Goal: Transaction & Acquisition: Purchase product/service

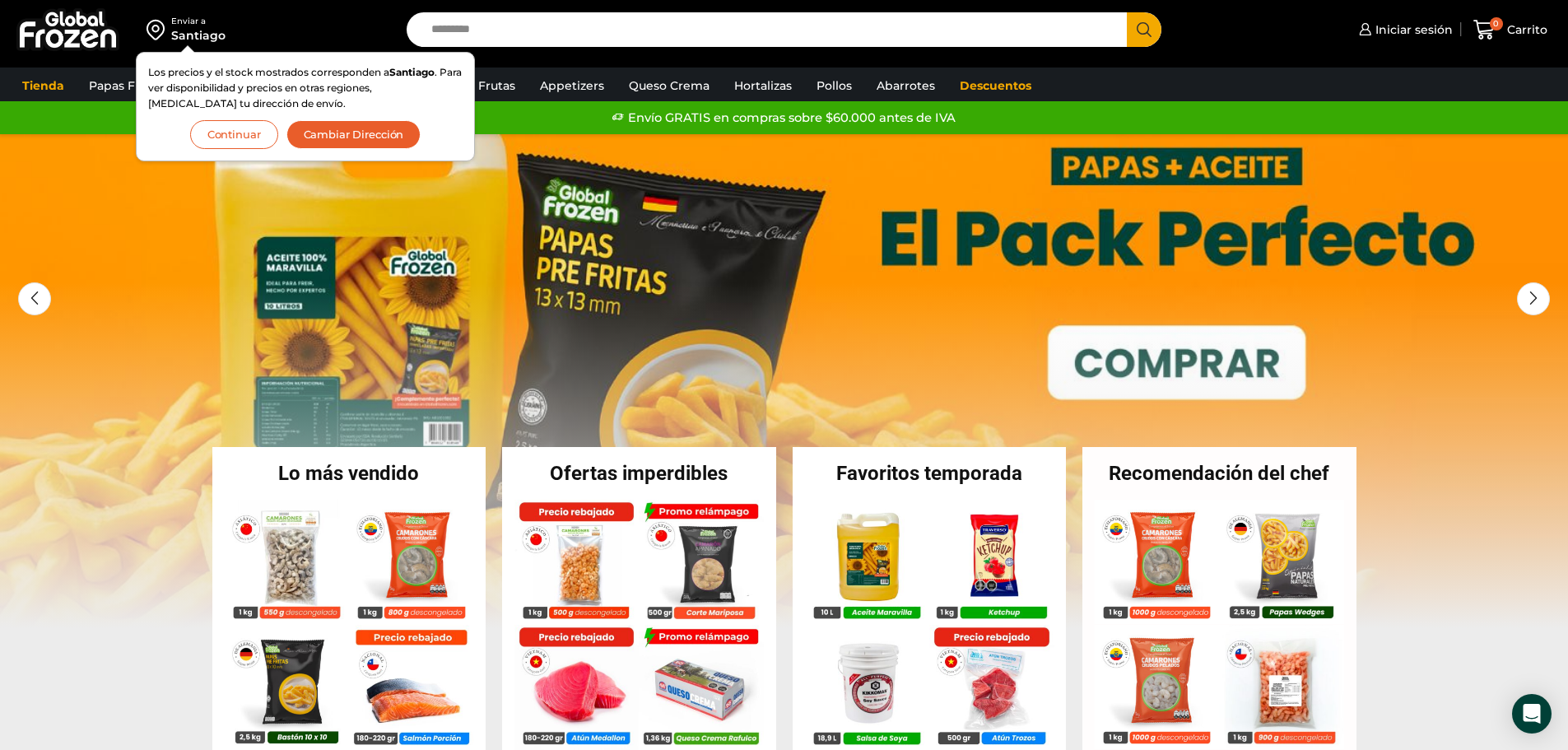
click at [238, 137] on button "Continuar" at bounding box center [234, 135] width 88 height 29
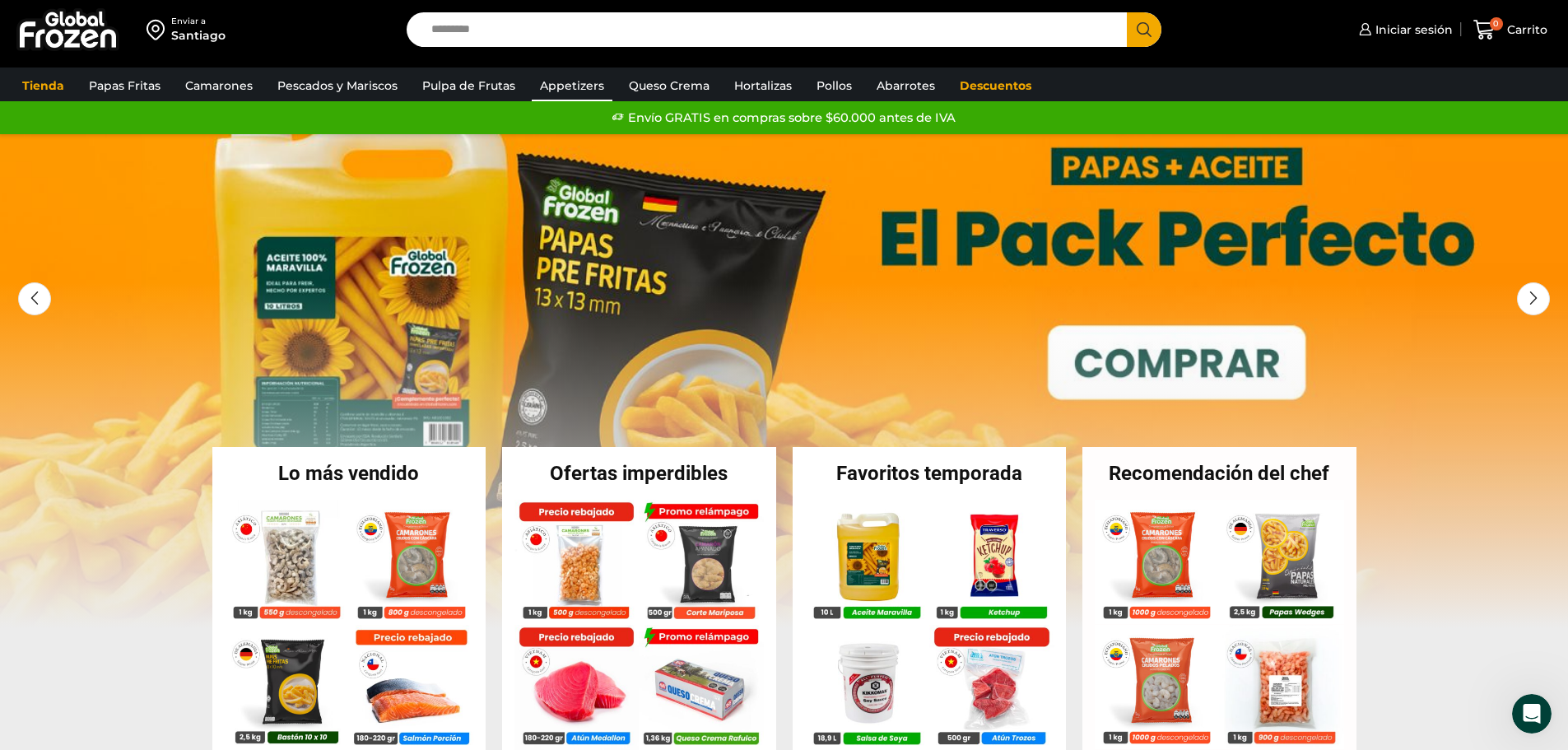
click at [576, 86] on link "Appetizers" at bounding box center [572, 85] width 81 height 31
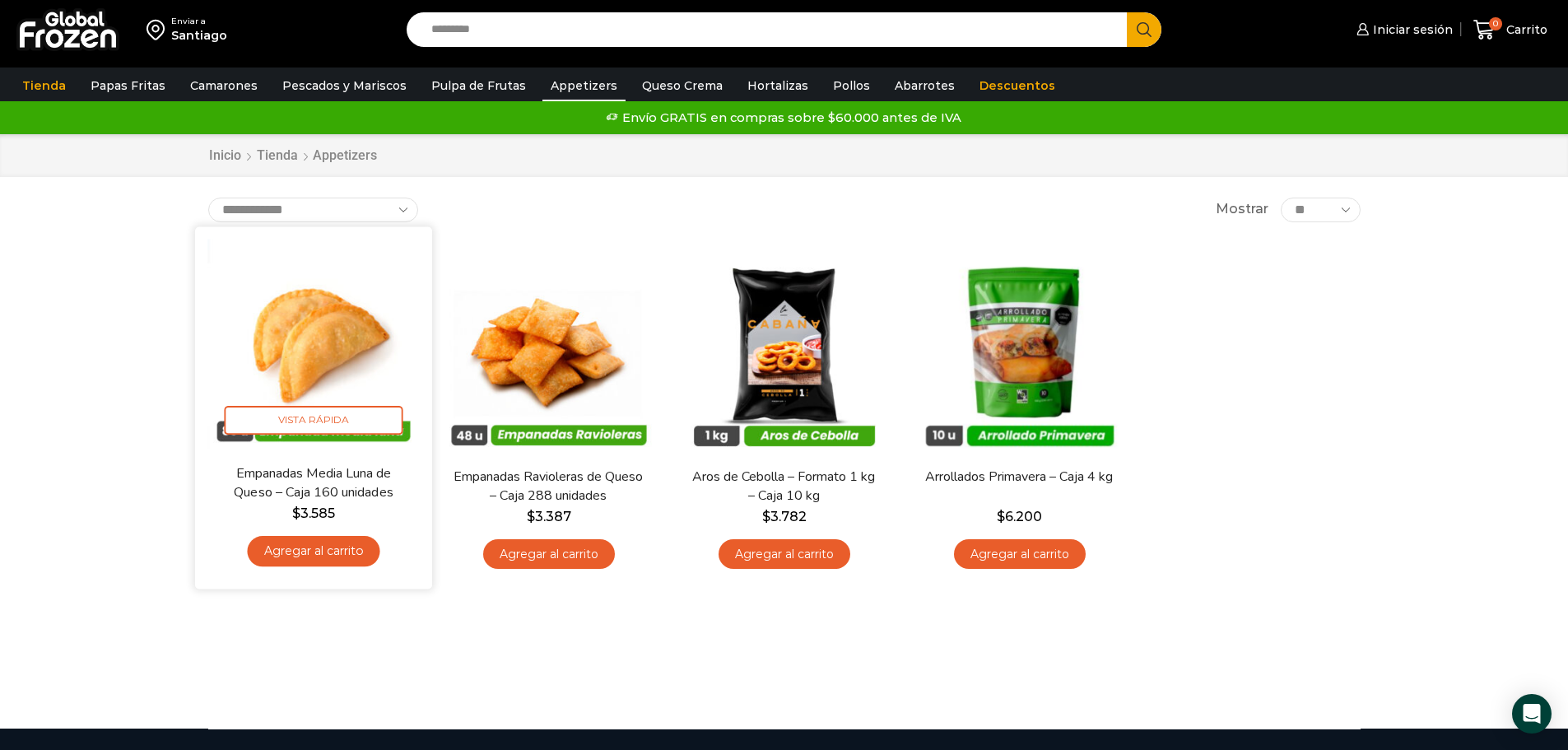
click at [355, 556] on link "Agregar al carrito" at bounding box center [313, 551] width 132 height 31
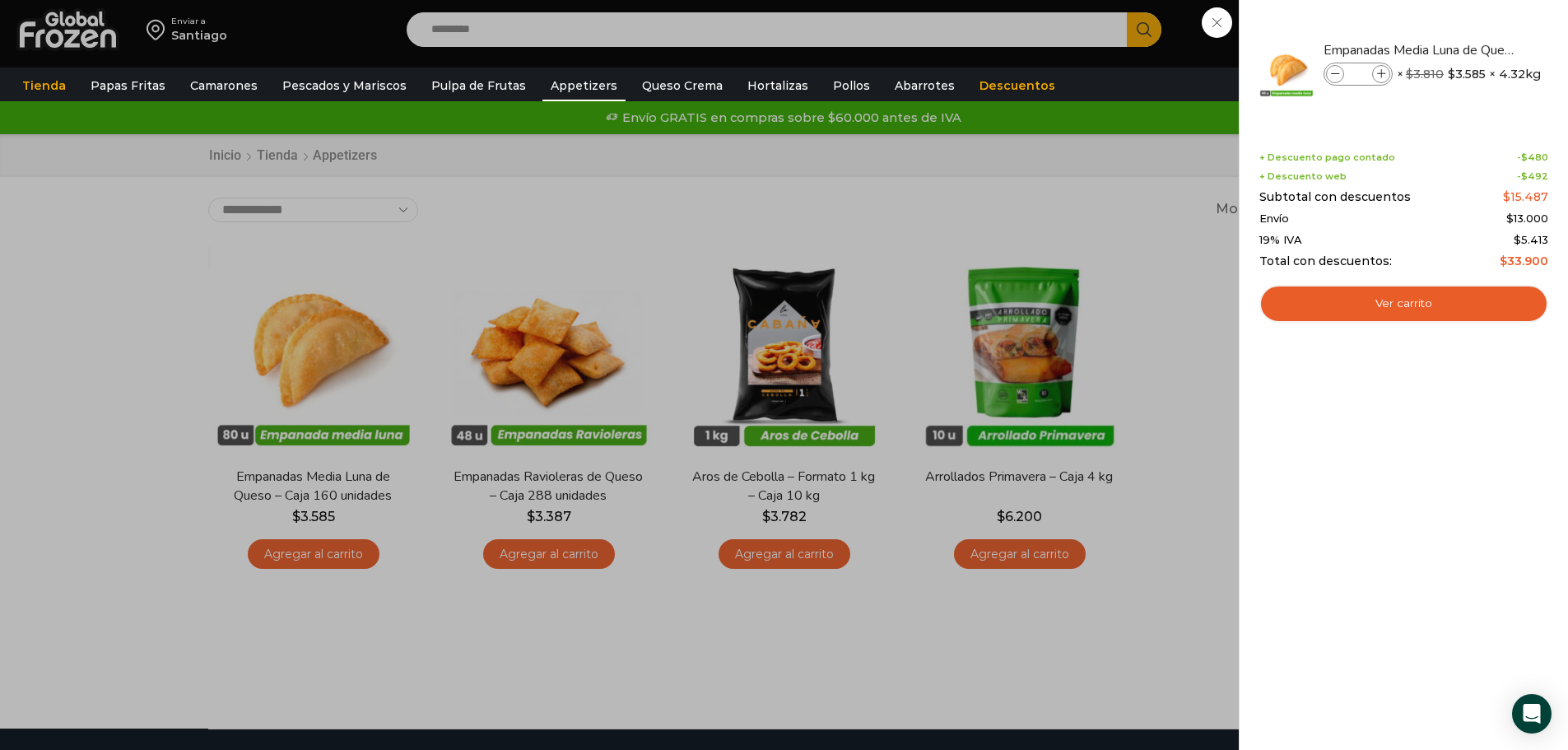
click at [1469, 49] on div "1 Carrito 1 1 Shopping Cart *" at bounding box center [1509, 31] width 82 height 39
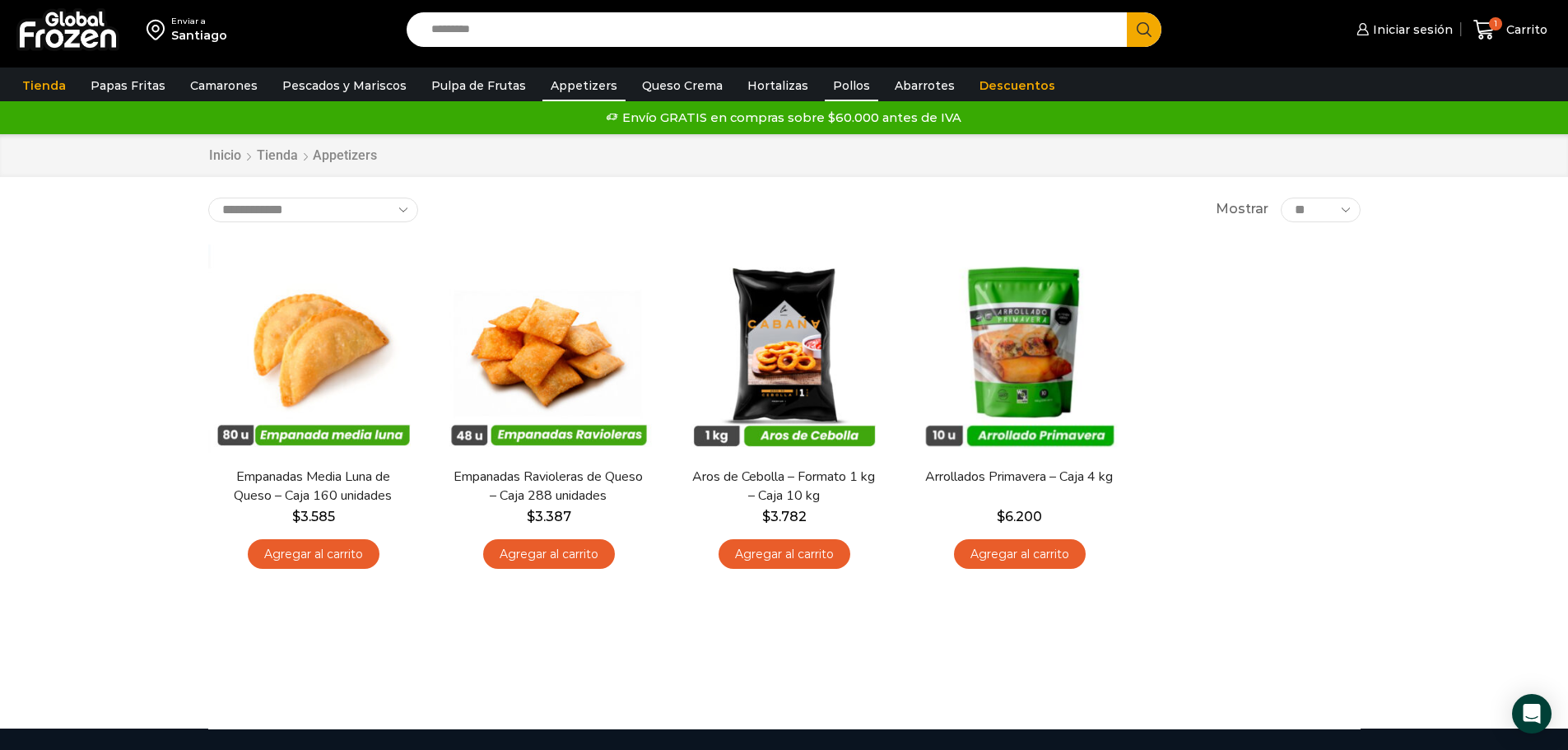
click at [835, 86] on link "Pollos" at bounding box center [851, 85] width 53 height 31
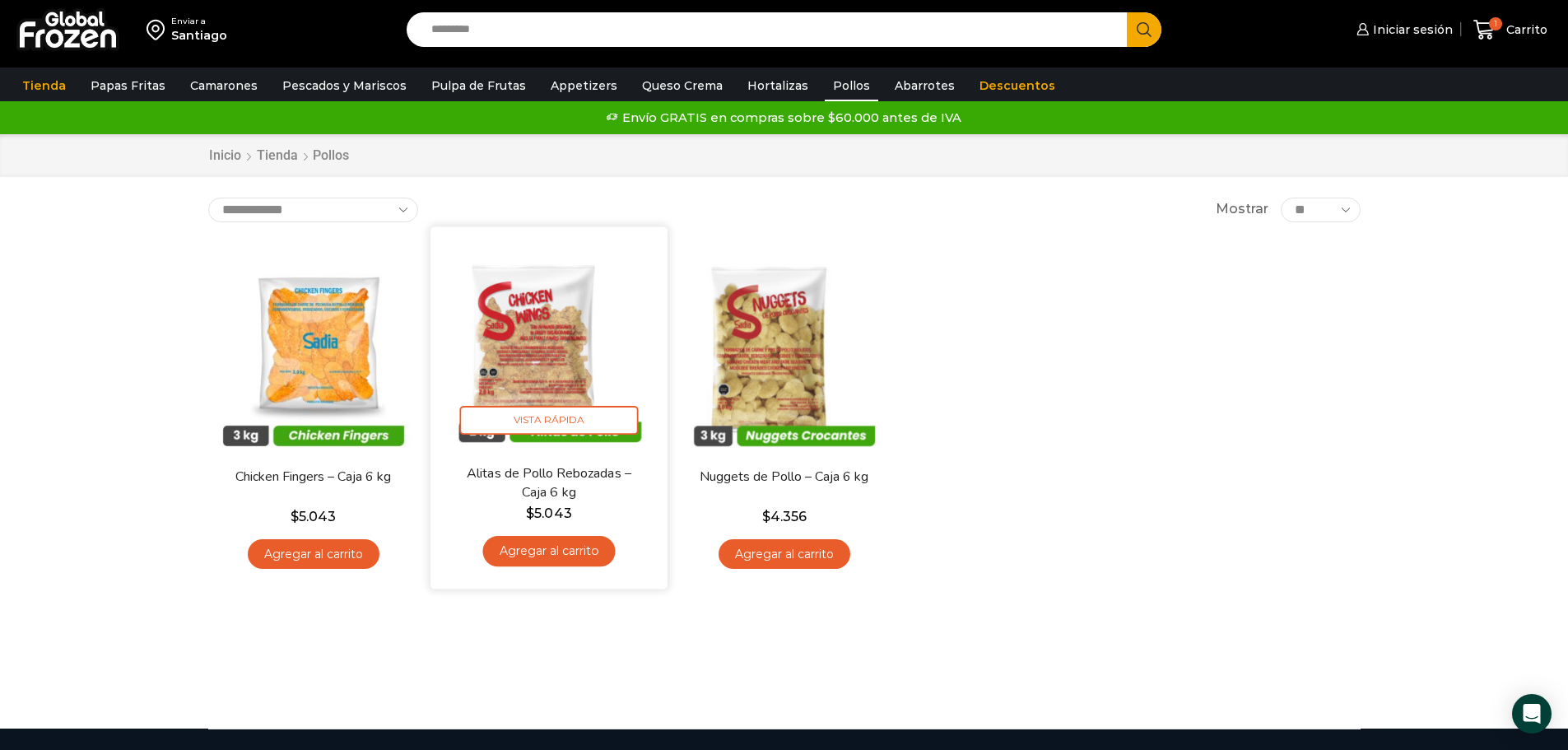
click at [551, 554] on link "Agregar al carrito" at bounding box center [549, 551] width 132 height 31
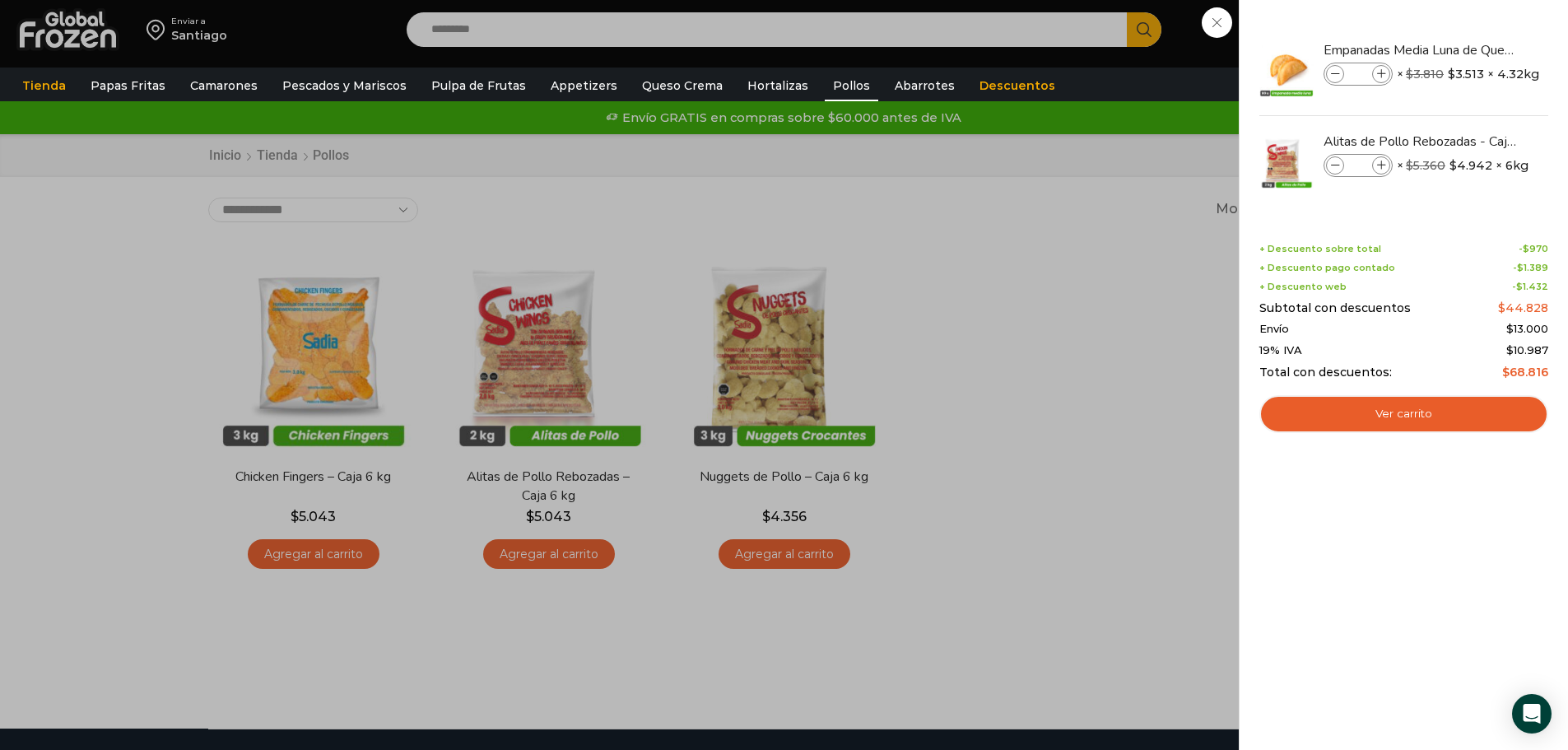
click at [1469, 49] on div "2 Carrito 2 2 Shopping Cart *" at bounding box center [1509, 31] width 82 height 39
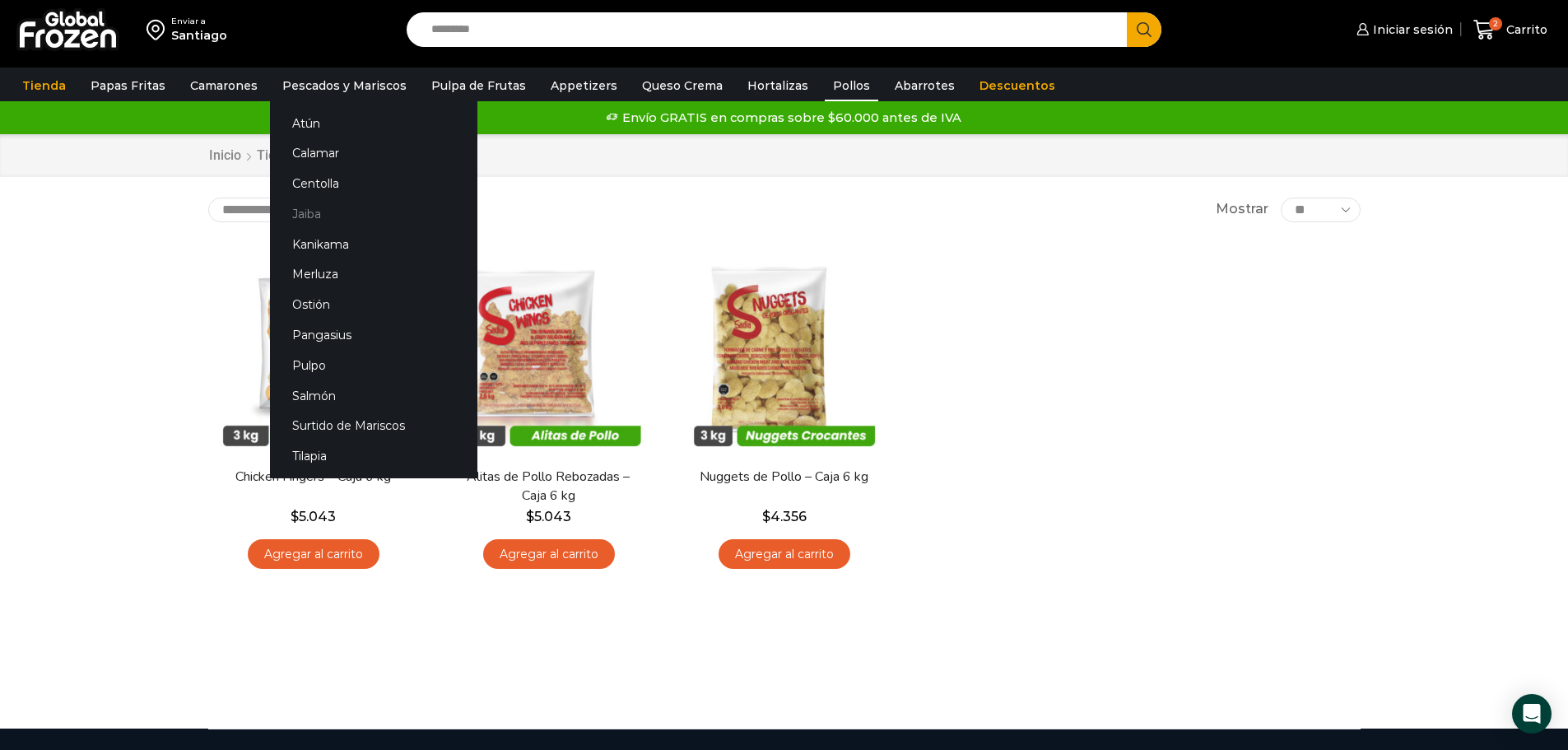
click at [293, 209] on link "Jaiba" at bounding box center [373, 214] width 208 height 31
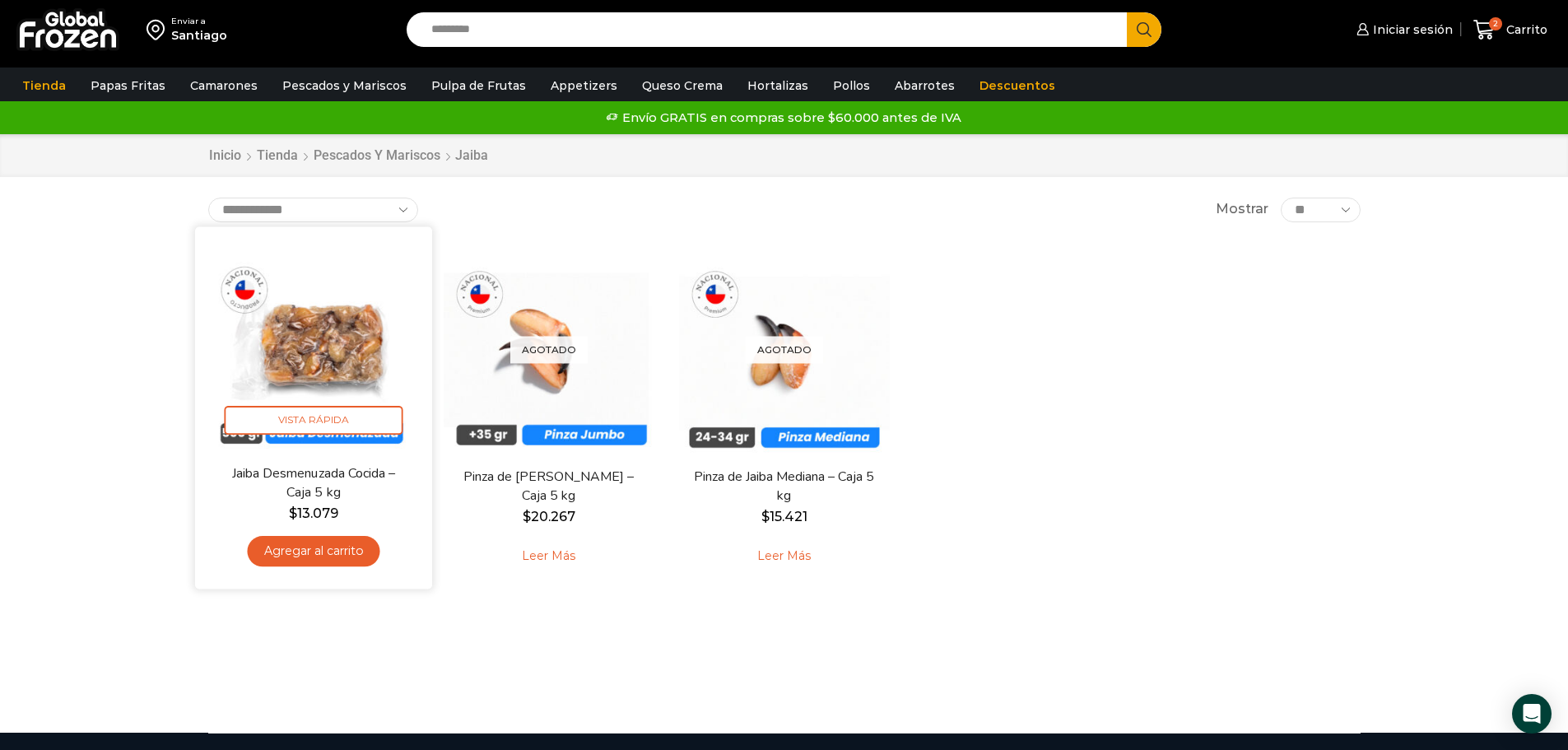
click at [324, 551] on link "Agregar al carrito" at bounding box center [313, 551] width 132 height 31
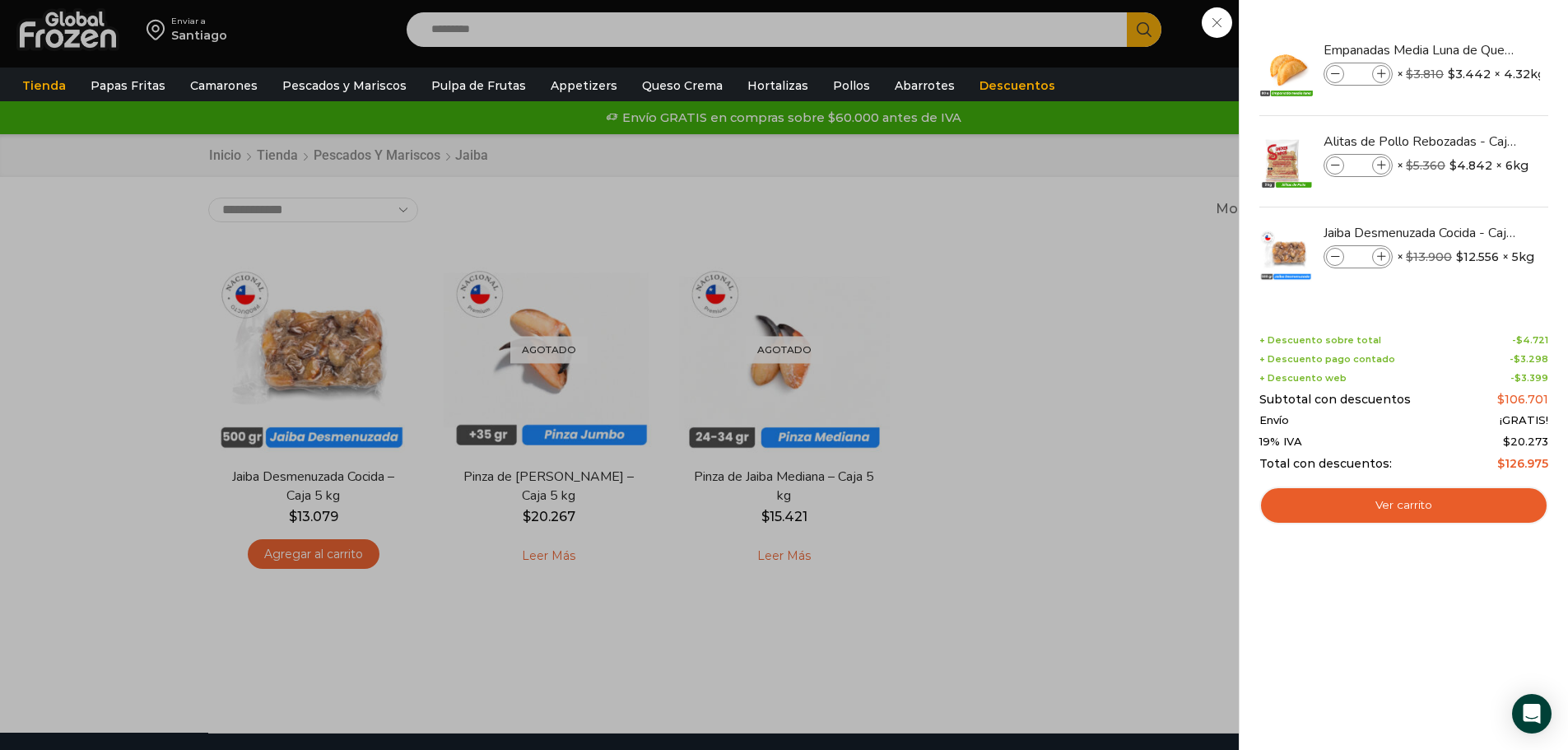
click at [1469, 49] on div "3 Carrito 3 3 Shopping Cart *" at bounding box center [1509, 31] width 82 height 39
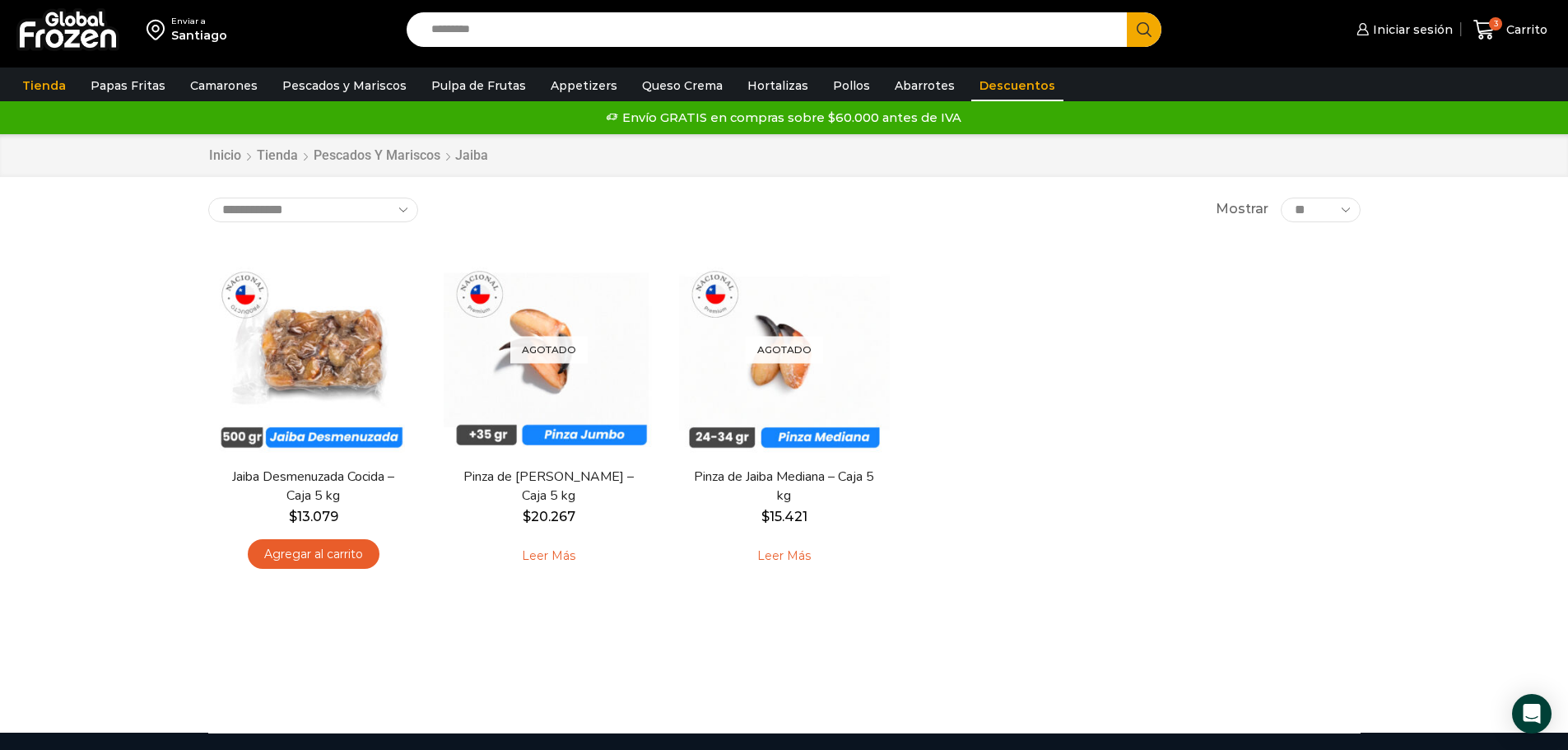
click at [971, 87] on link "Descuentos" at bounding box center [1017, 85] width 92 height 31
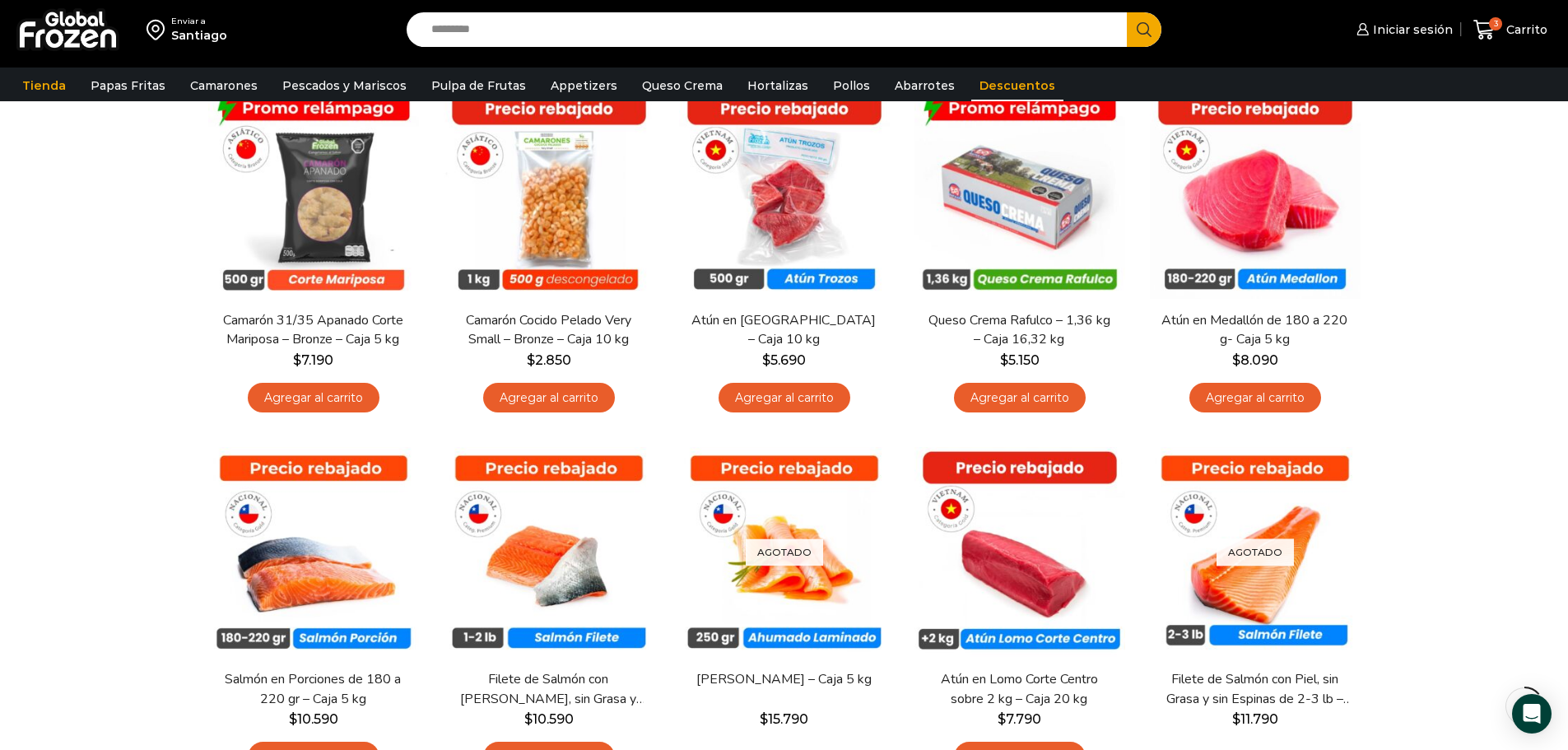
scroll to position [82, 0]
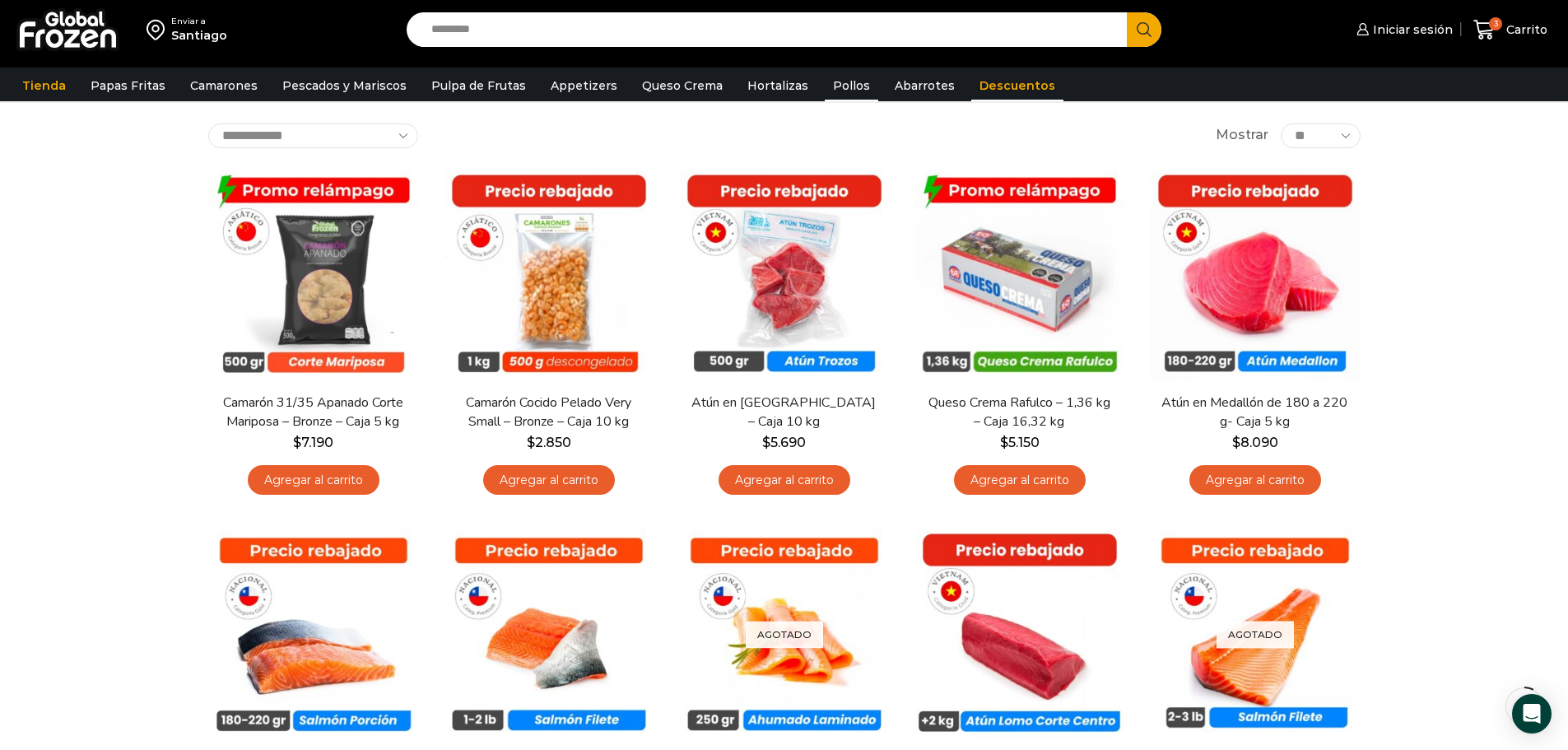
click at [824, 92] on link "Pollos" at bounding box center [851, 85] width 53 height 31
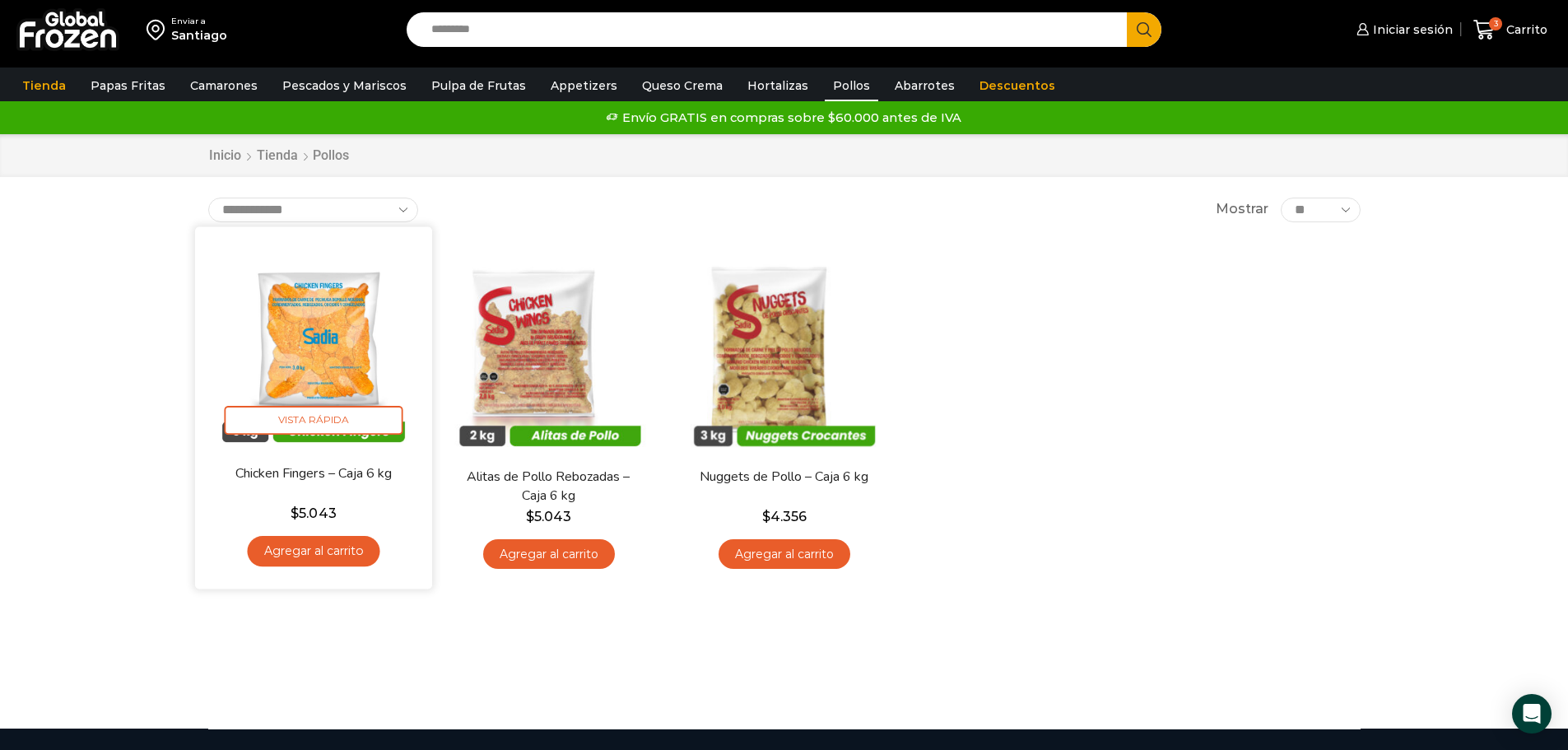
click at [345, 553] on link "Agregar al carrito" at bounding box center [313, 551] width 132 height 31
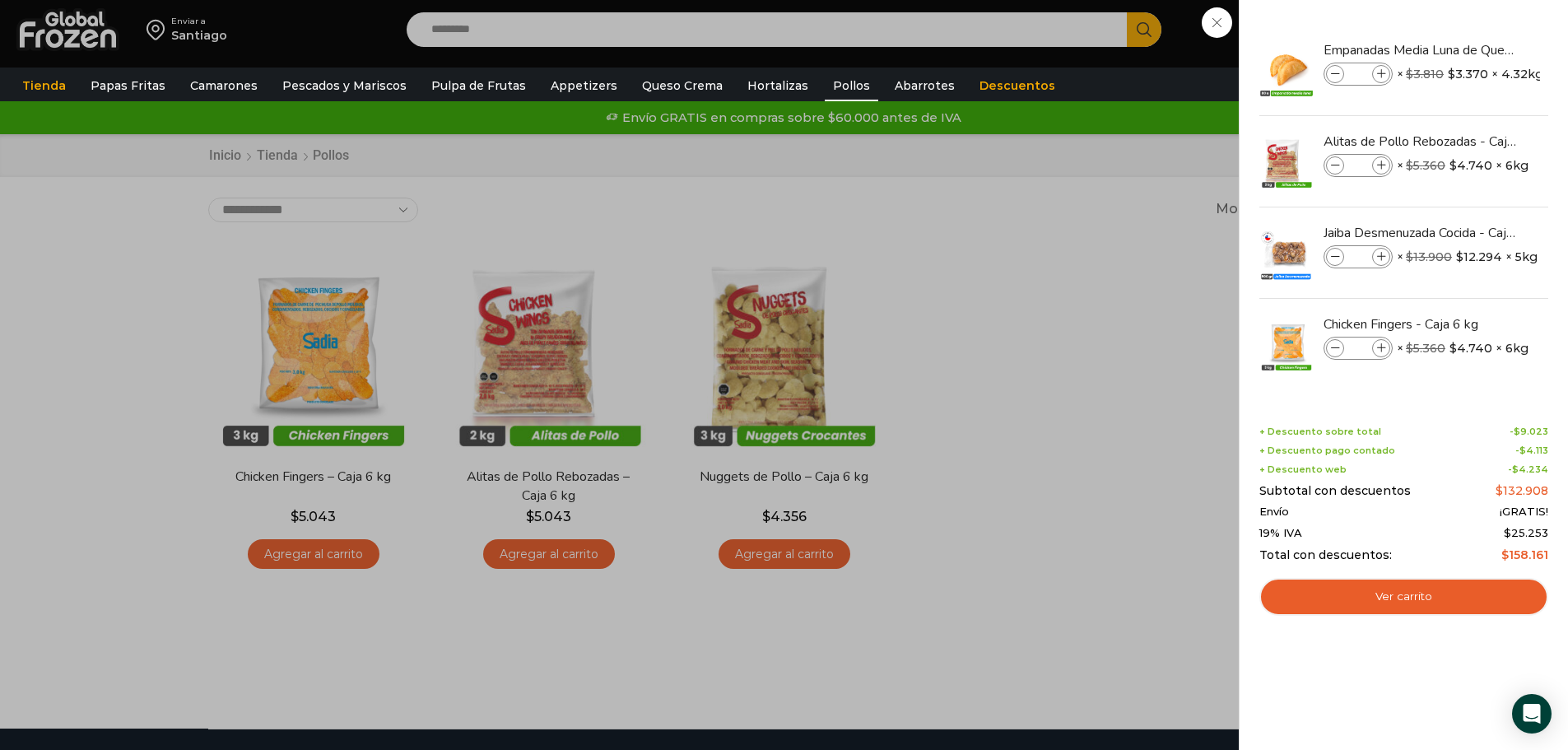
click at [1469, 49] on div "4 Carrito 4 4 Shopping Cart *" at bounding box center [1509, 31] width 82 height 39
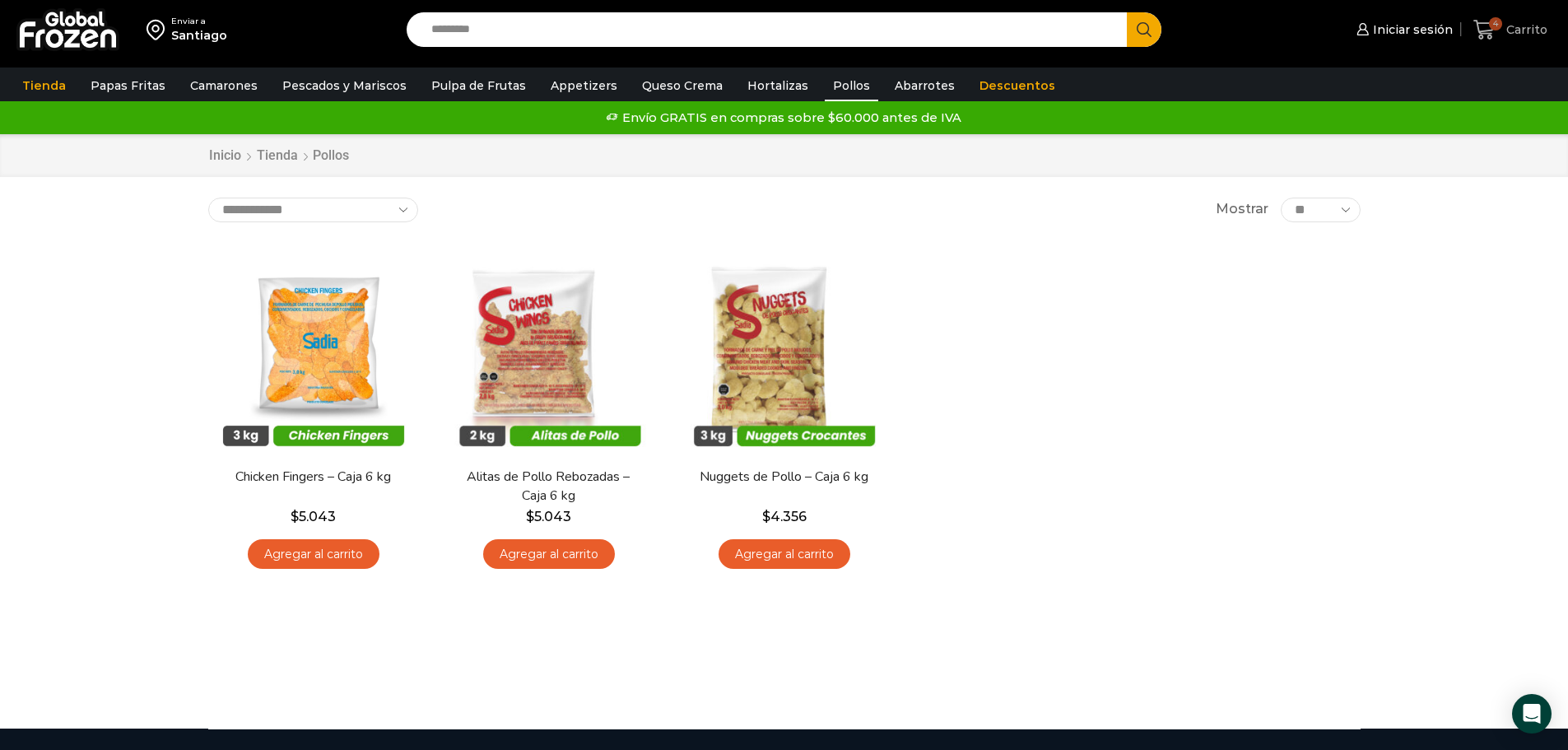
click at [1514, 28] on span "Carrito" at bounding box center [1524, 29] width 45 height 16
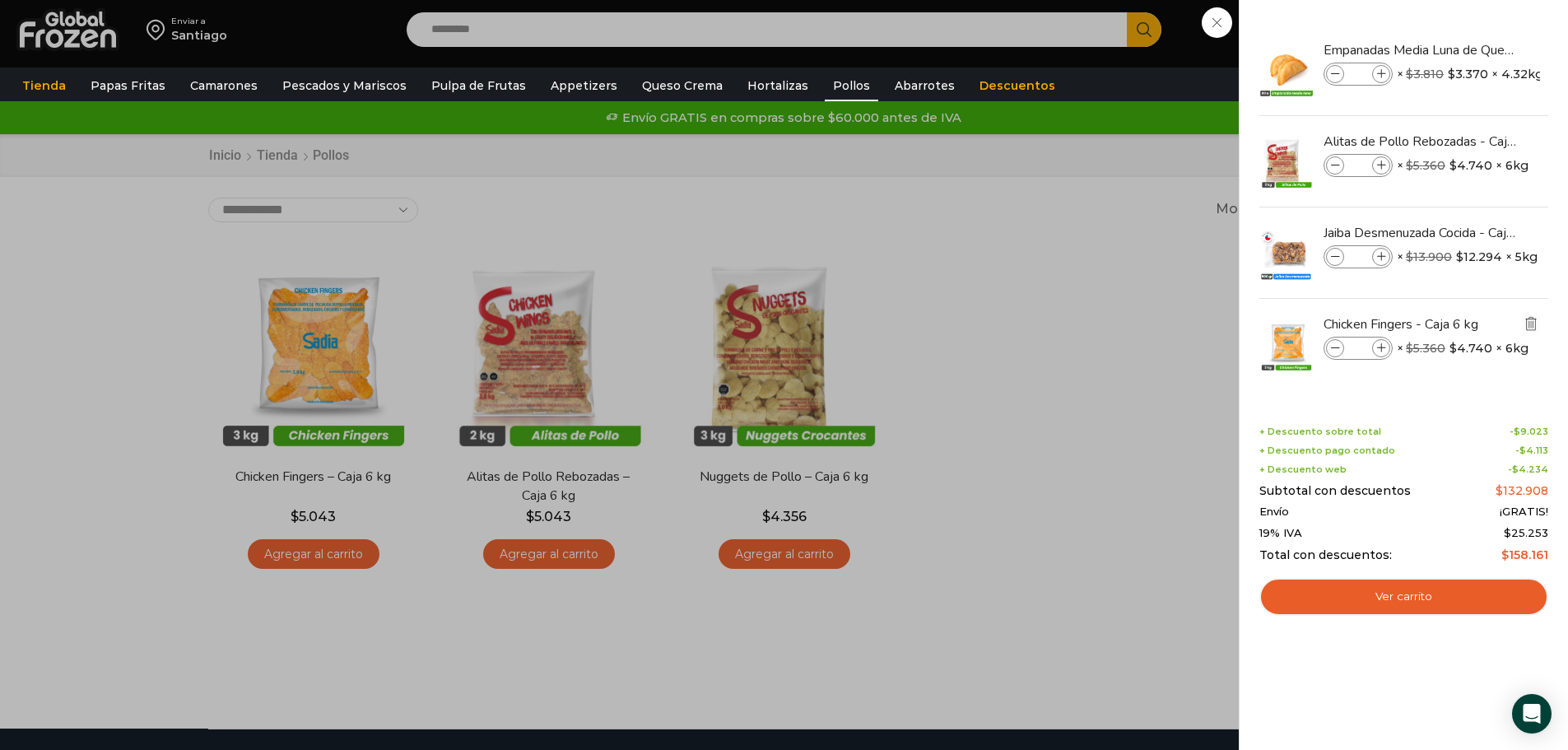
click at [1525, 327] on img "Eliminar Chicken Fingers - Caja 6 kg del carrito" at bounding box center [1530, 323] width 14 height 14
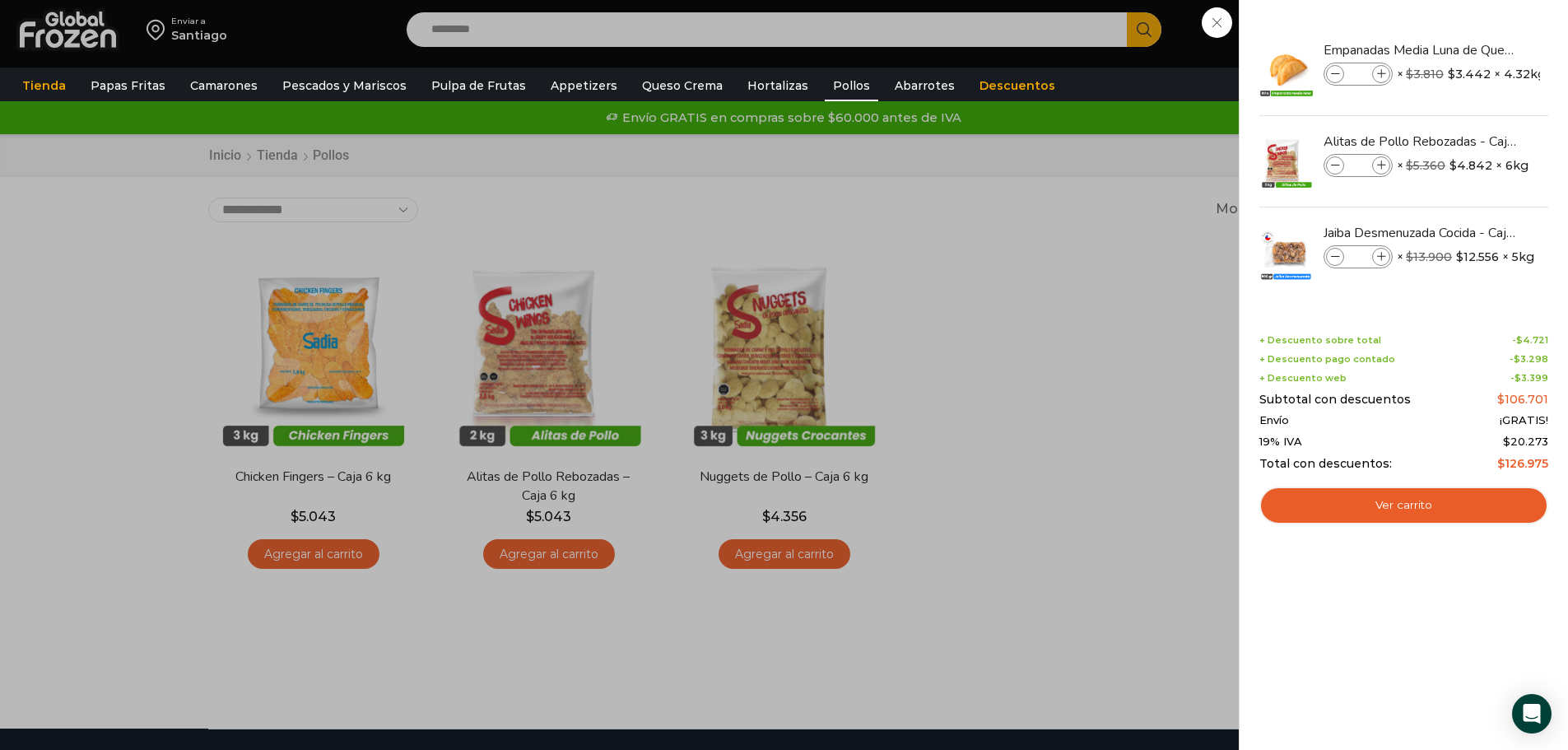
click at [1469, 49] on div "3 Carrito 3 3 Shopping Cart *" at bounding box center [1509, 31] width 82 height 39
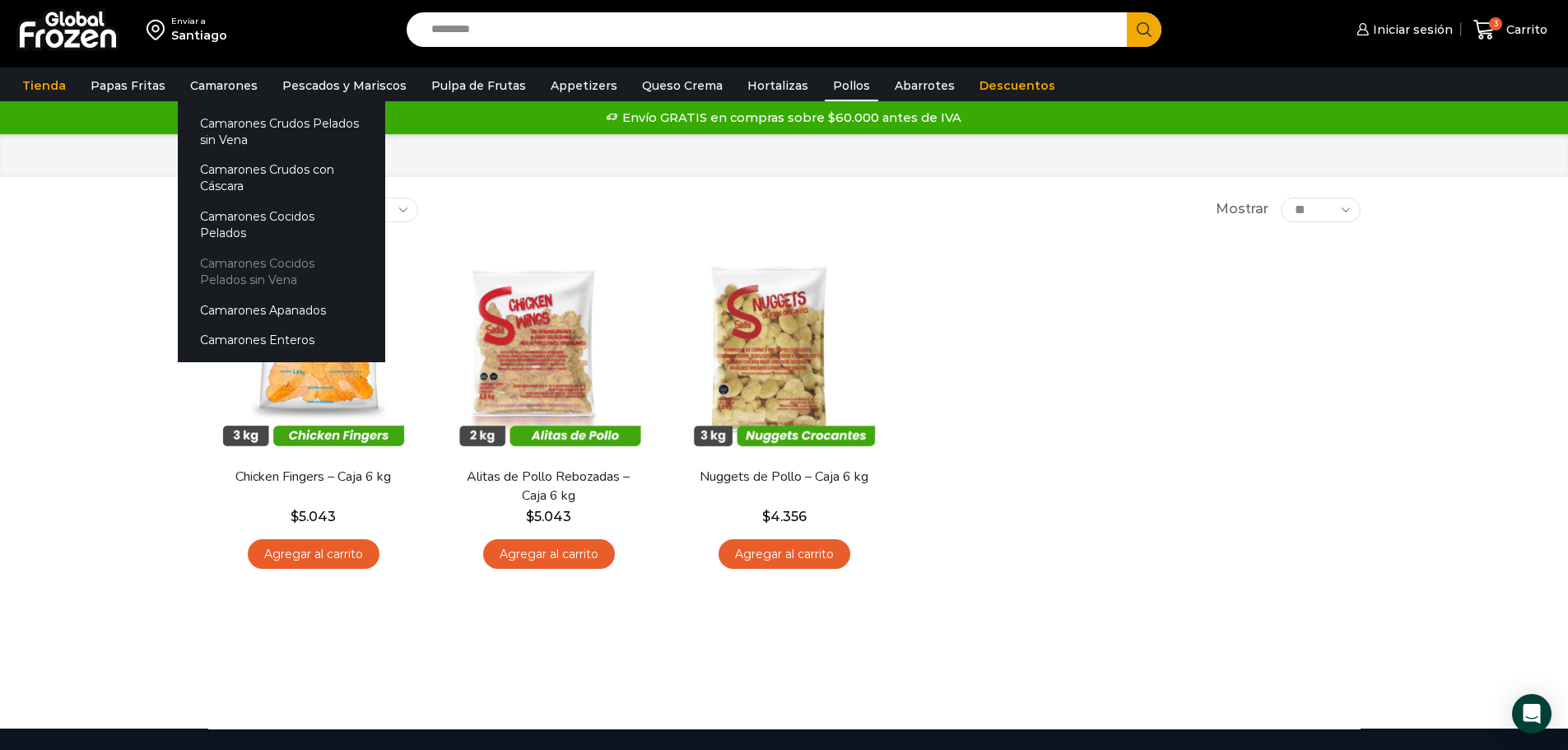
click at [285, 251] on link "Camarones Cocidos Pelados sin Vena" at bounding box center [282, 271] width 208 height 47
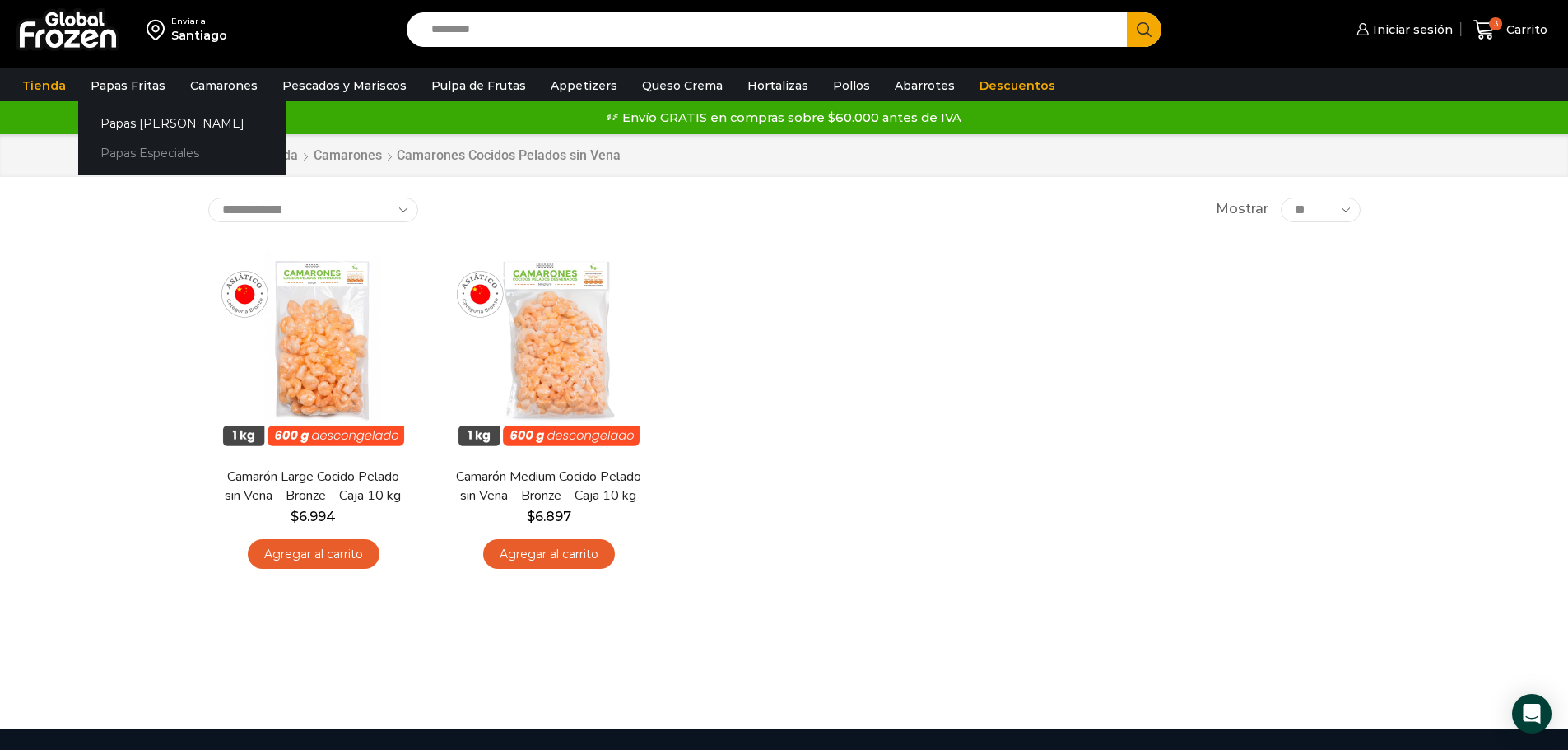
click at [147, 158] on link "Papas Especiales" at bounding box center [181, 154] width 208 height 31
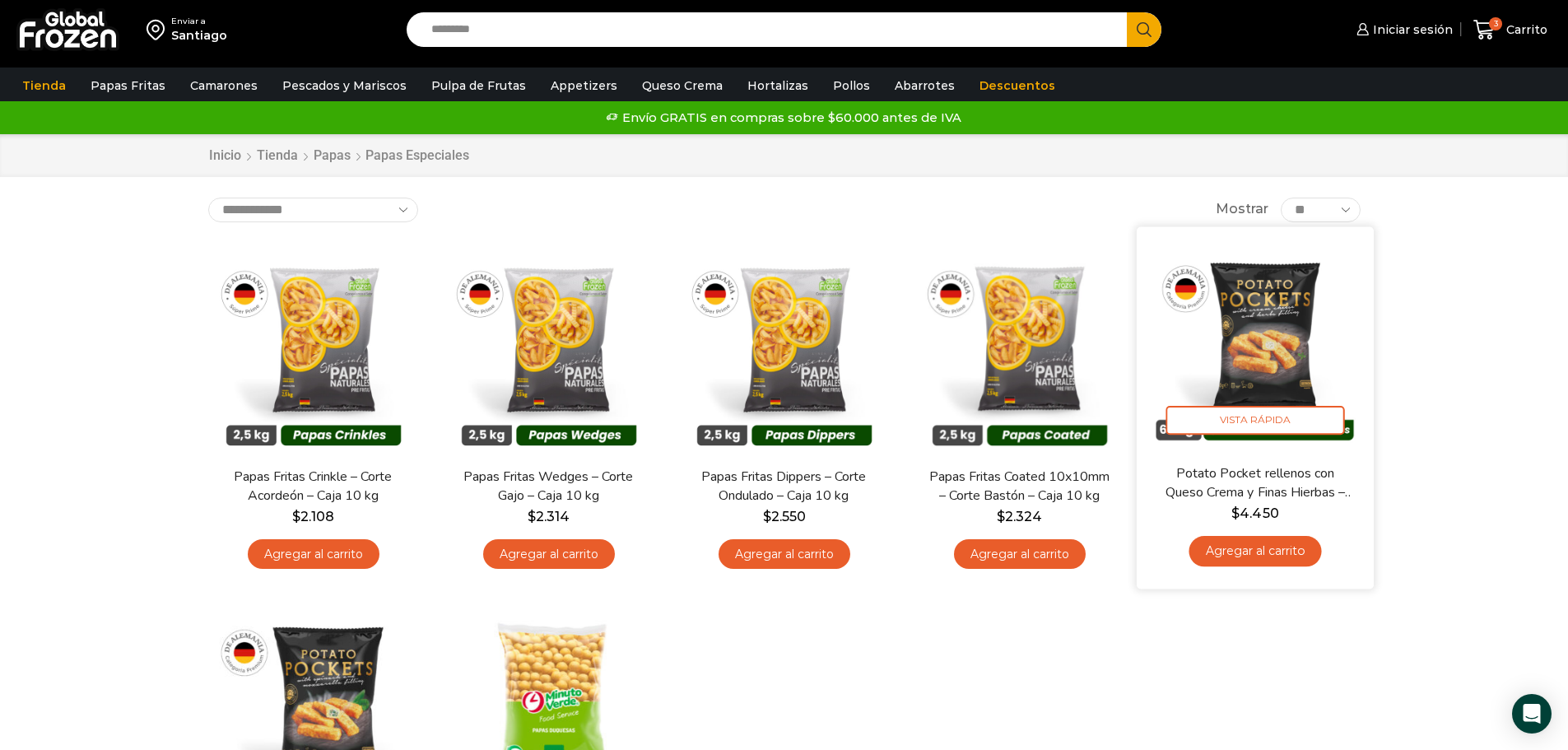
click at [1260, 338] on img at bounding box center [1255, 344] width 212 height 212
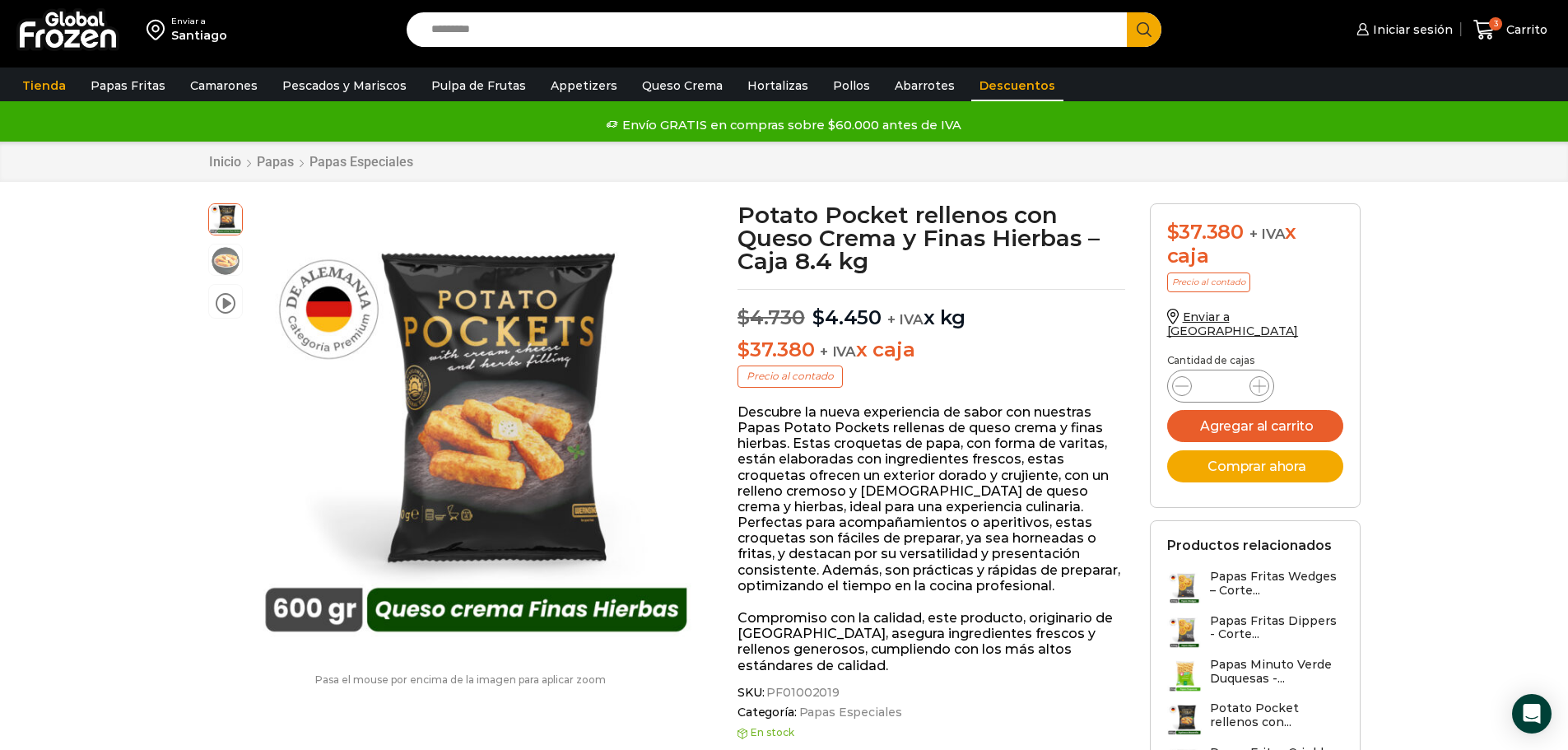
click at [1016, 88] on link "Descuentos" at bounding box center [1017, 85] width 92 height 31
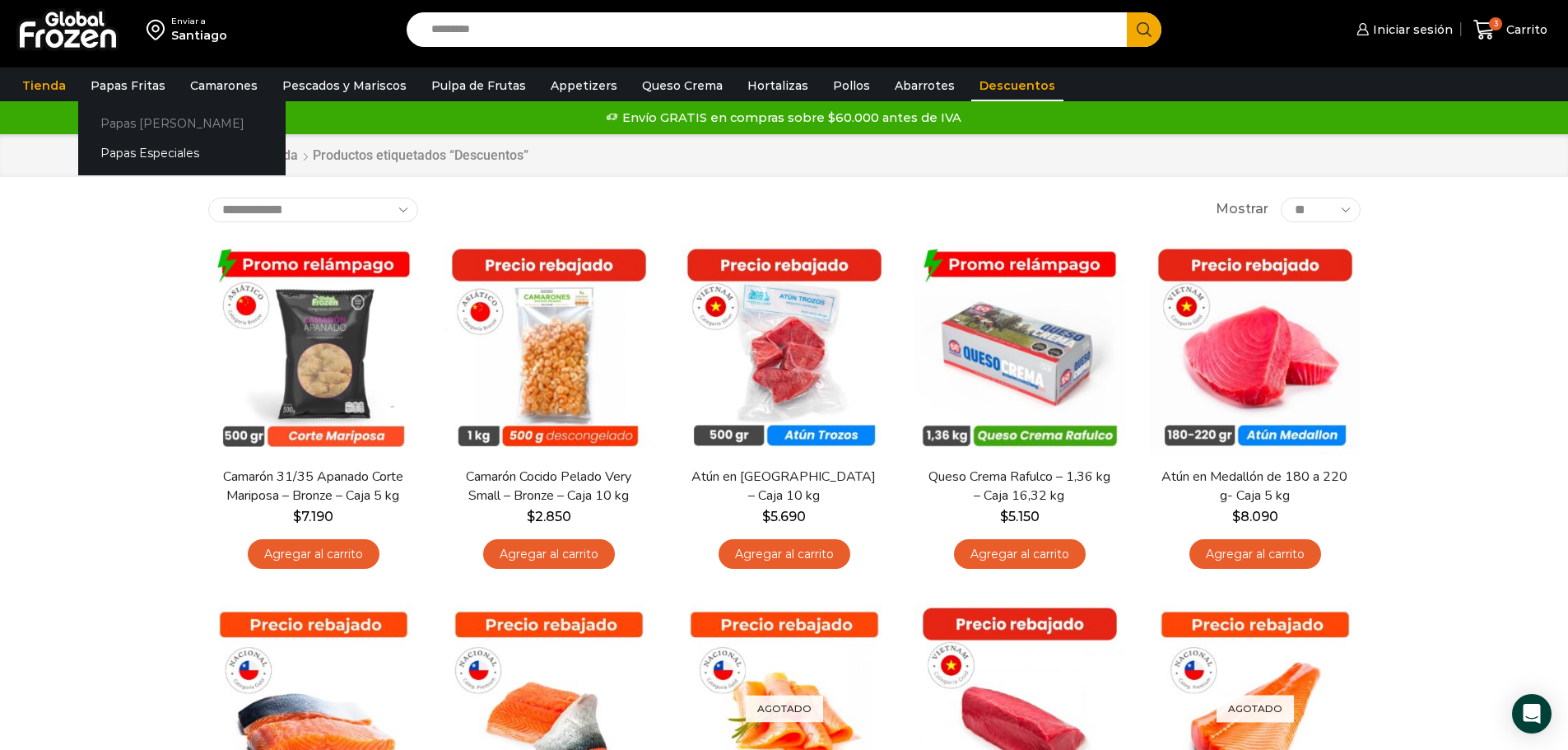
click at [125, 121] on link "Papas [PERSON_NAME]" at bounding box center [181, 123] width 208 height 31
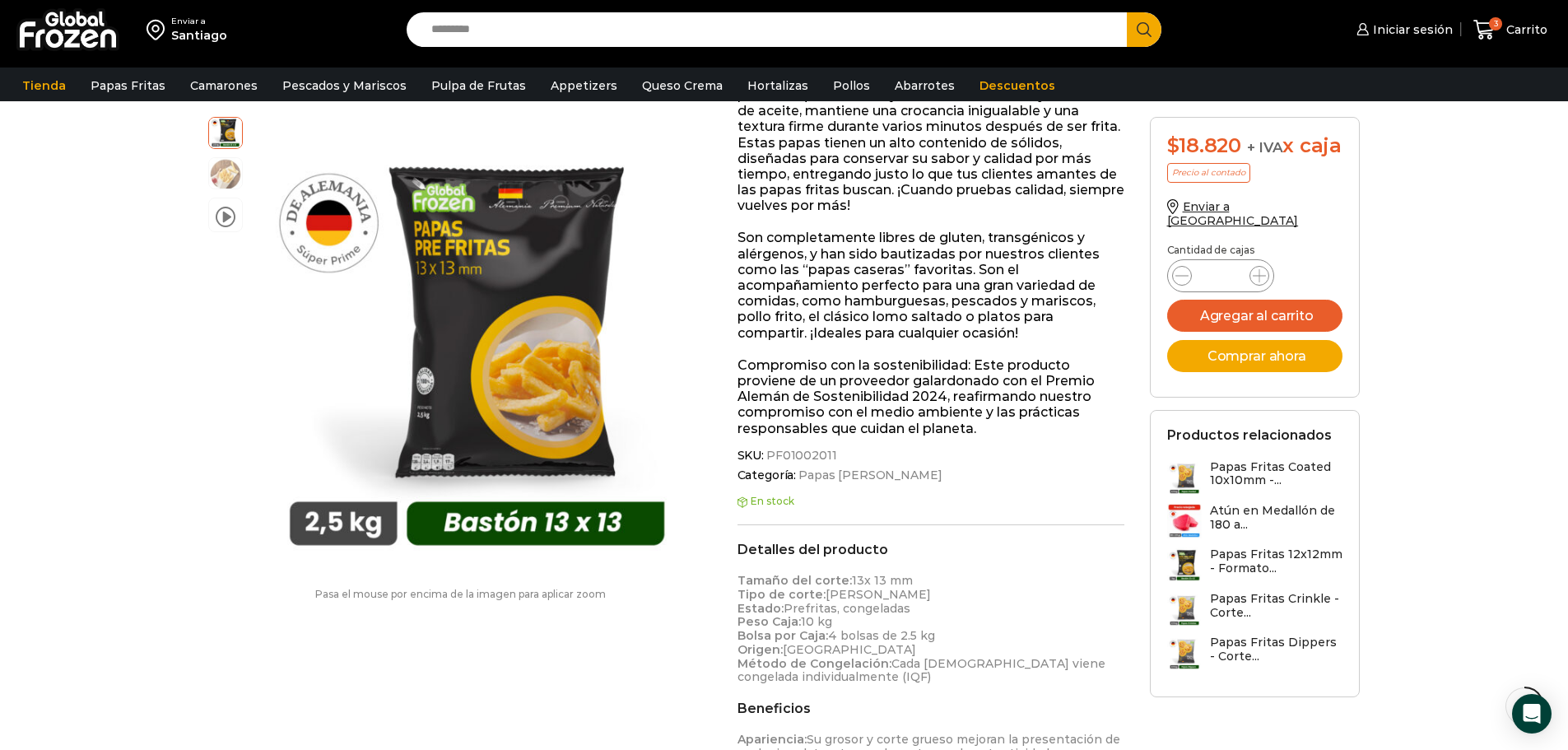
scroll to position [330, 0]
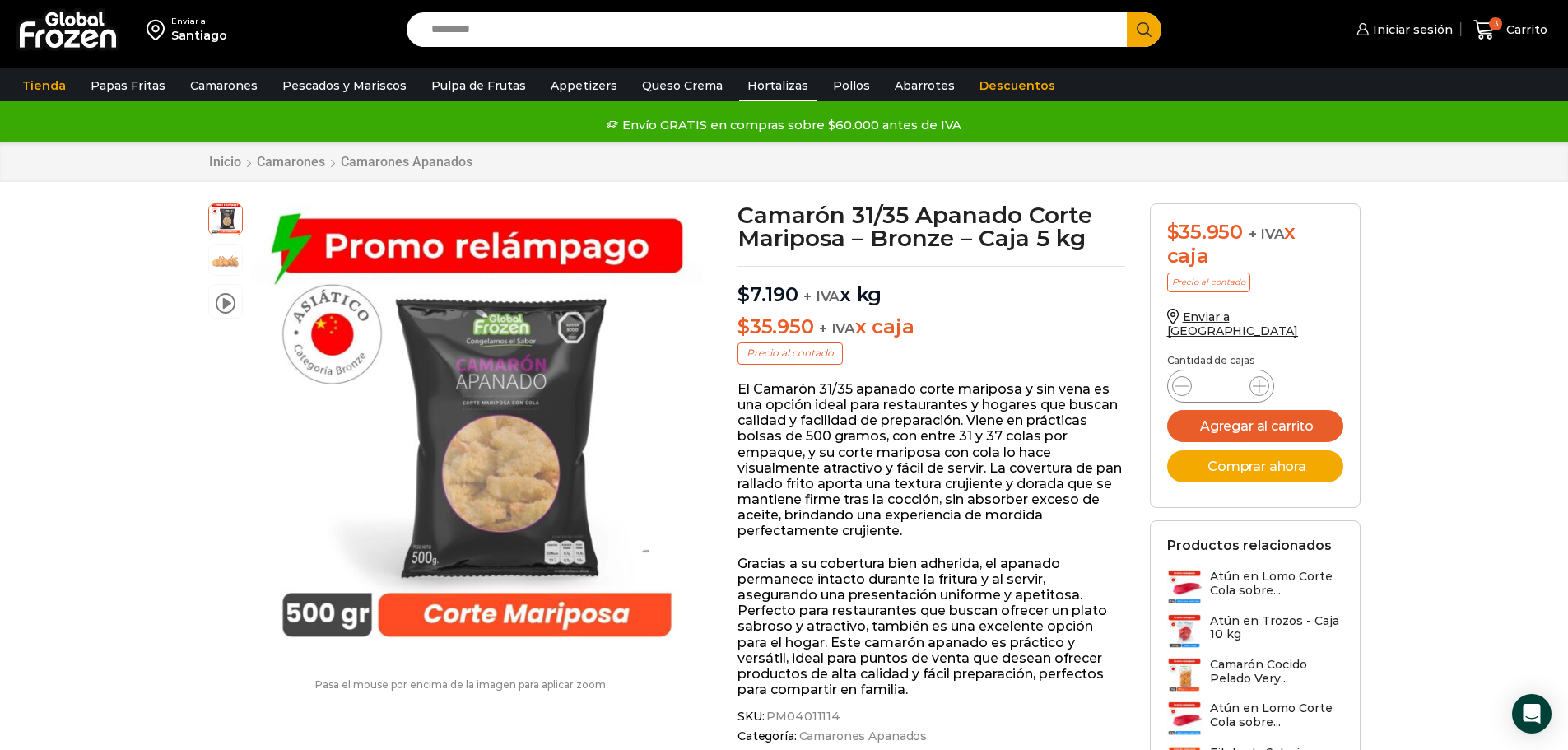
click at [770, 85] on link "Hortalizas" at bounding box center [777, 85] width 77 height 31
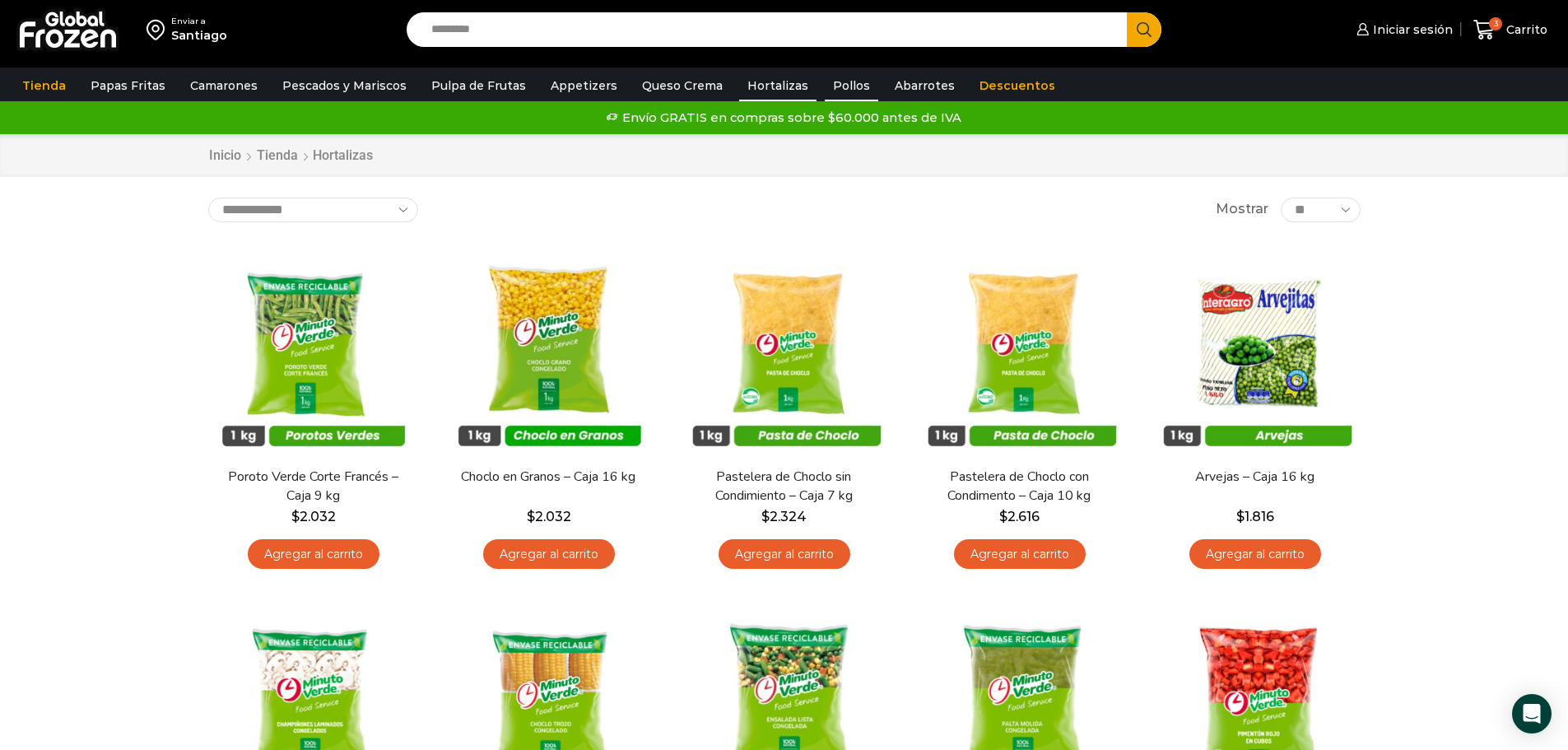
click at [826, 78] on link "Pollos" at bounding box center [851, 85] width 53 height 31
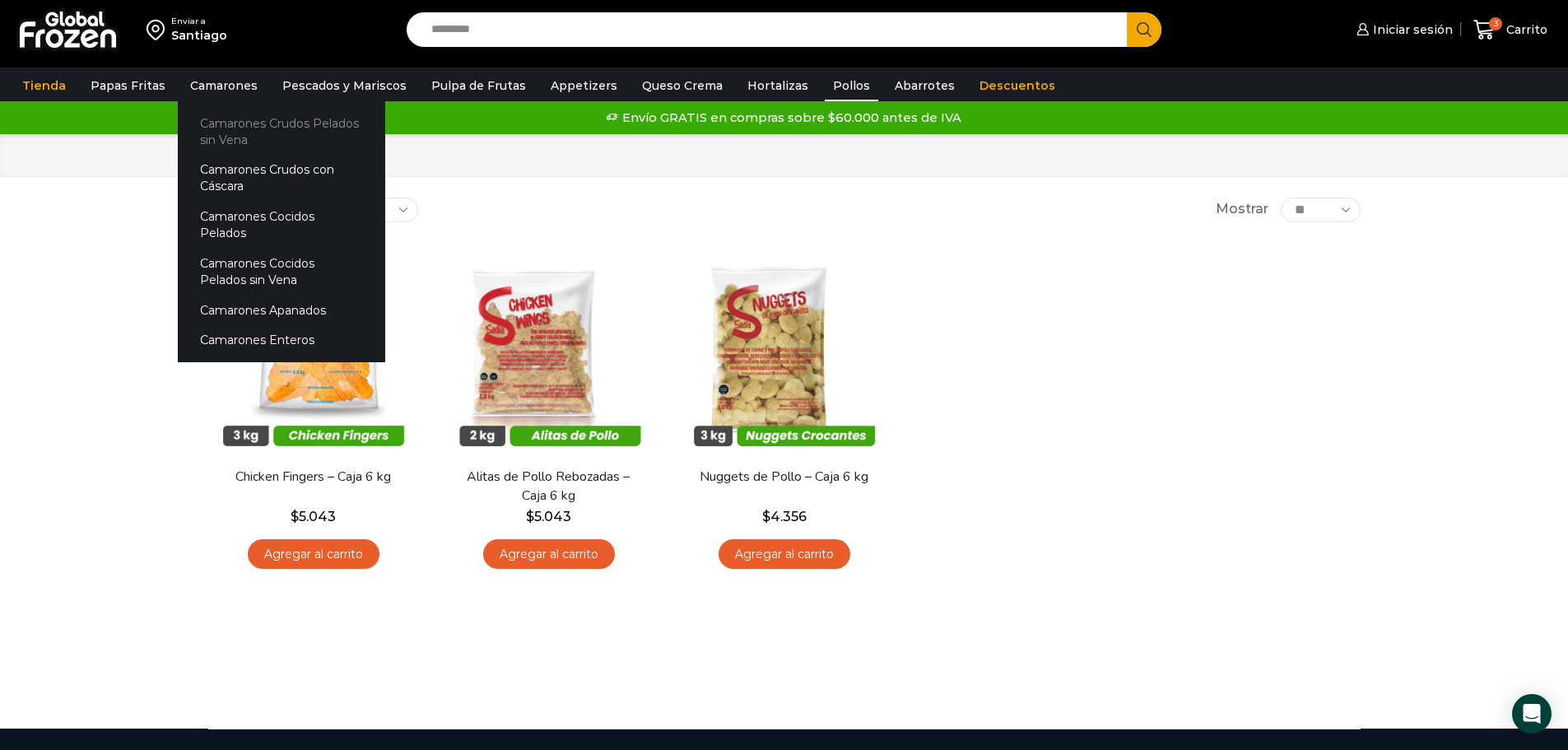
click at [332, 122] on link "Camarones Crudos Pelados sin Vena" at bounding box center [282, 131] width 208 height 47
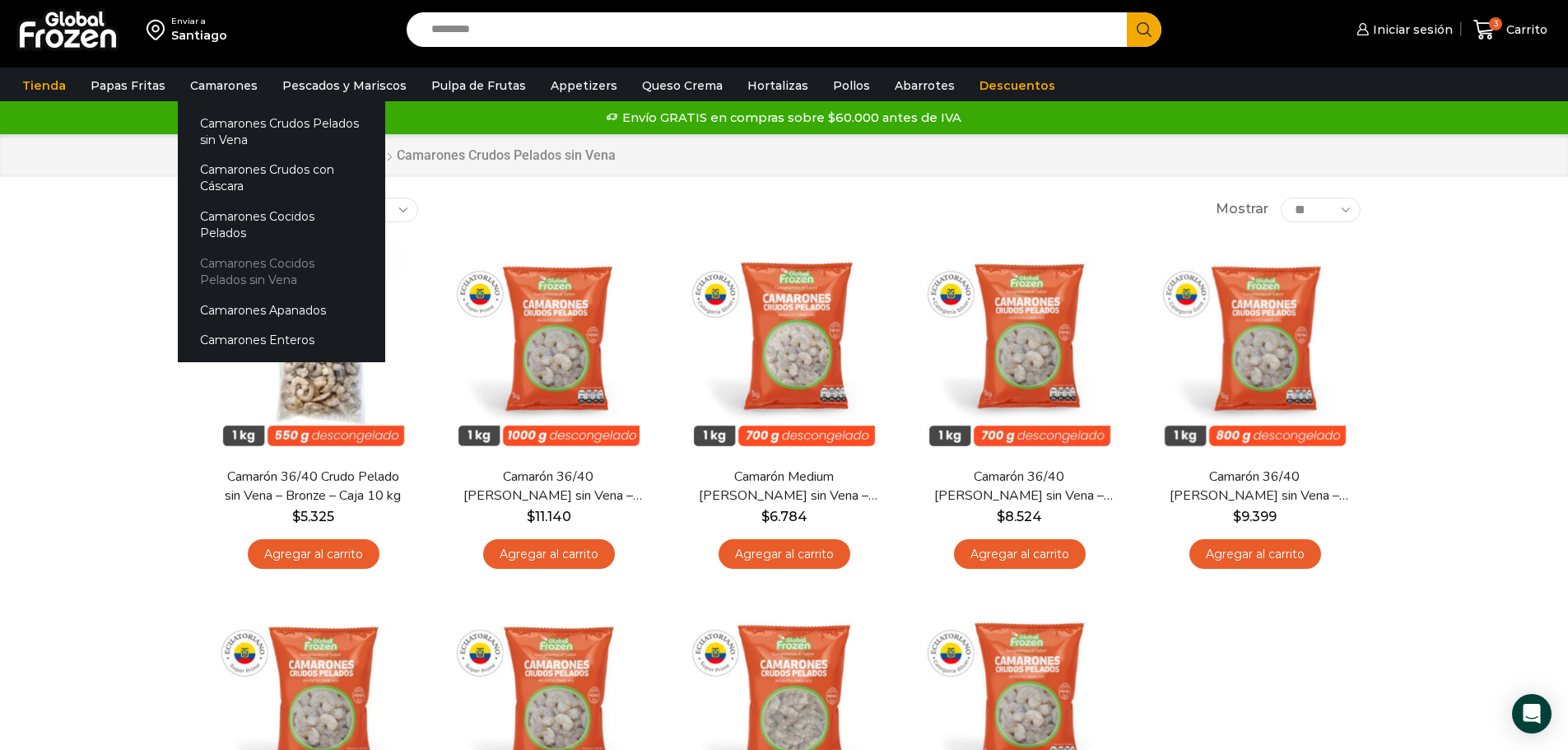
click at [293, 248] on link "Camarones Cocidos Pelados sin Vena" at bounding box center [282, 271] width 208 height 47
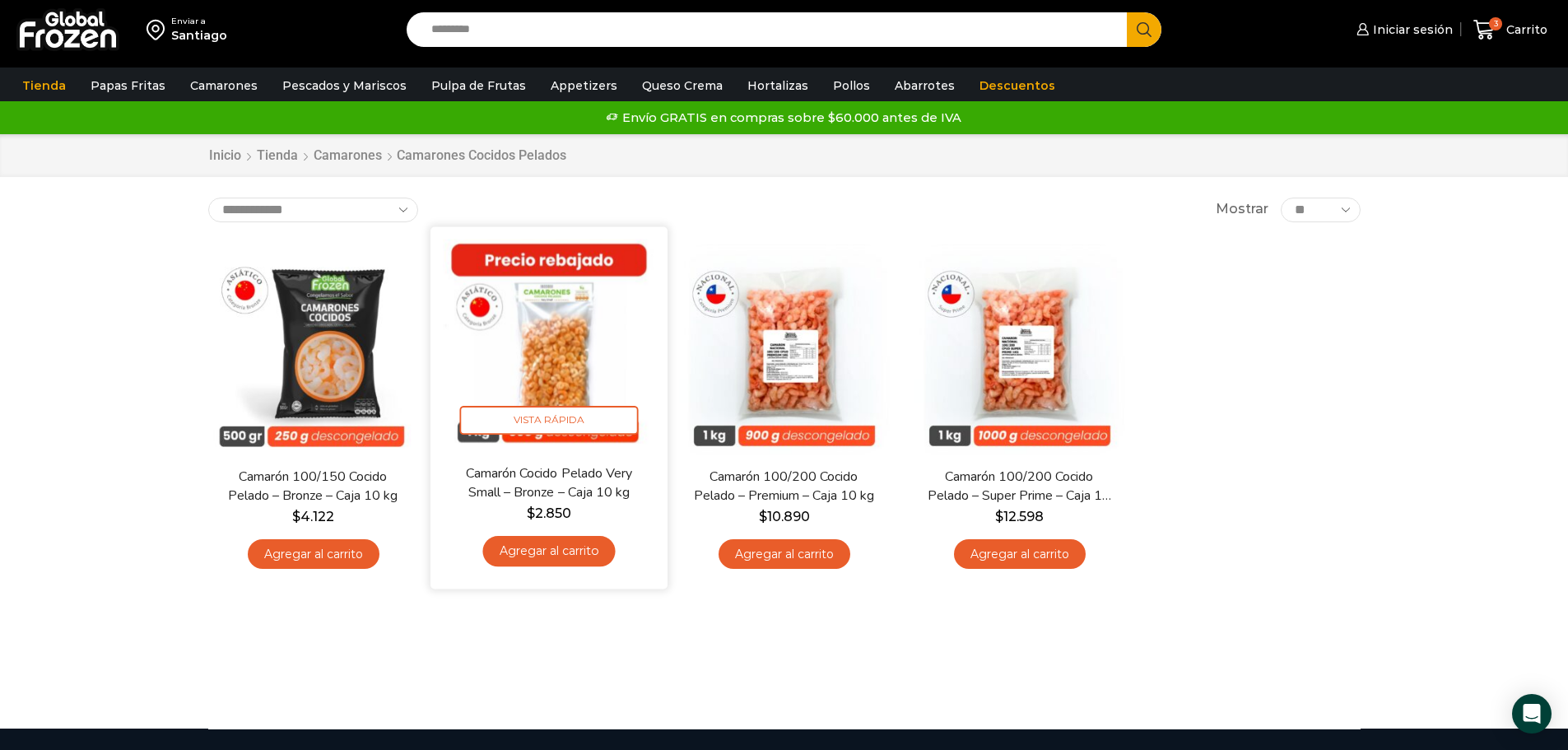
click at [561, 327] on img at bounding box center [549, 344] width 212 height 212
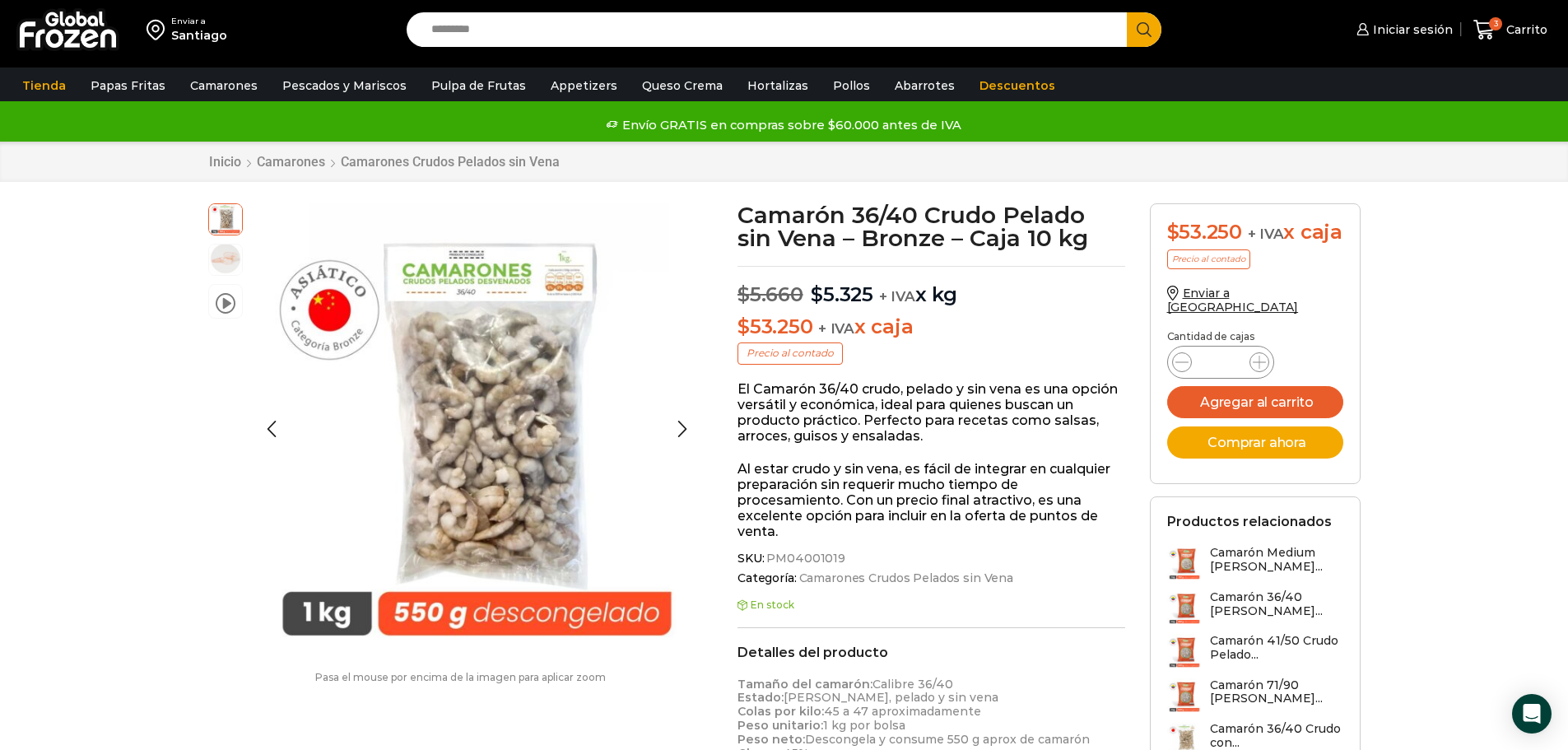
click at [226, 260] on img at bounding box center [226, 258] width 33 height 33
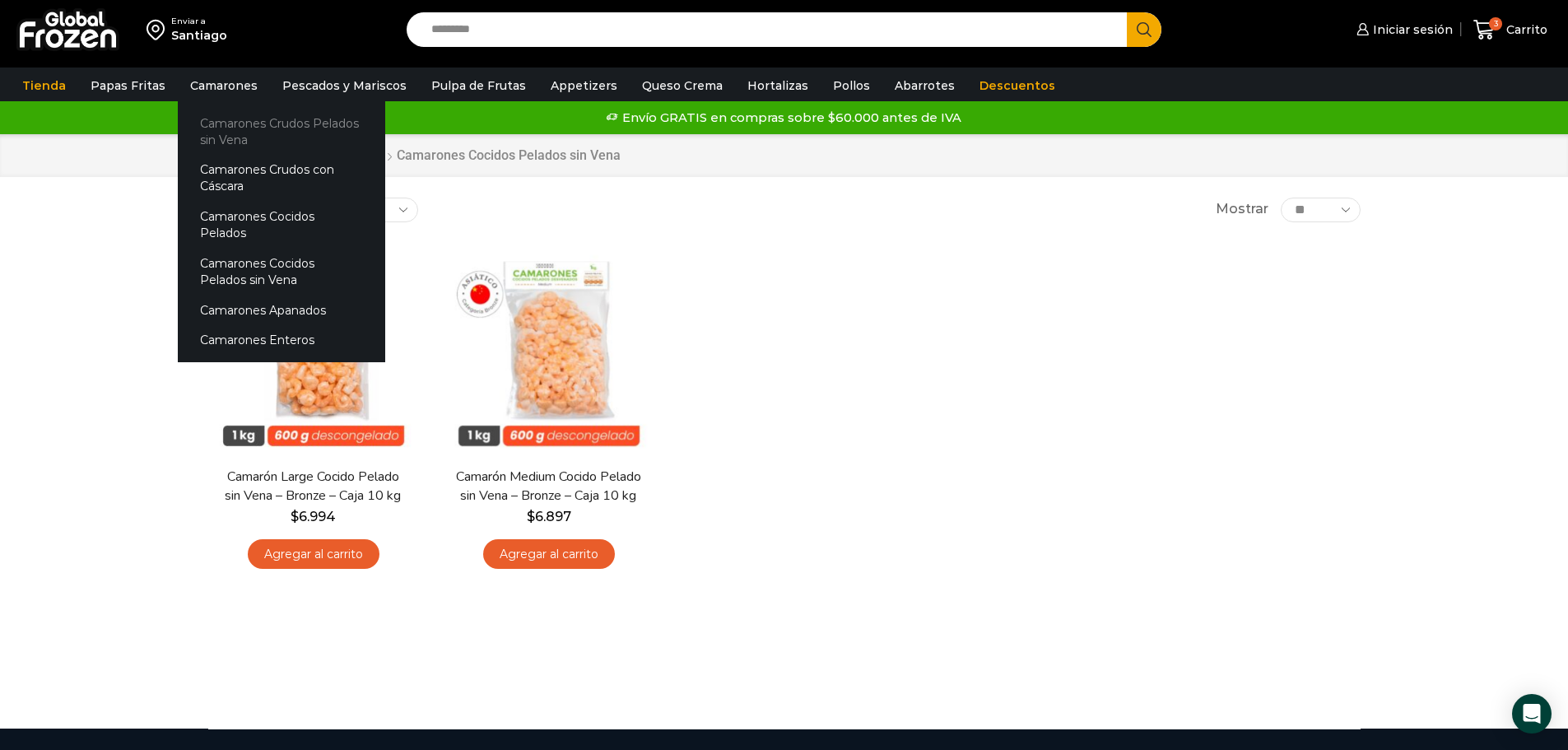
click at [240, 126] on link "Camarones Crudos Pelados sin Vena" at bounding box center [282, 131] width 208 height 47
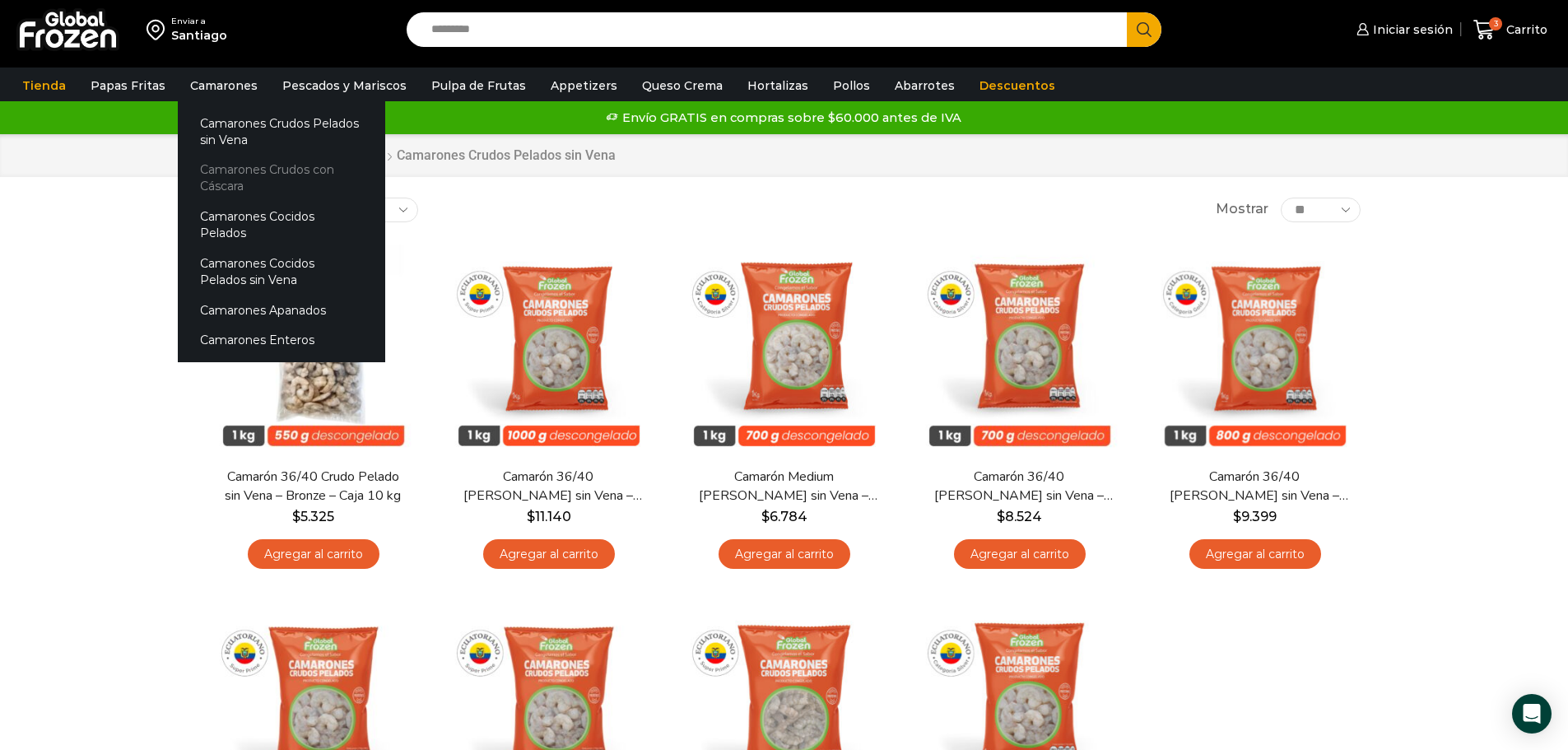
click at [229, 169] on link "Camarones Crudos con Cáscara" at bounding box center [282, 177] width 208 height 47
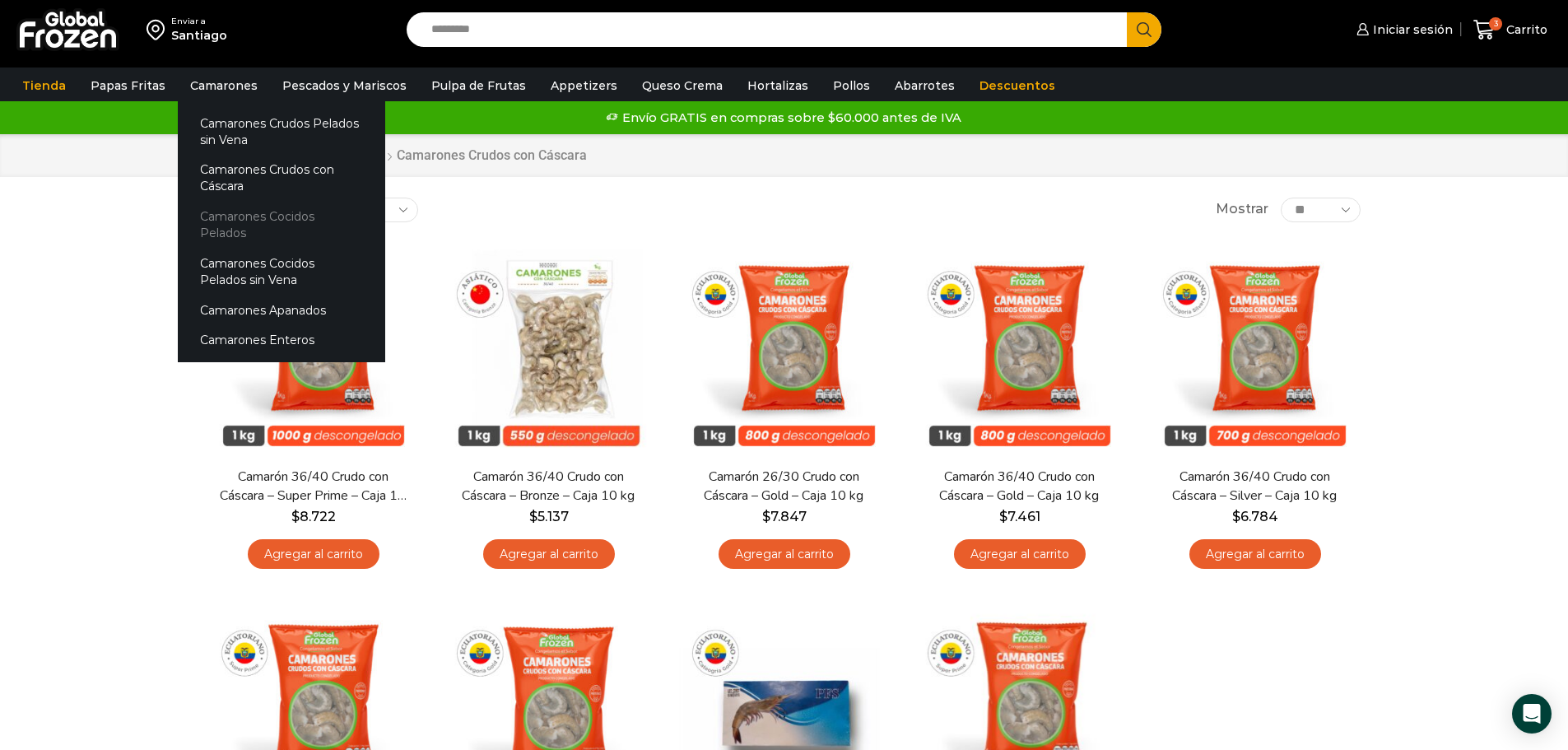
click at [229, 222] on link "Camarones Cocidos Pelados" at bounding box center [282, 225] width 208 height 47
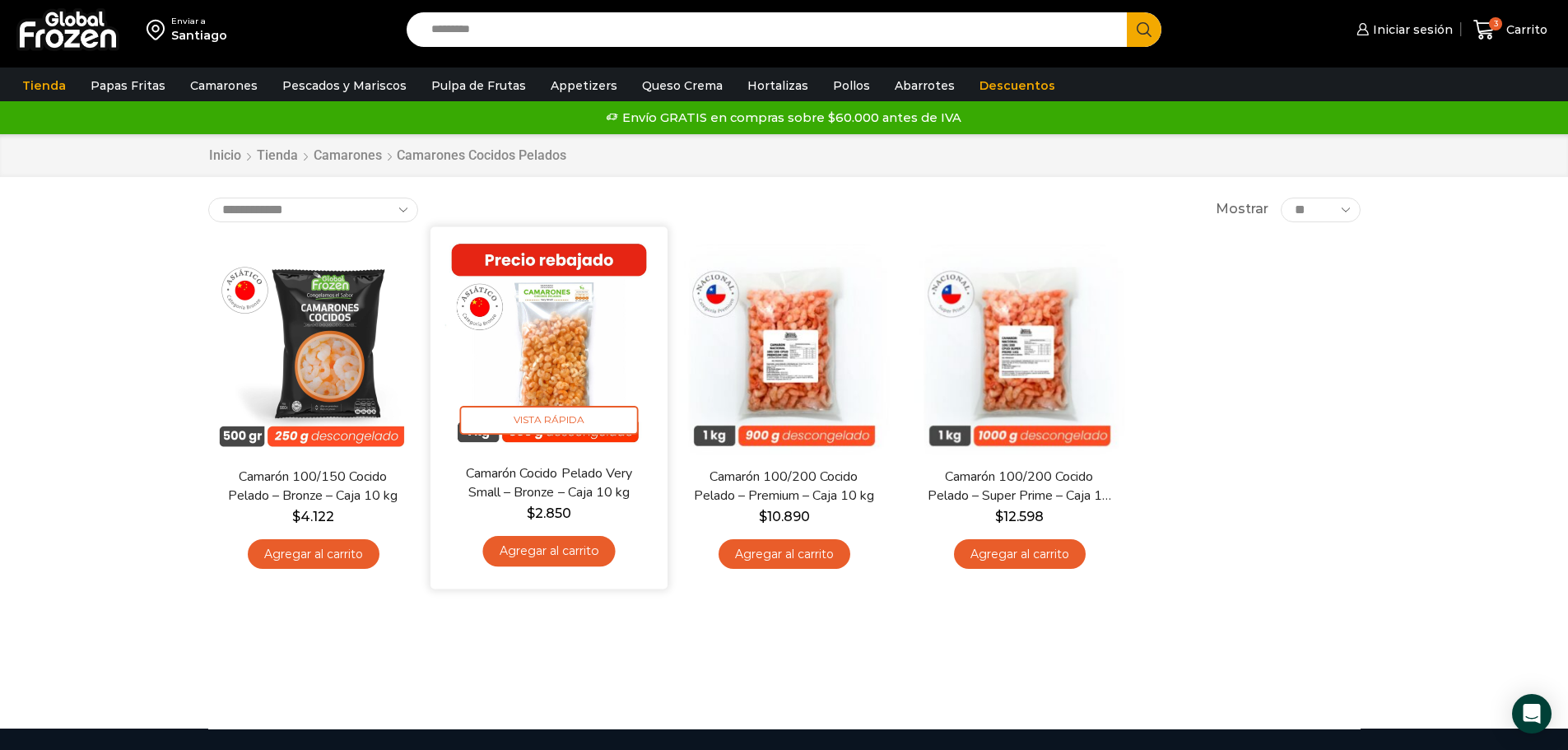
click at [557, 552] on link "Agregar al carrito" at bounding box center [549, 551] width 132 height 31
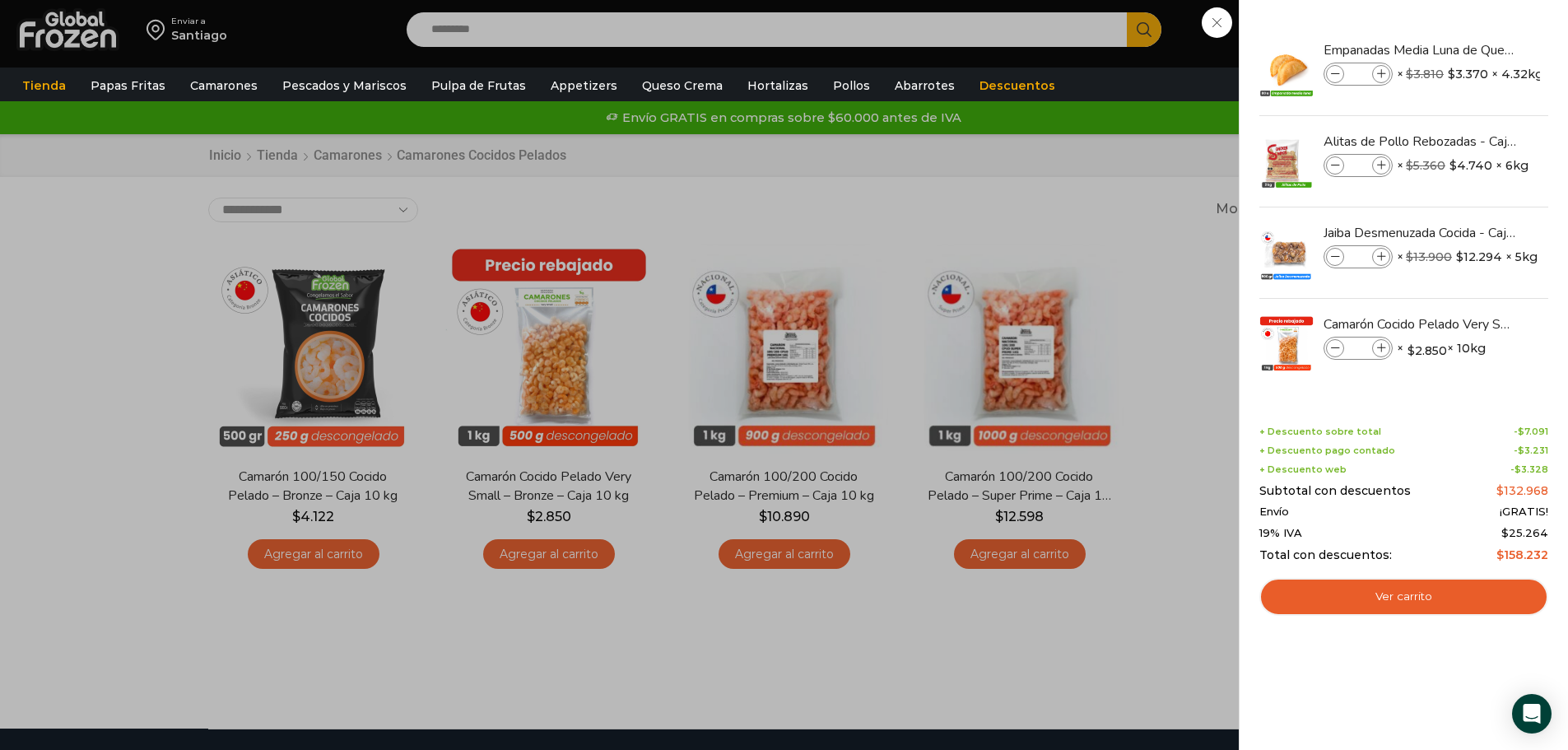
click at [1469, 49] on div "4 Carrito 4 4 Shopping Cart *" at bounding box center [1509, 31] width 82 height 39
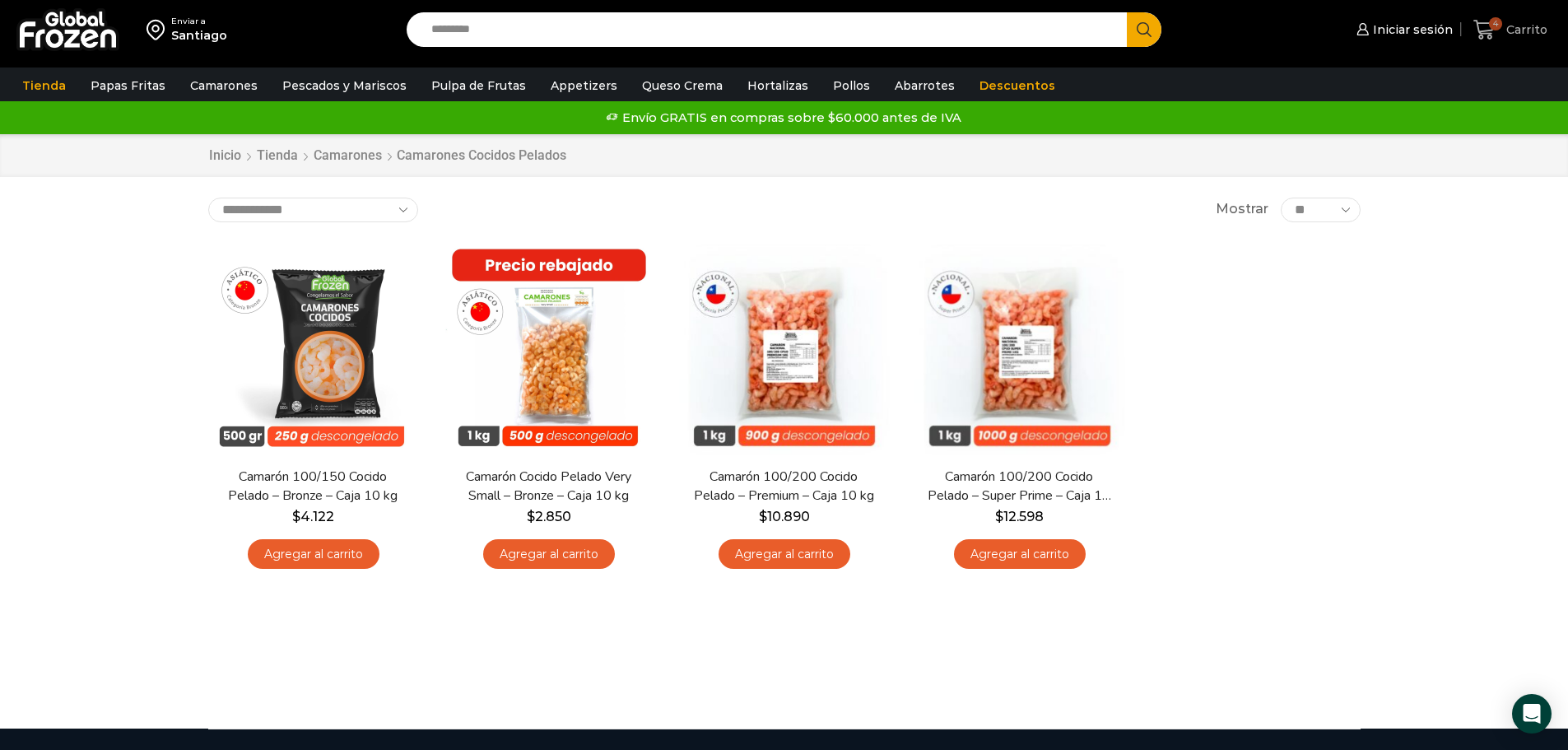
click at [1513, 33] on span "Carrito" at bounding box center [1524, 29] width 45 height 16
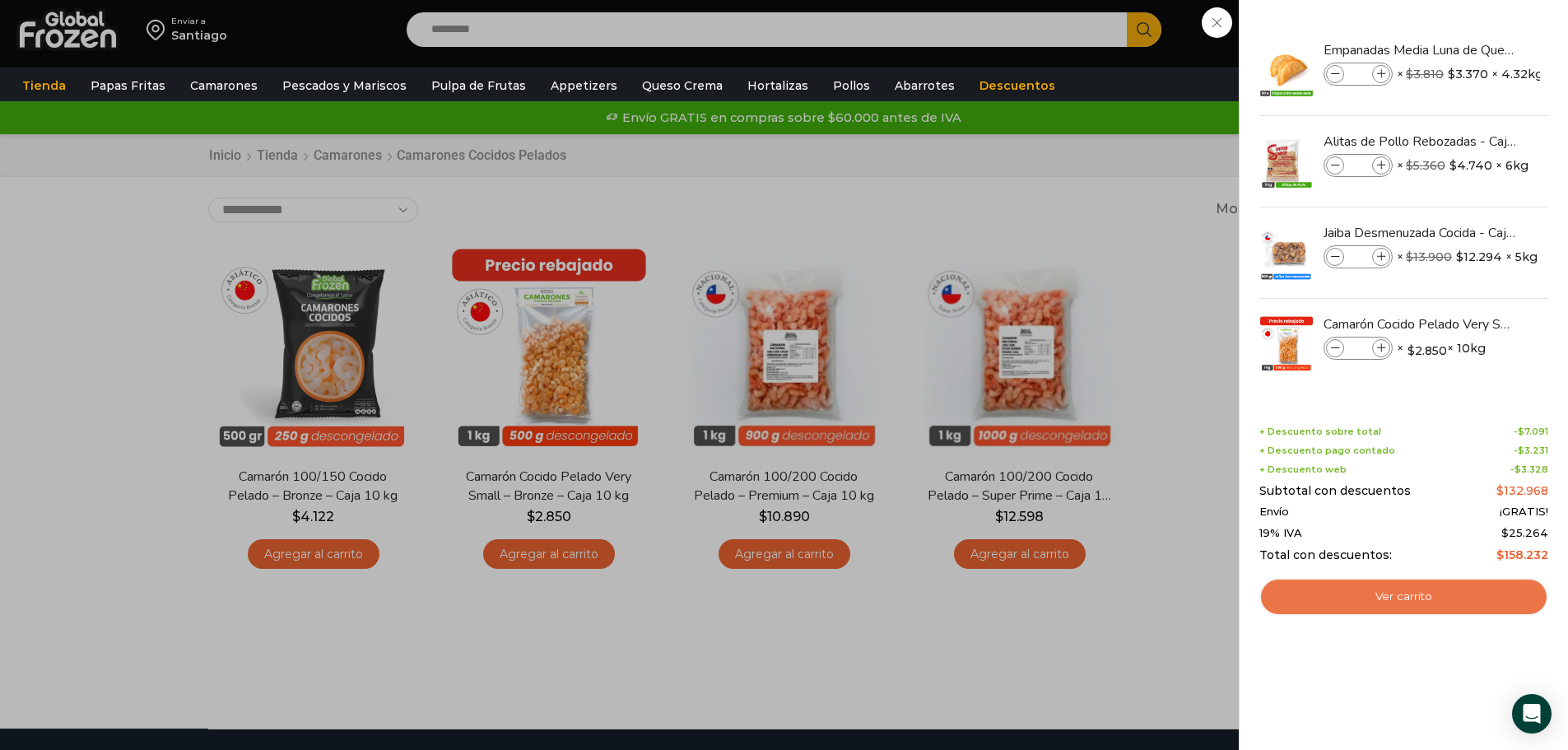
click at [1355, 604] on link "Ver carrito" at bounding box center [1403, 596] width 289 height 38
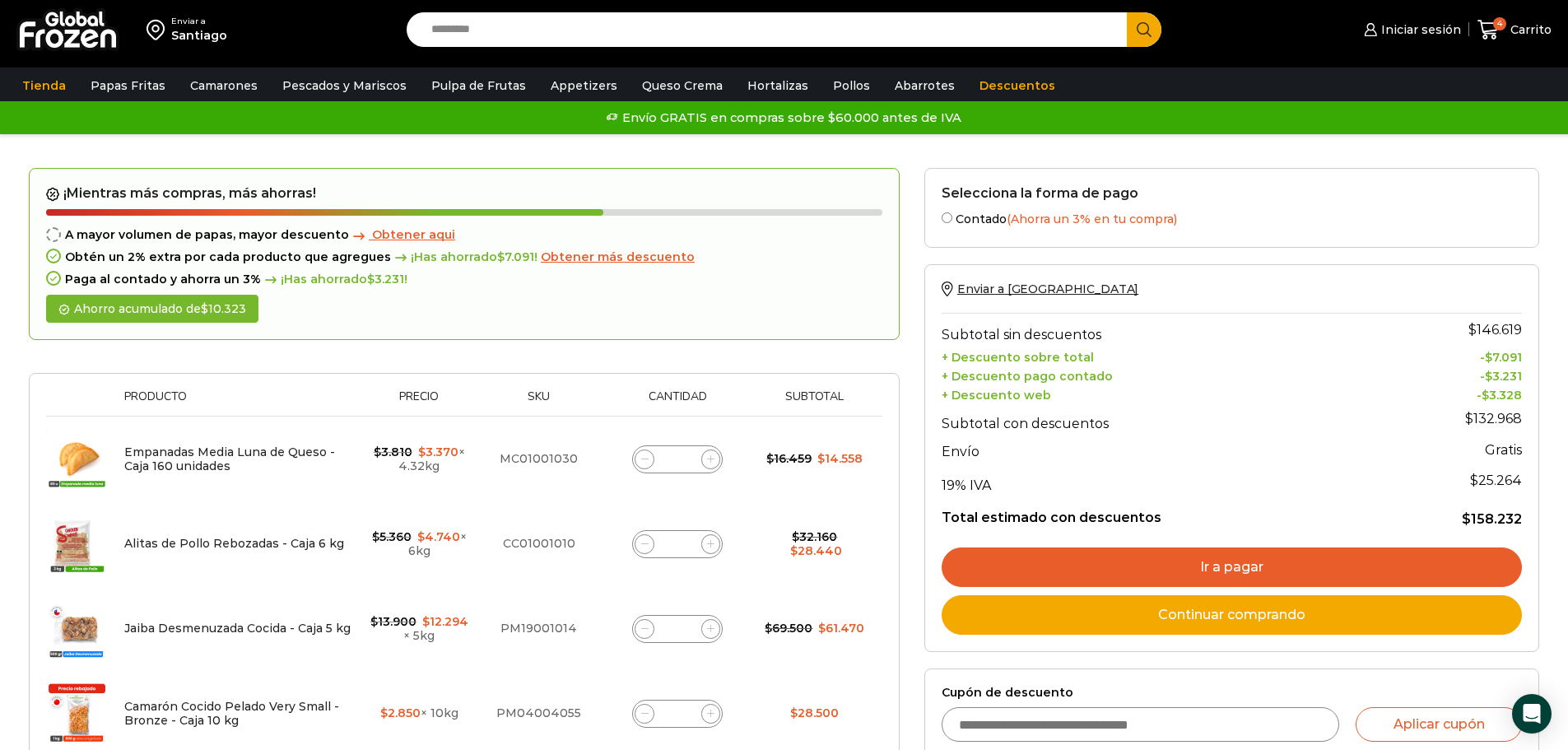
click at [409, 236] on span "Obtener aqui" at bounding box center [414, 234] width 83 height 14
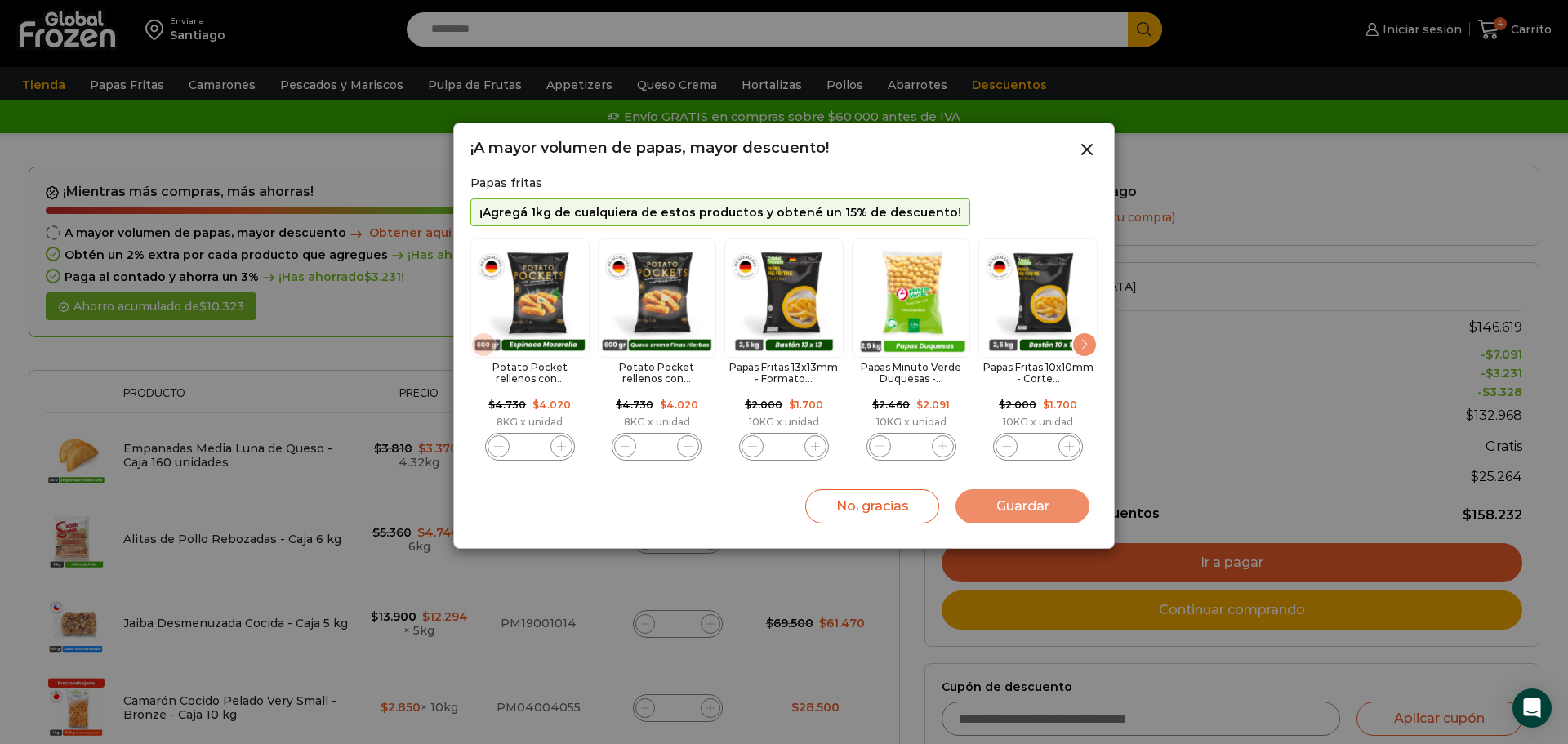
click at [797, 446] on div "Papas Fritas 13x13mm - Formato 2,5 kg - Caja 10 kg cantidad *" at bounding box center [784, 446] width 90 height 28
click at [814, 446] on icon "3 / 11" at bounding box center [816, 446] width 9 height 9
click at [756, 442] on icon "3 / 11" at bounding box center [752, 446] width 9 height 9
click at [623, 445] on icon "2 / 11" at bounding box center [625, 446] width 9 height 9
click at [784, 298] on img "3 / 11" at bounding box center [784, 298] width 120 height 120
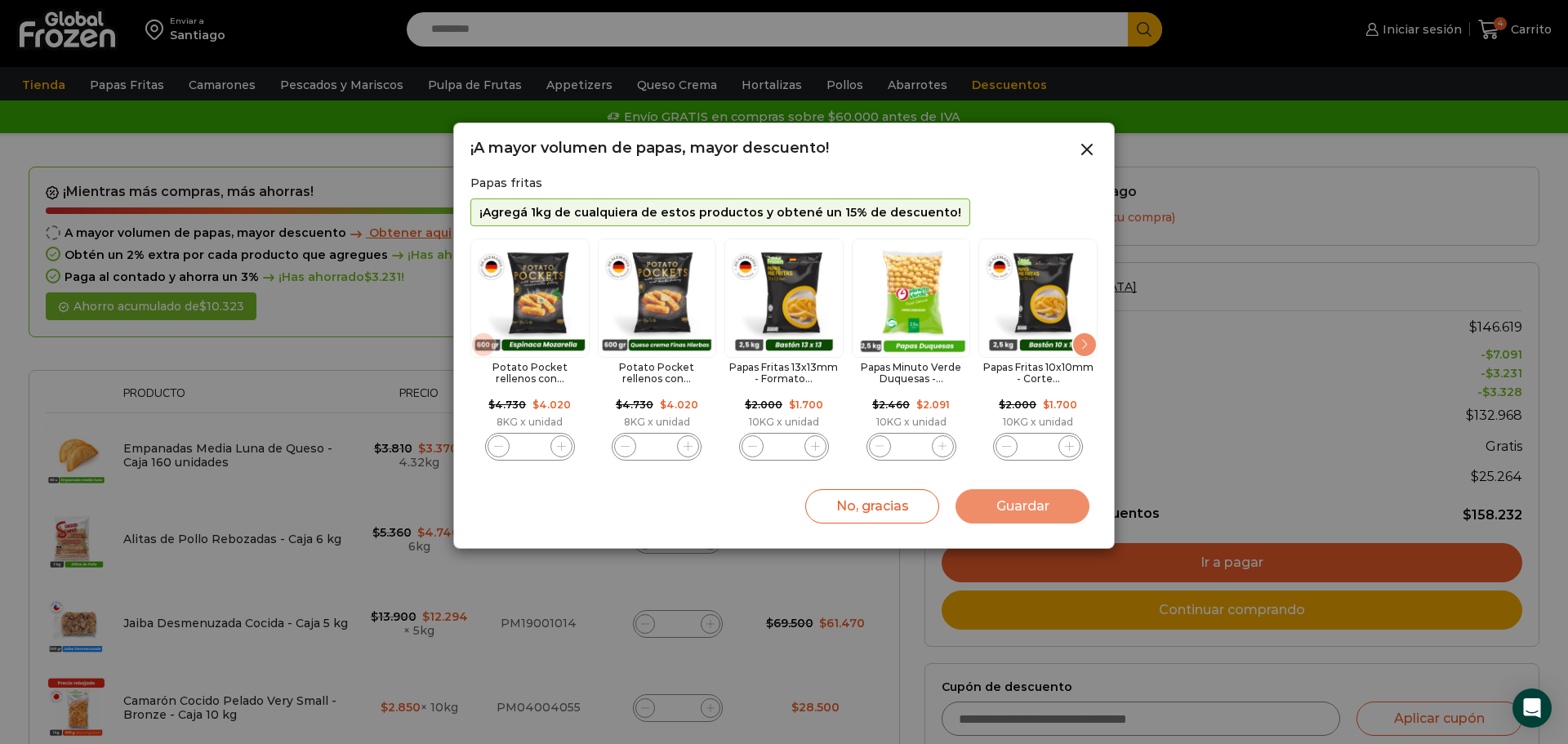
click at [760, 298] on img "3 / 11" at bounding box center [784, 298] width 120 height 120
click at [810, 447] on span "3 / 11" at bounding box center [816, 446] width 22 height 22
type input "*"
click at [1044, 514] on button "Guardar" at bounding box center [1022, 506] width 134 height 35
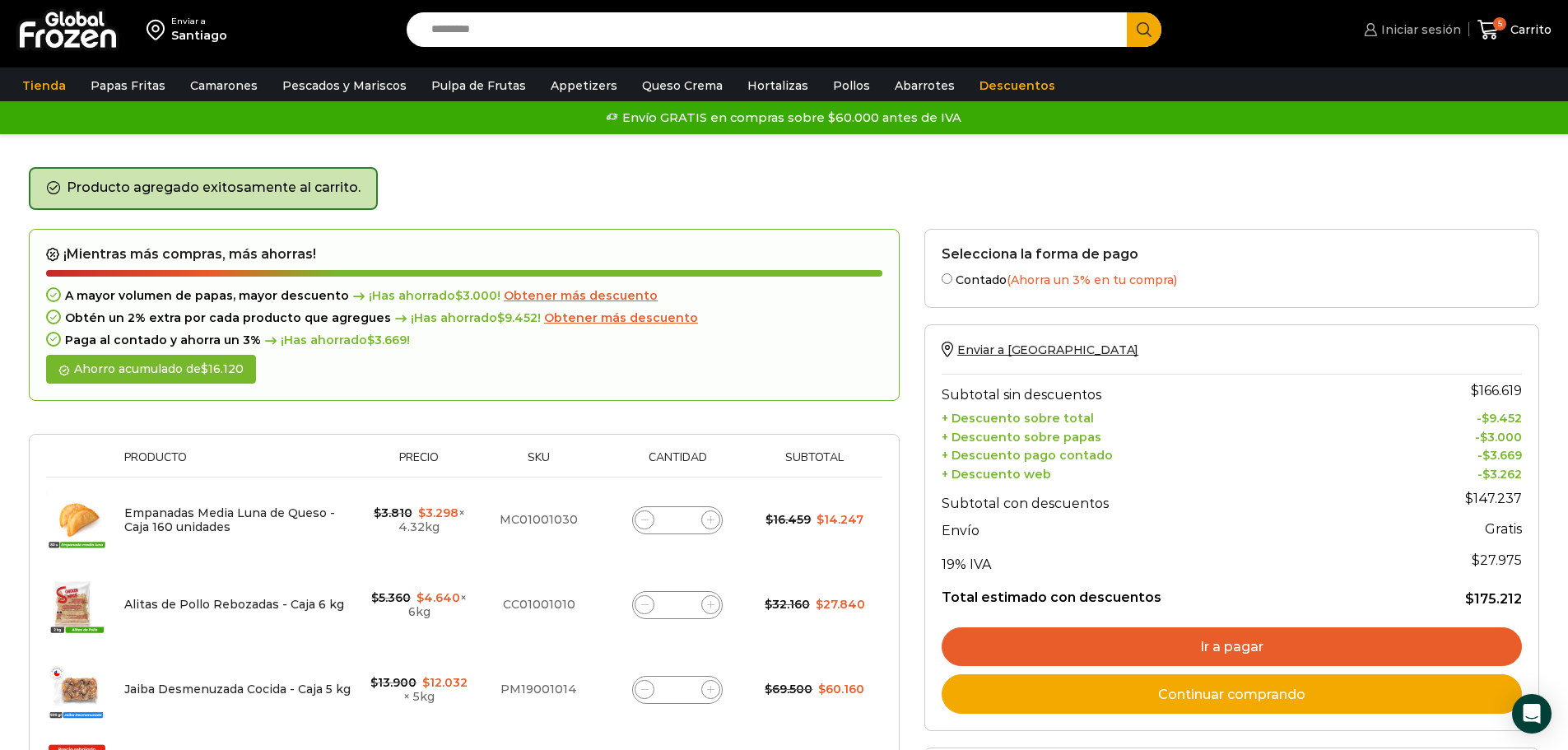
click at [1404, 32] on span "Iniciar sesión" at bounding box center [1419, 29] width 84 height 16
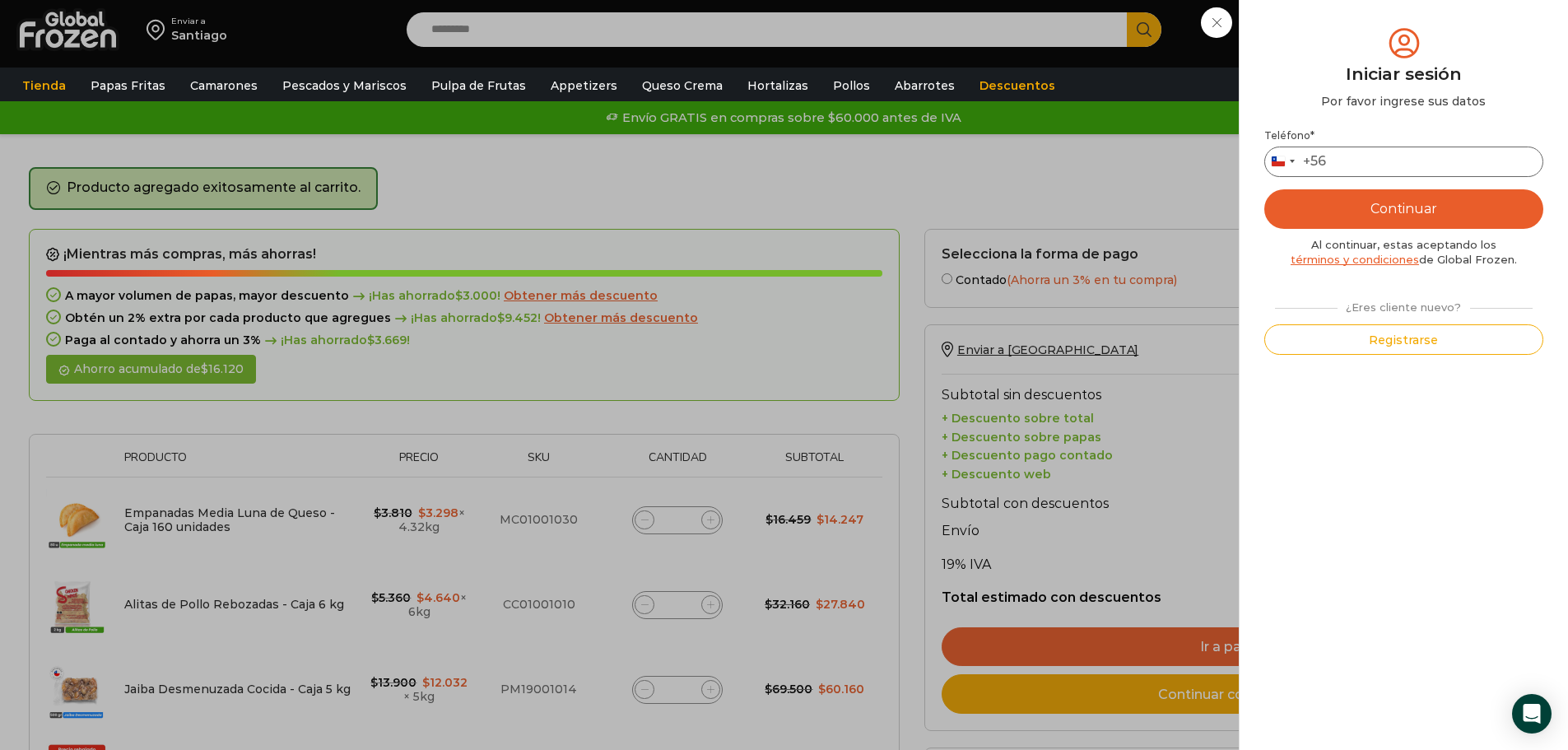
click at [1351, 160] on input "Teléfono *" at bounding box center [1403, 162] width 279 height 31
type input "*********"
click at [1302, 199] on button "Continuar" at bounding box center [1403, 209] width 279 height 40
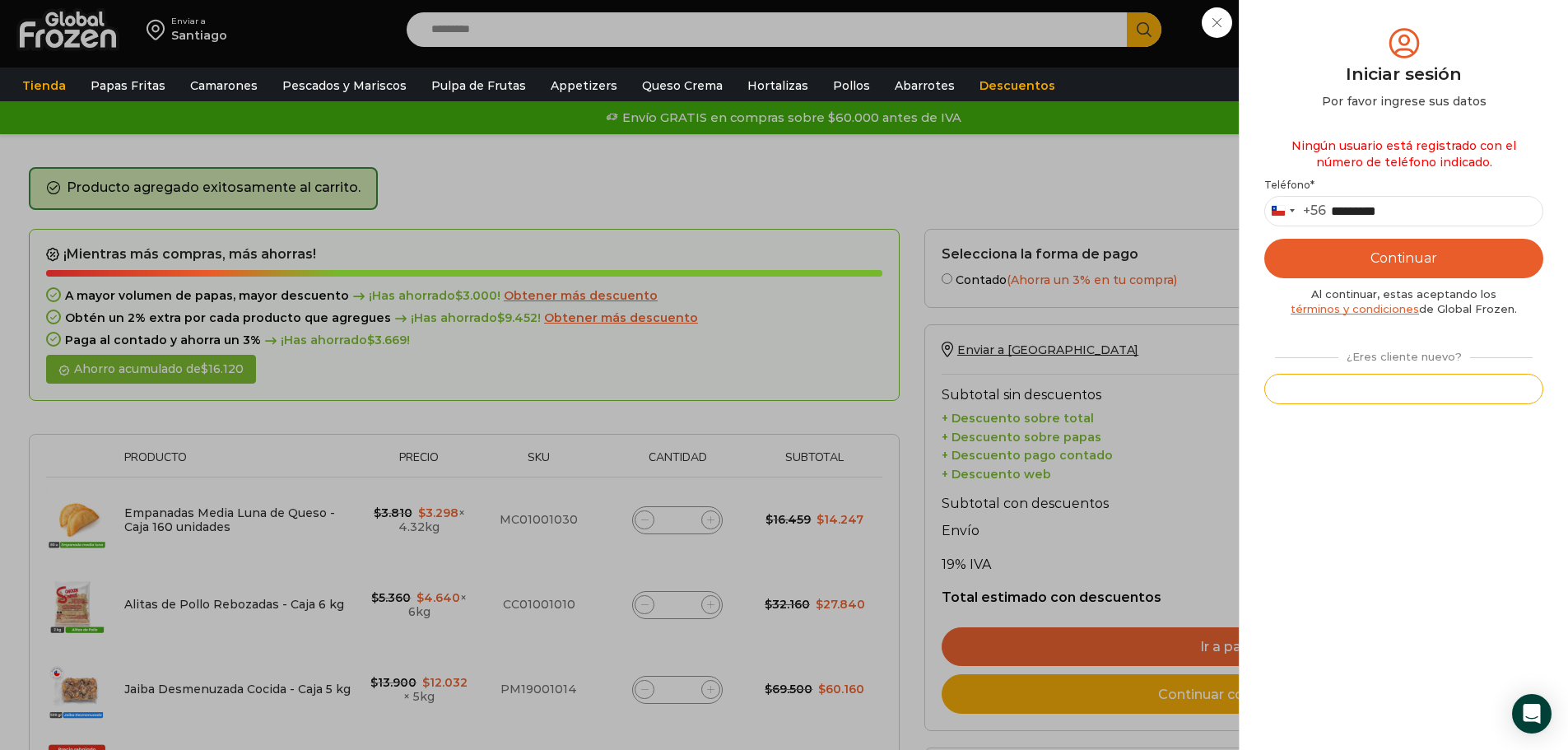
click at [1420, 392] on button "Registrarse" at bounding box center [1403, 389] width 279 height 31
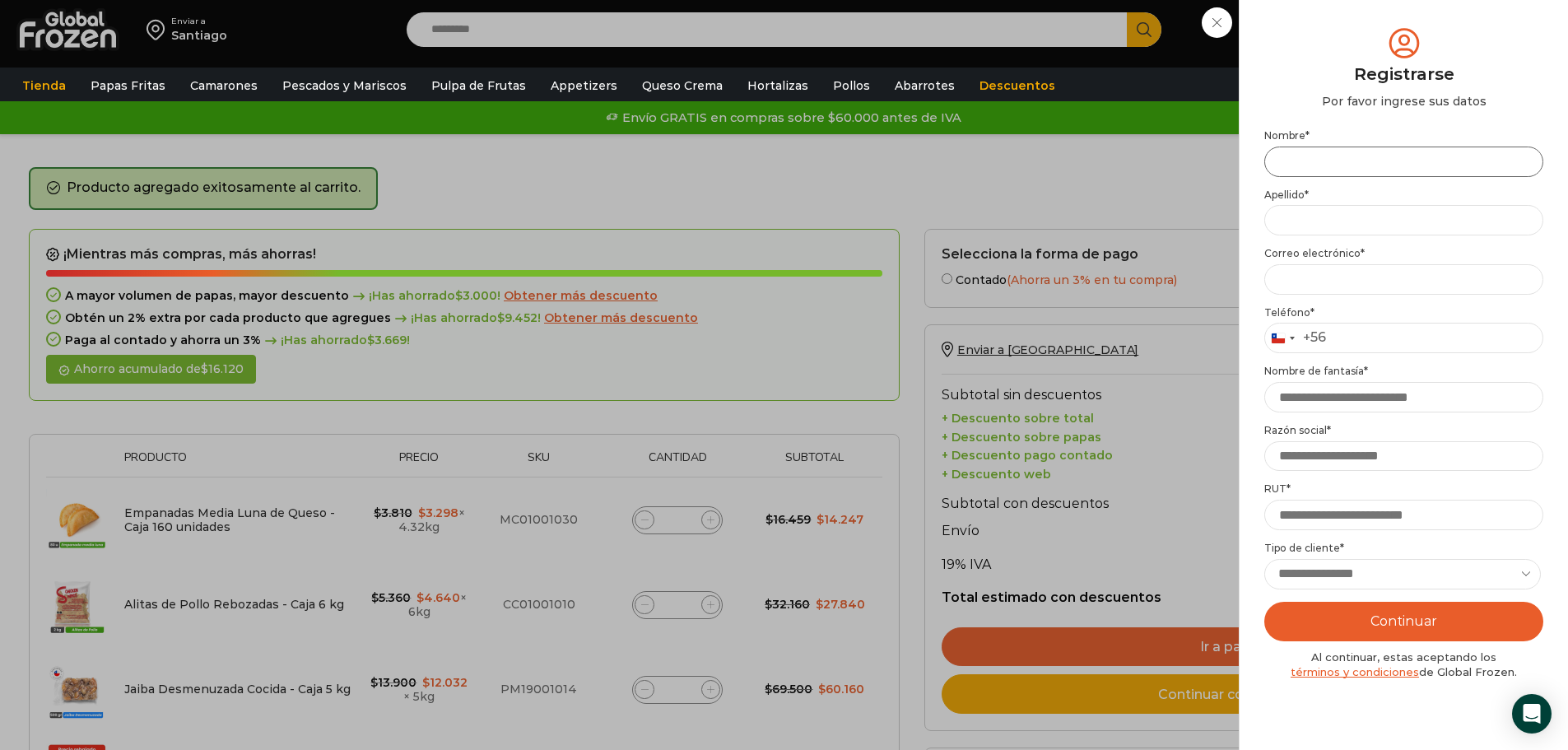
click at [1362, 160] on input "Nombre *" at bounding box center [1403, 162] width 279 height 31
type input "*******"
click at [1353, 215] on input "******" at bounding box center [1403, 221] width 279 height 31
type input "*****"
type input "**********"
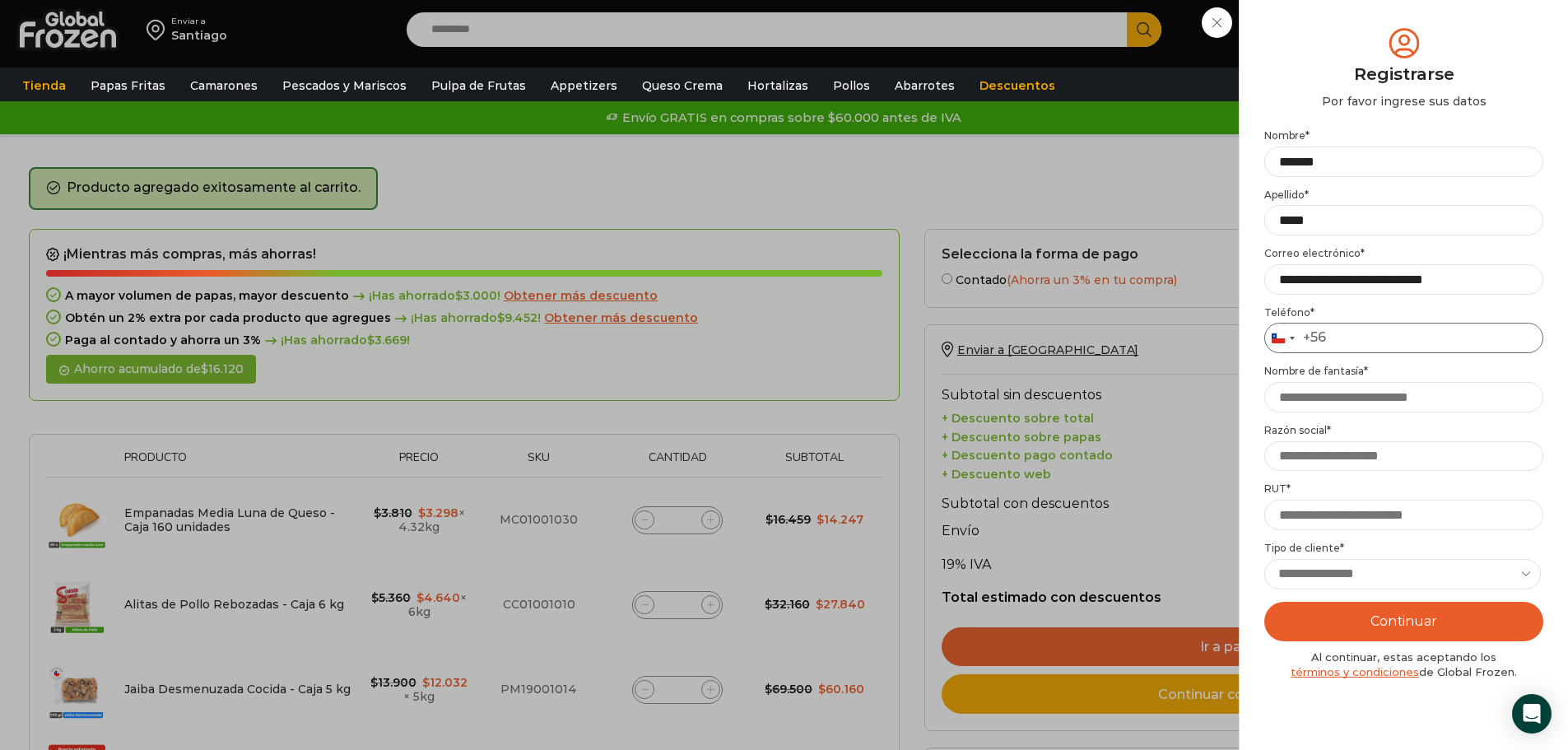
click at [1421, 325] on input "Teléfono *" at bounding box center [1403, 338] width 279 height 31
type input "*"
type input "*********"
type input "*******"
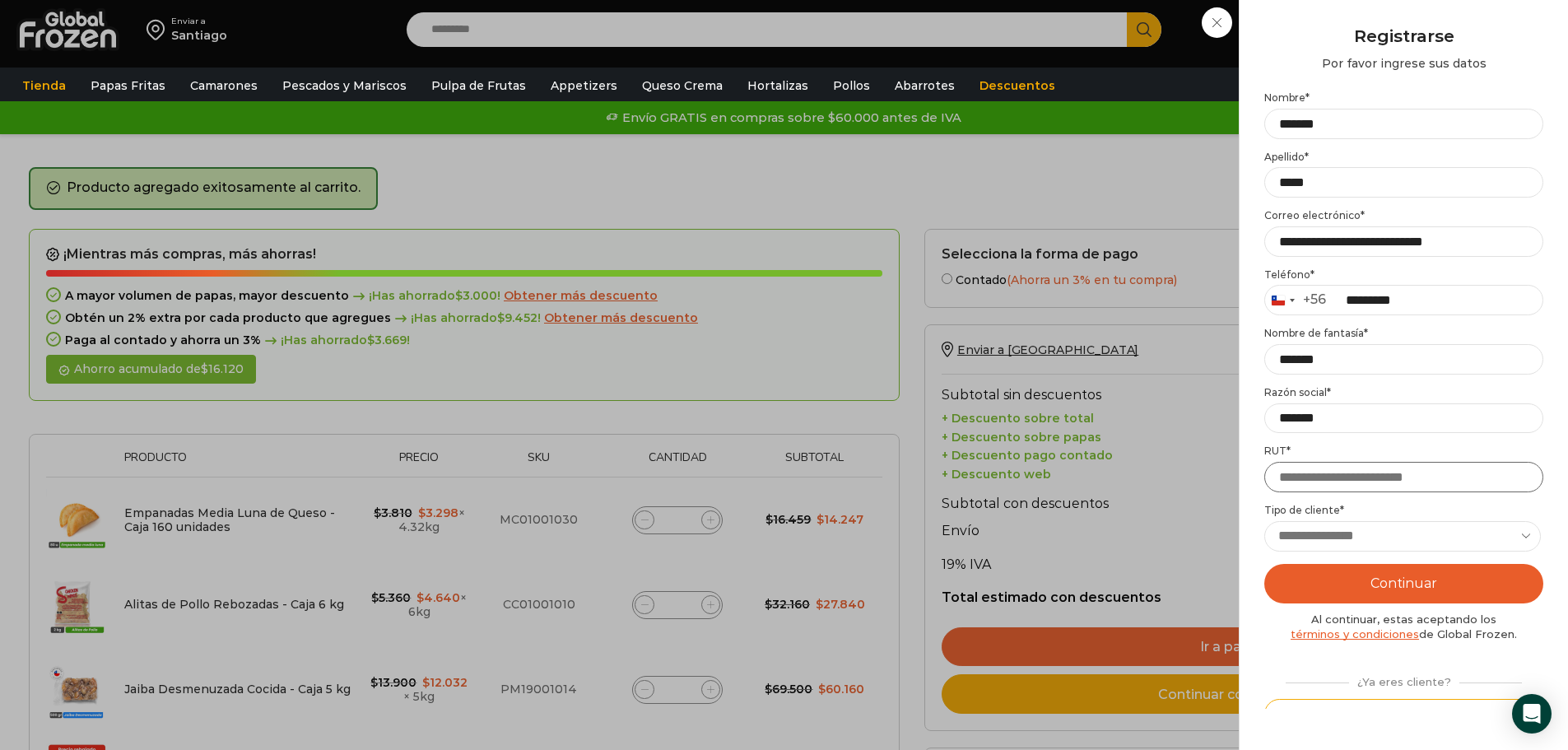
scroll to position [59, 0]
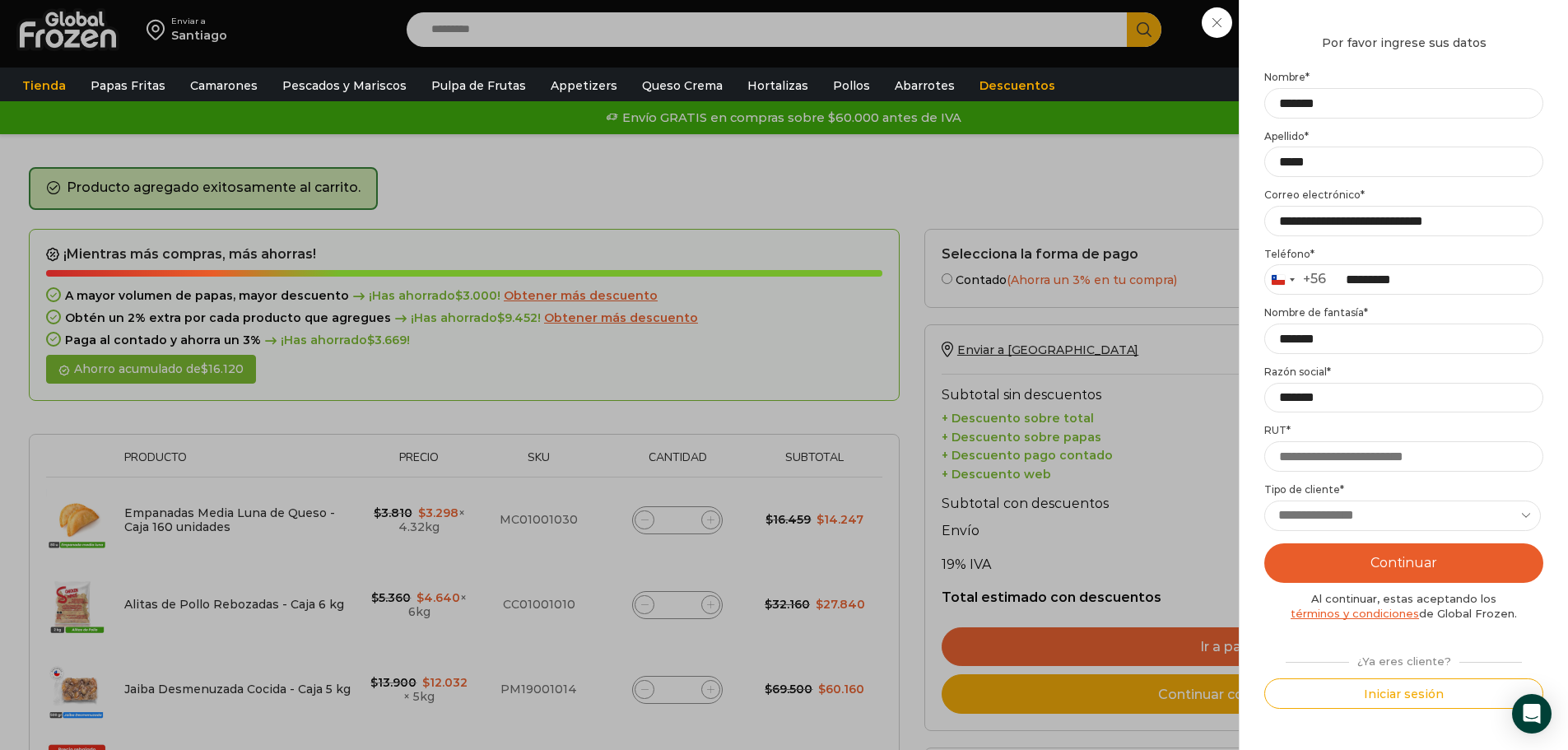
click at [1379, 515] on select "**********" at bounding box center [1403, 516] width 276 height 31
select select "********"
click at [1264, 501] on select "**********" at bounding box center [1403, 516] width 276 height 31
click at [1362, 459] on input "RUT *" at bounding box center [1403, 456] width 279 height 31
type input "**********"
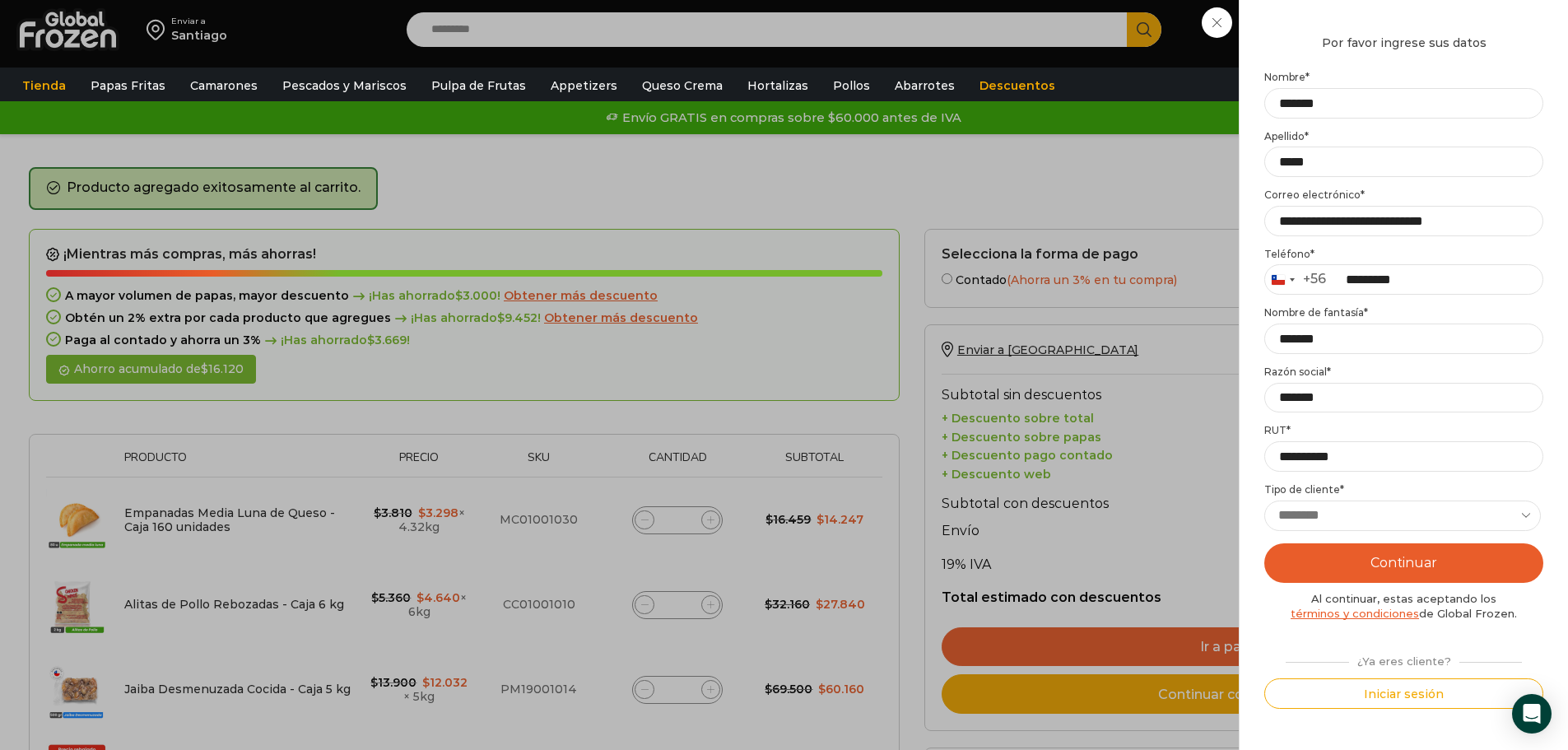
click at [1328, 566] on button "Continuar" at bounding box center [1403, 563] width 279 height 40
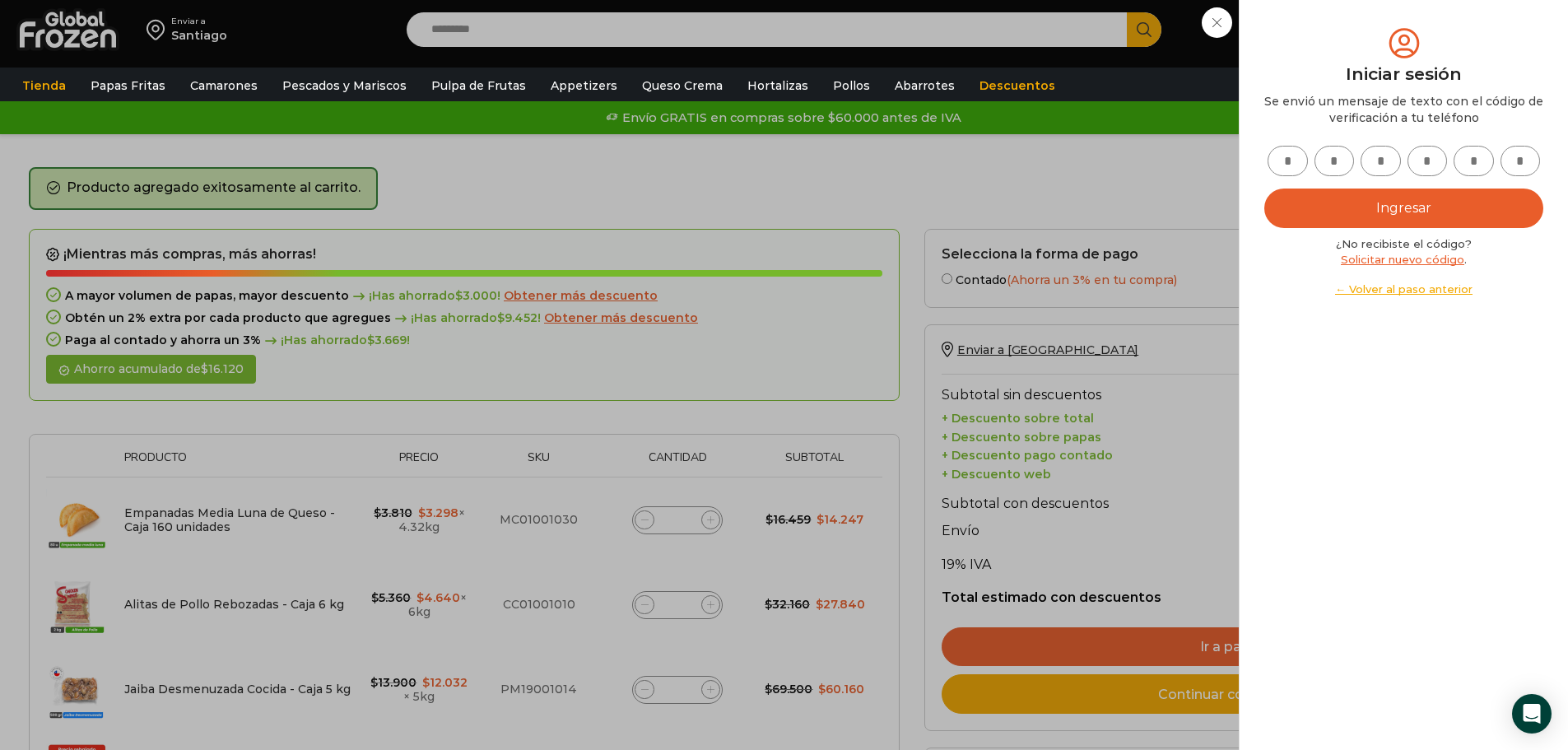
scroll to position [0, 0]
click at [1292, 160] on input "text" at bounding box center [1288, 161] width 41 height 31
type input "*"
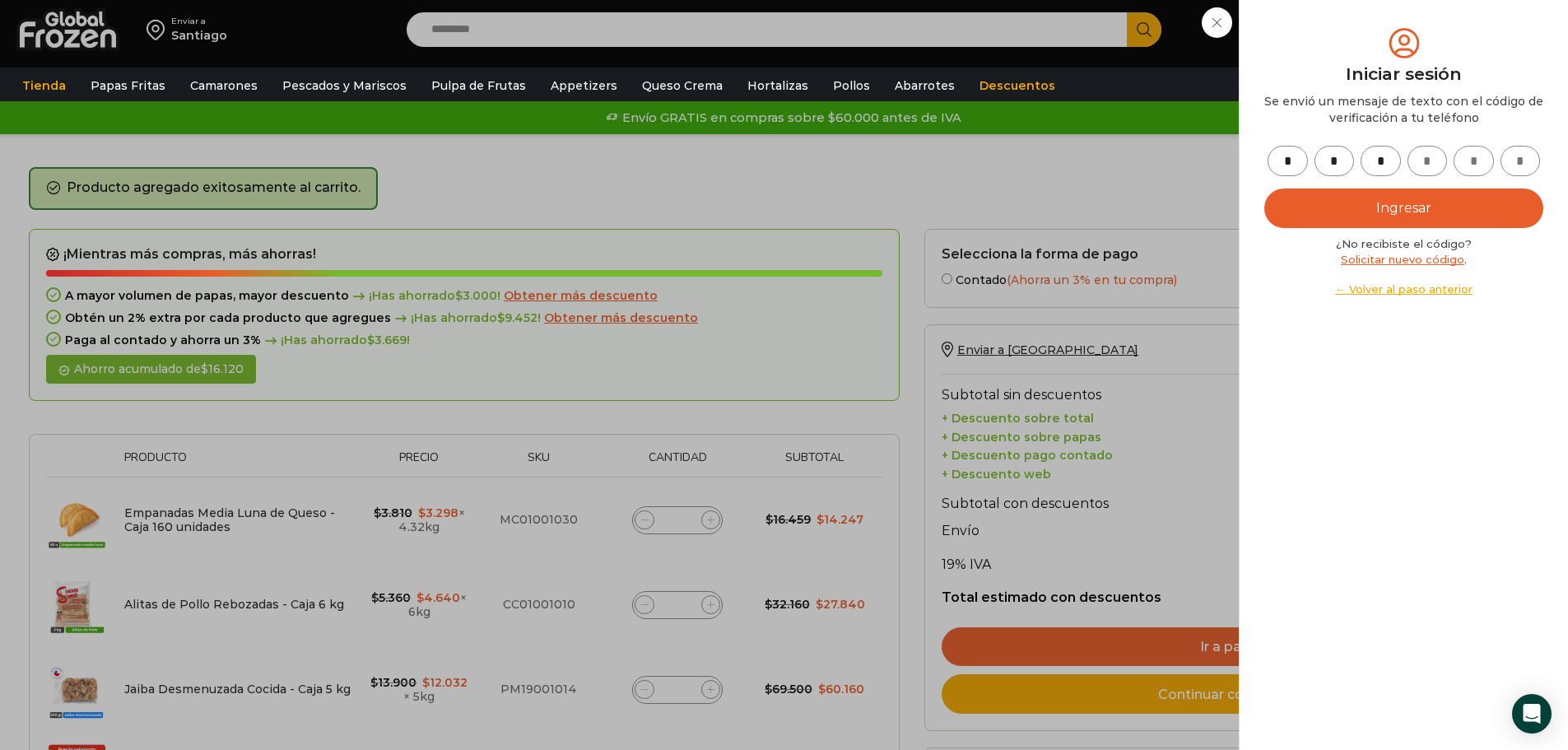
type input "*"
click at [1381, 197] on button "Ingresar" at bounding box center [1403, 208] width 279 height 40
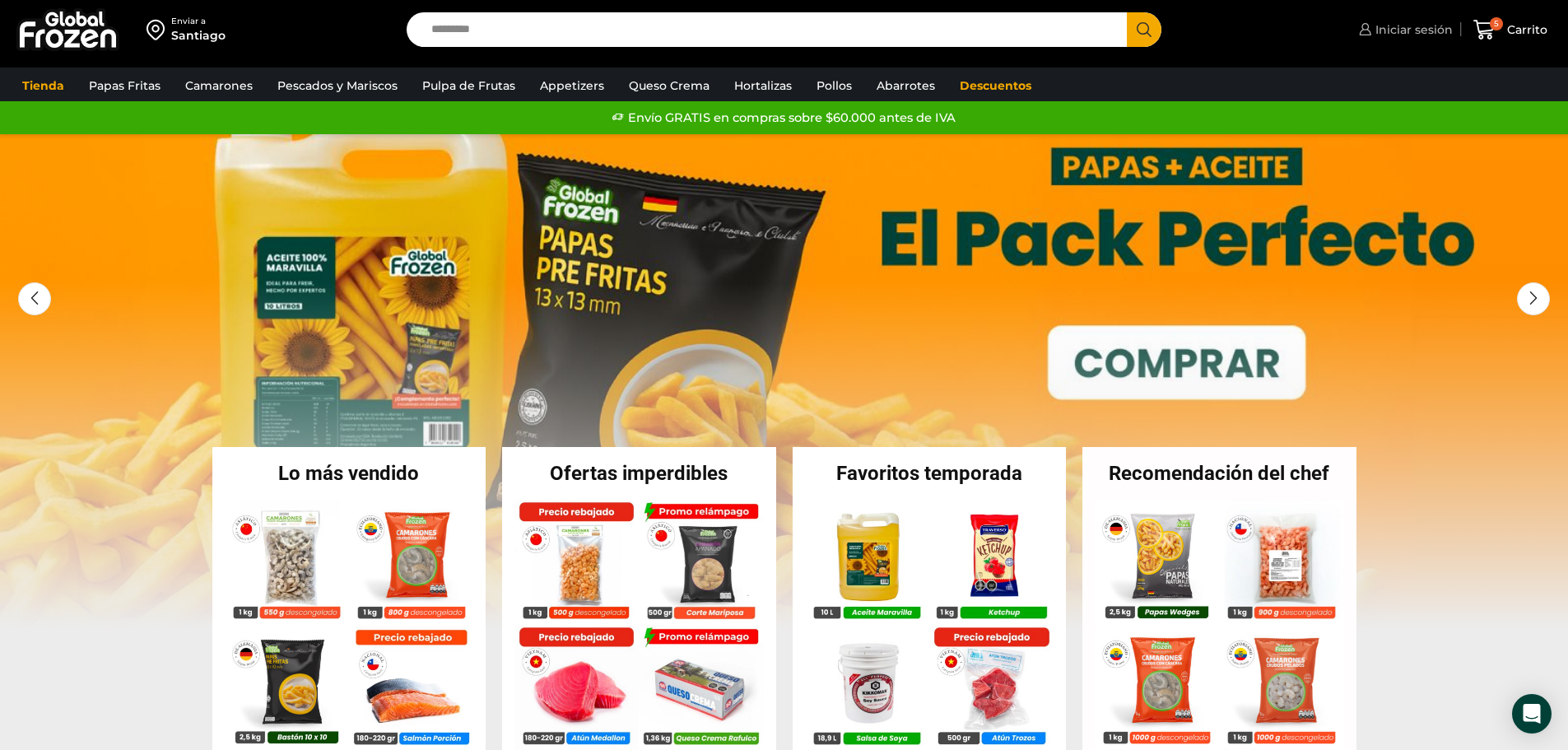
click at [1428, 29] on span "Iniciar sesión" at bounding box center [1412, 29] width 81 height 16
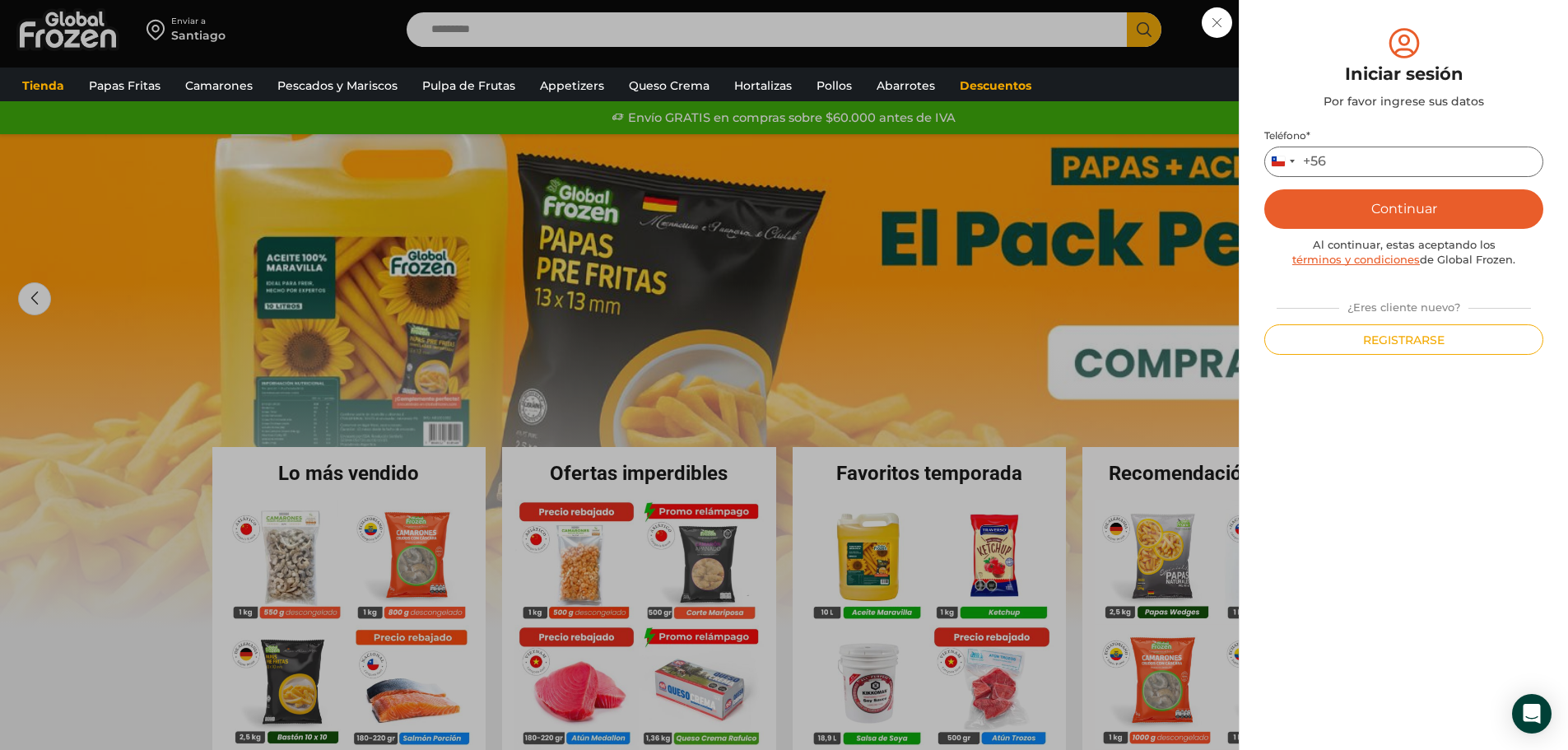
click at [1383, 169] on input "Teléfono *" at bounding box center [1403, 162] width 279 height 31
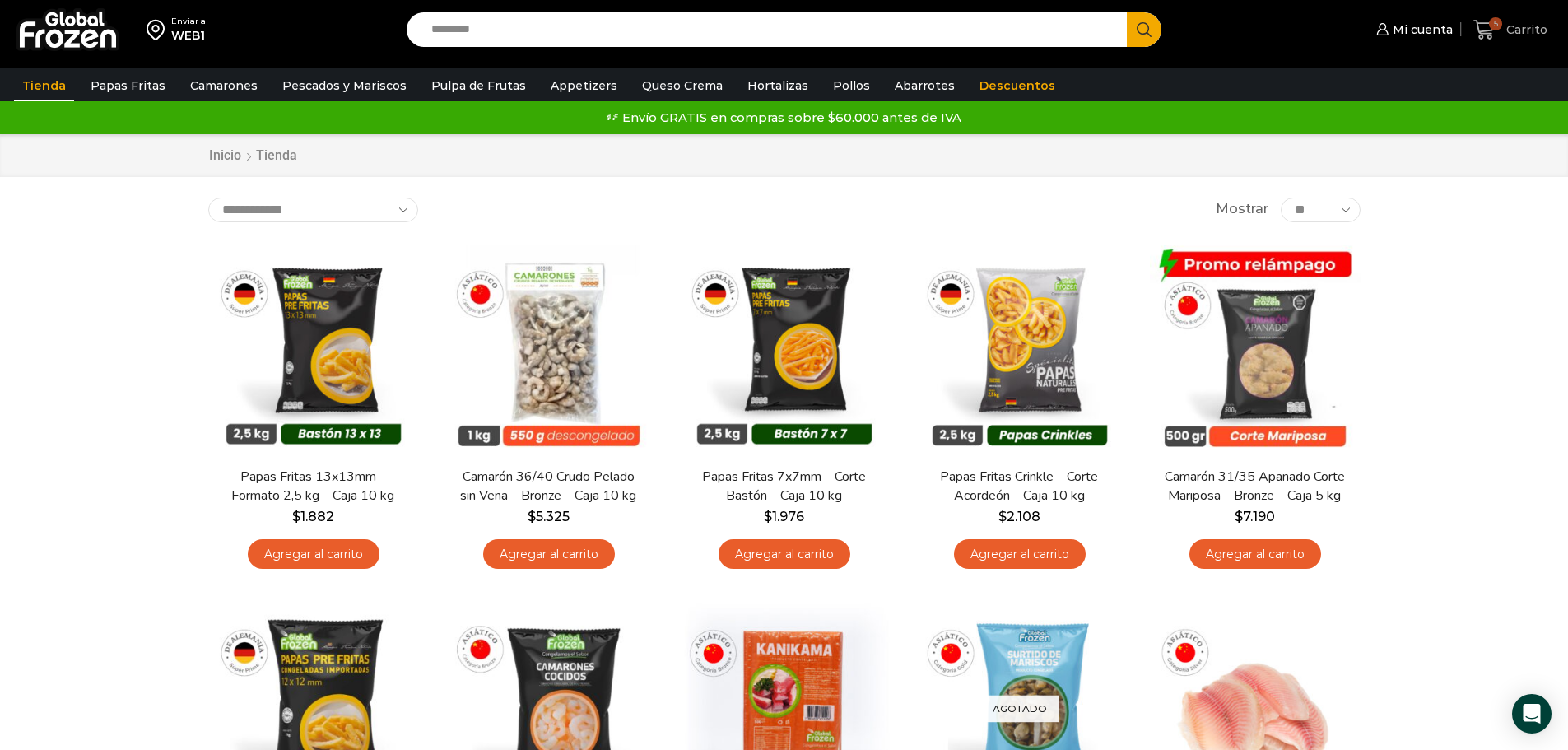
click at [1501, 23] on span "5" at bounding box center [1496, 24] width 14 height 14
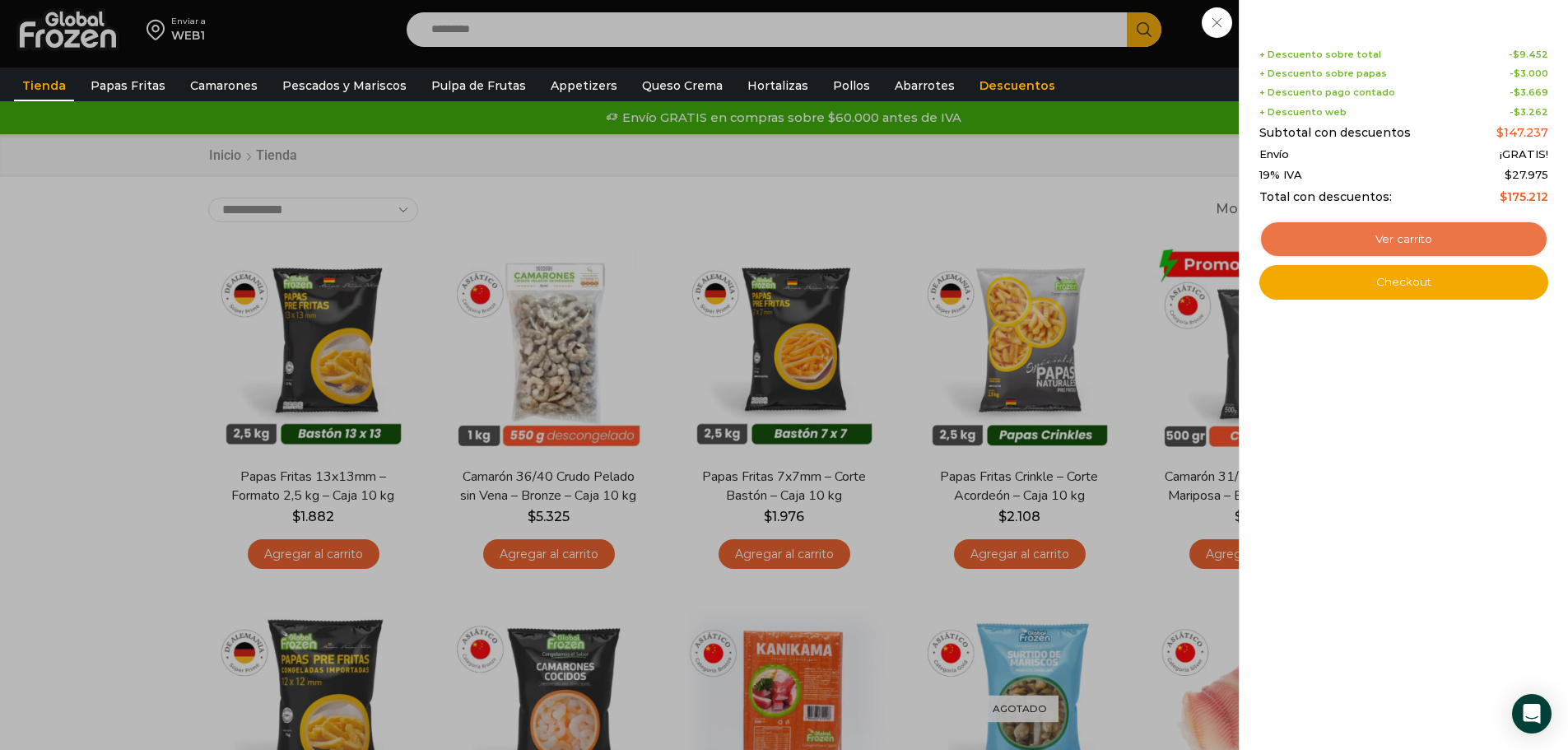
click at [1441, 239] on link "Ver carrito" at bounding box center [1403, 239] width 289 height 38
click at [1392, 233] on link "Ver carrito" at bounding box center [1403, 239] width 289 height 38
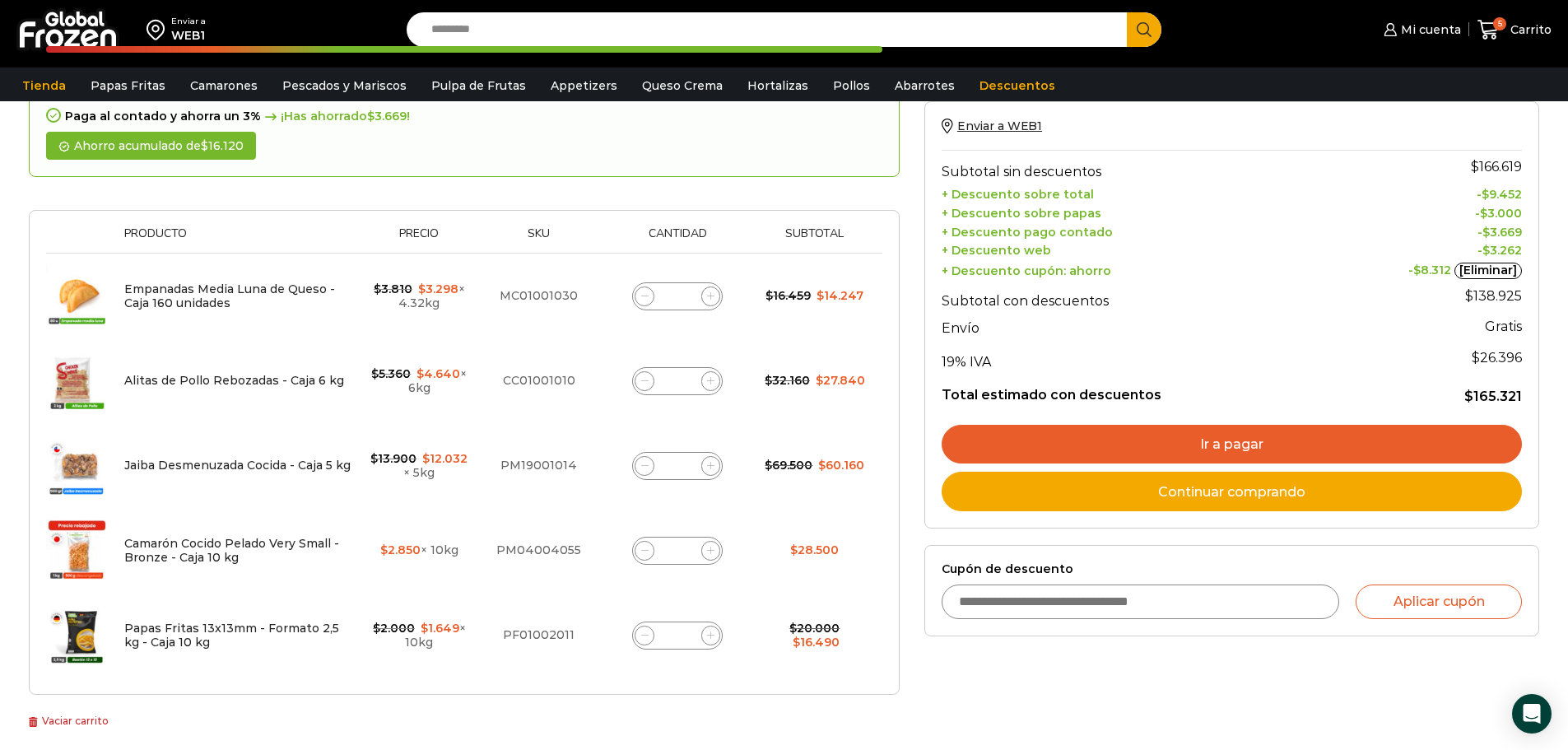
scroll to position [165, 0]
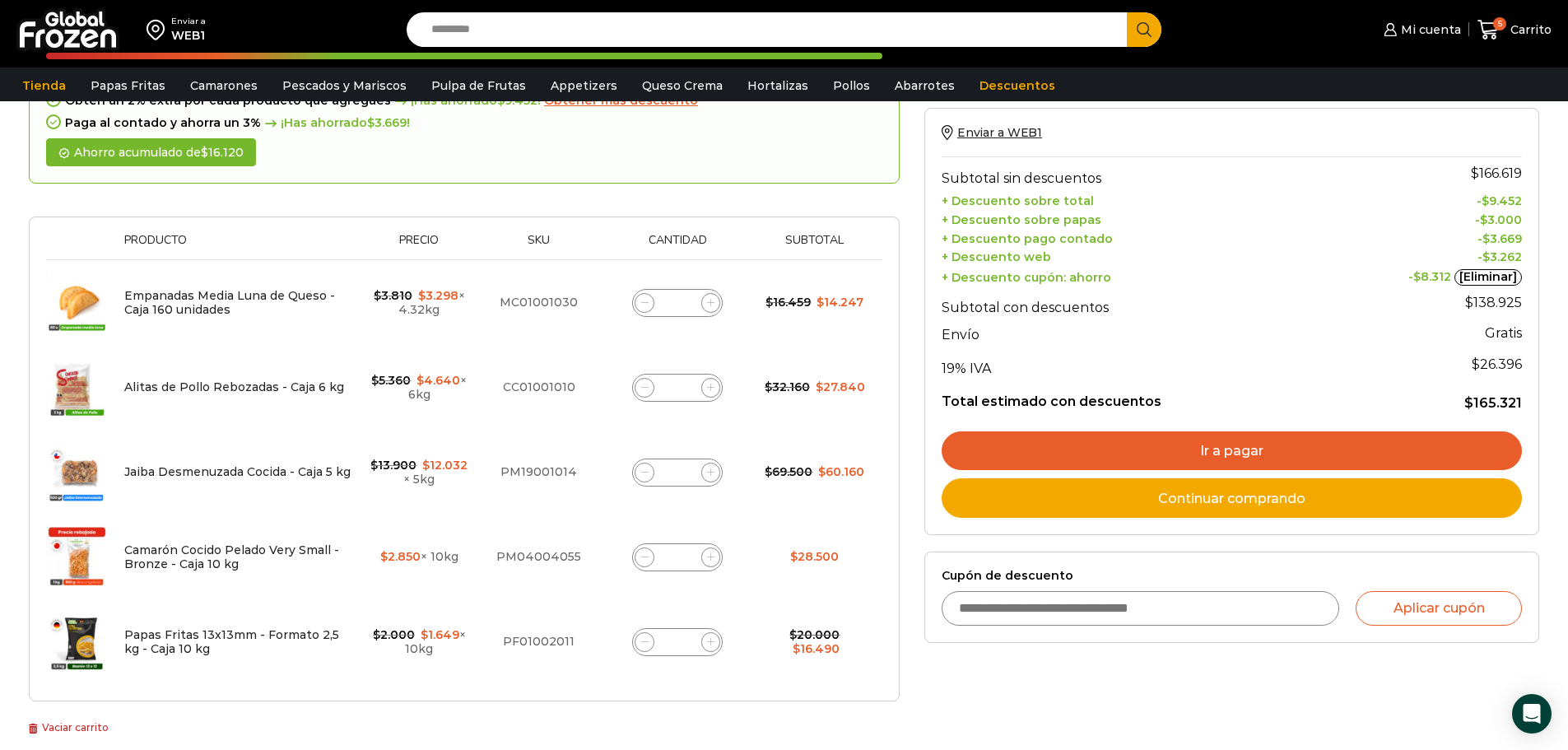
click at [644, 641] on icon at bounding box center [644, 641] width 8 height 8
type input "*"
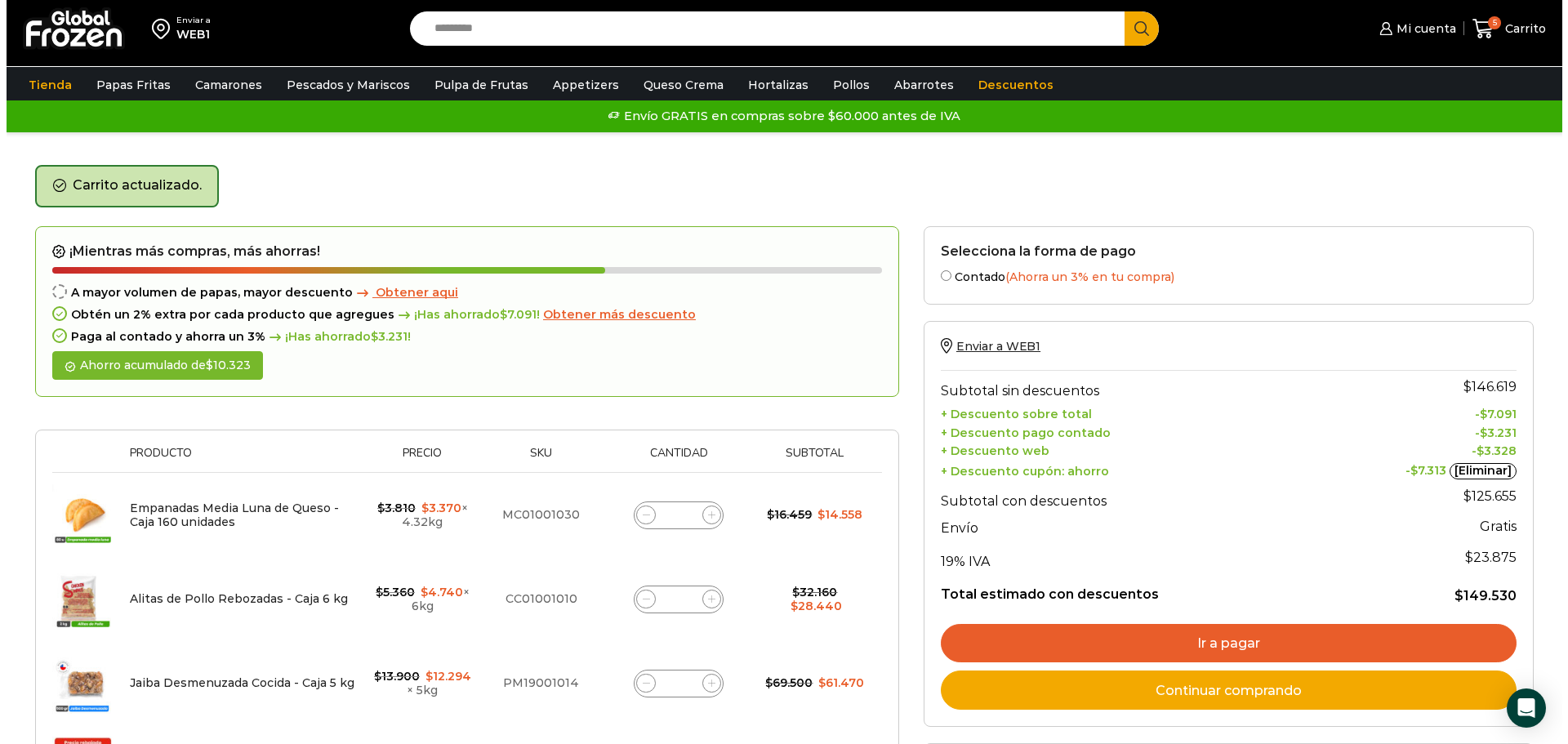
scroll to position [0, 0]
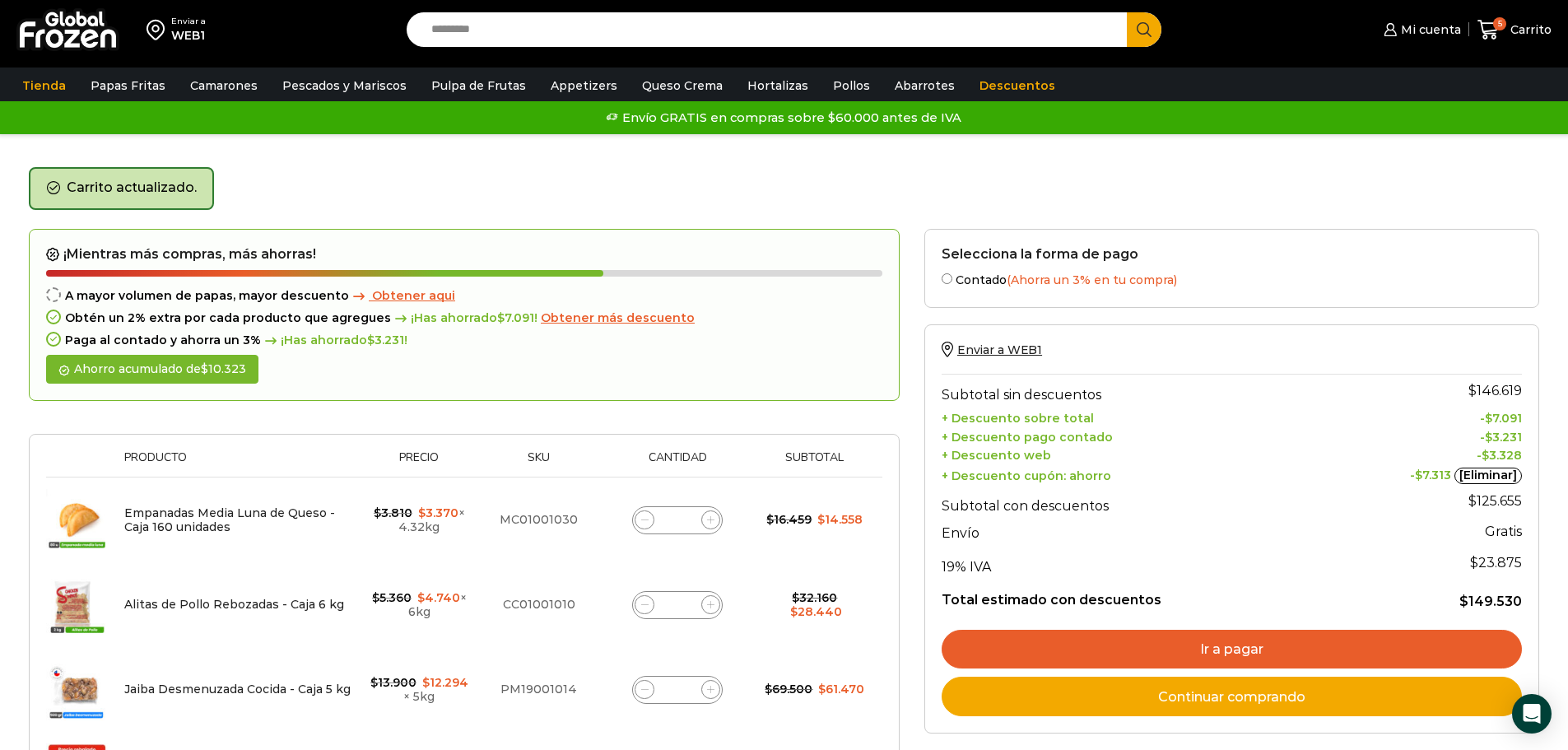
click at [407, 295] on span "Obtener aqui" at bounding box center [414, 295] width 83 height 14
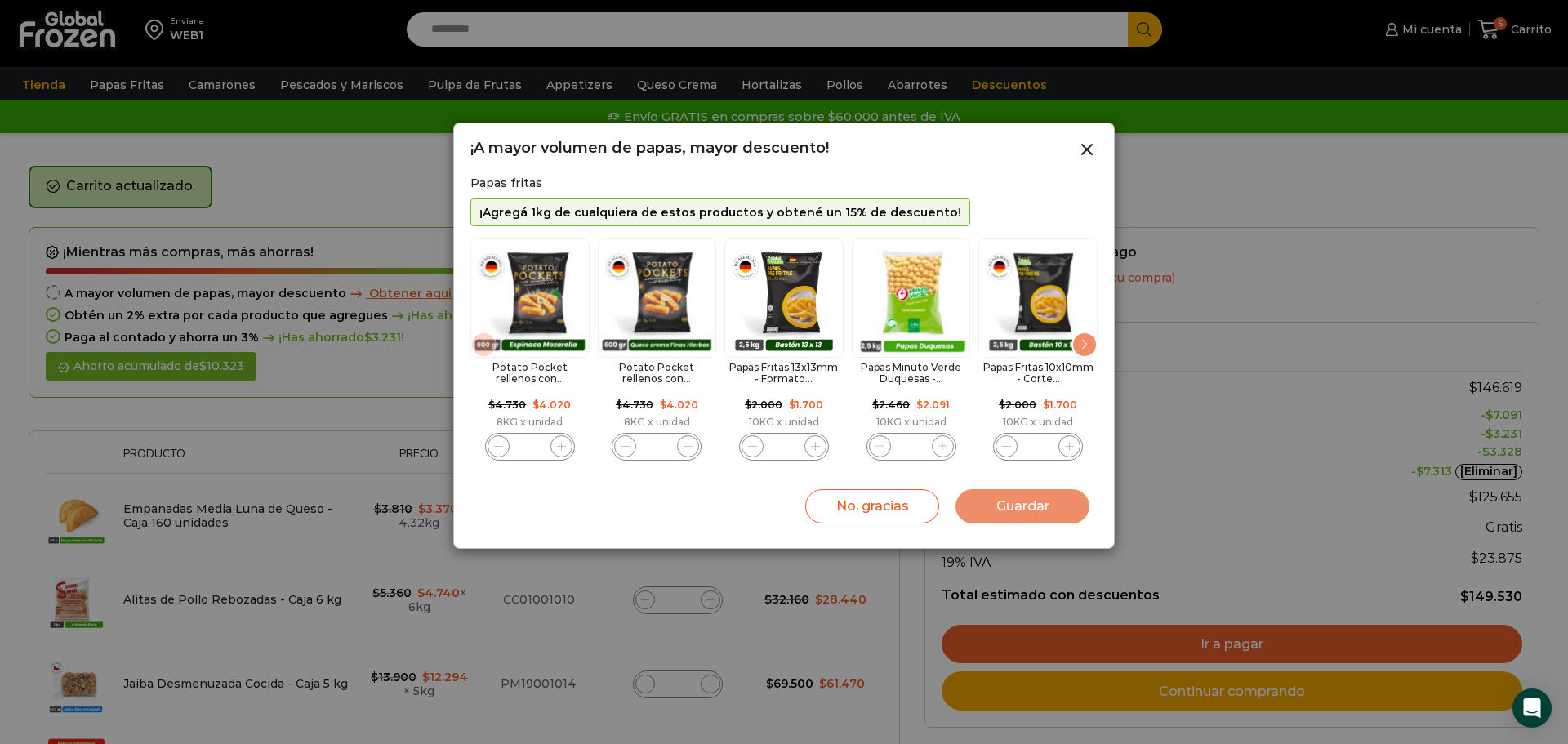
click at [814, 449] on icon "3 / 11" at bounding box center [816, 446] width 9 height 9
click at [754, 451] on icon "3 / 11" at bounding box center [752, 446] width 9 height 9
click at [821, 448] on span "3 / 11" at bounding box center [816, 446] width 22 height 22
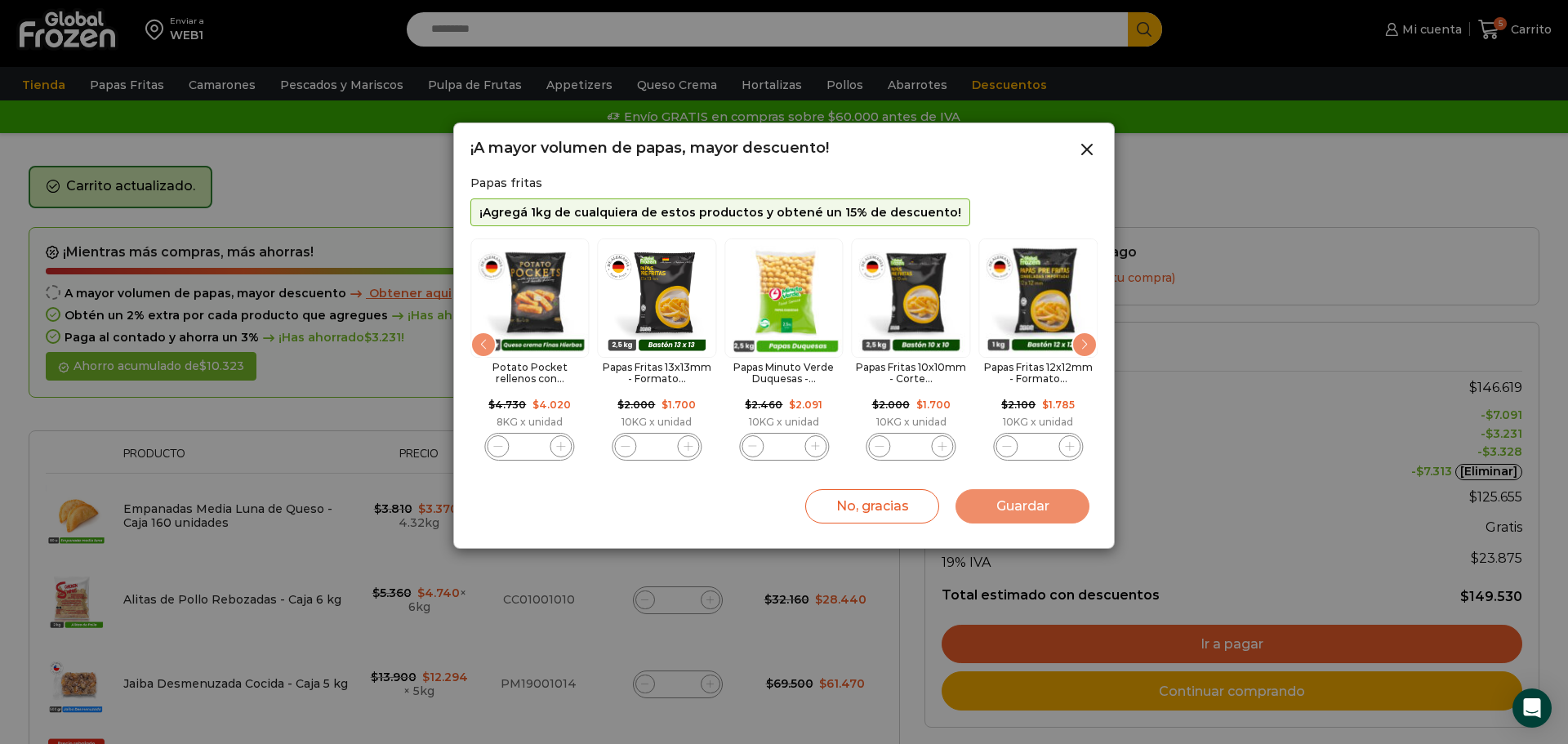
click at [1090, 340] on div "Next slide" at bounding box center [1084, 344] width 26 height 26
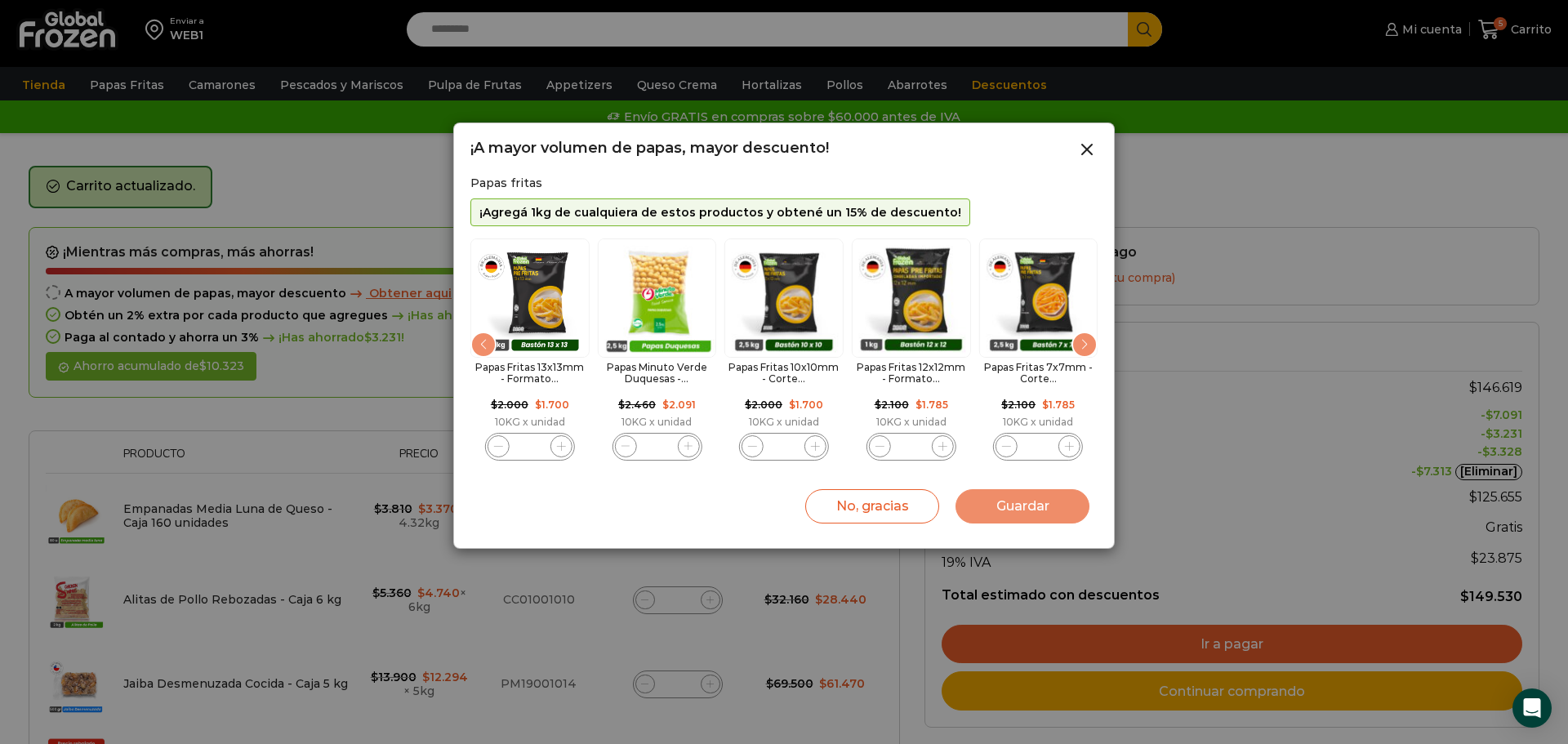
click at [1090, 340] on div "Next slide" at bounding box center [1084, 344] width 26 height 26
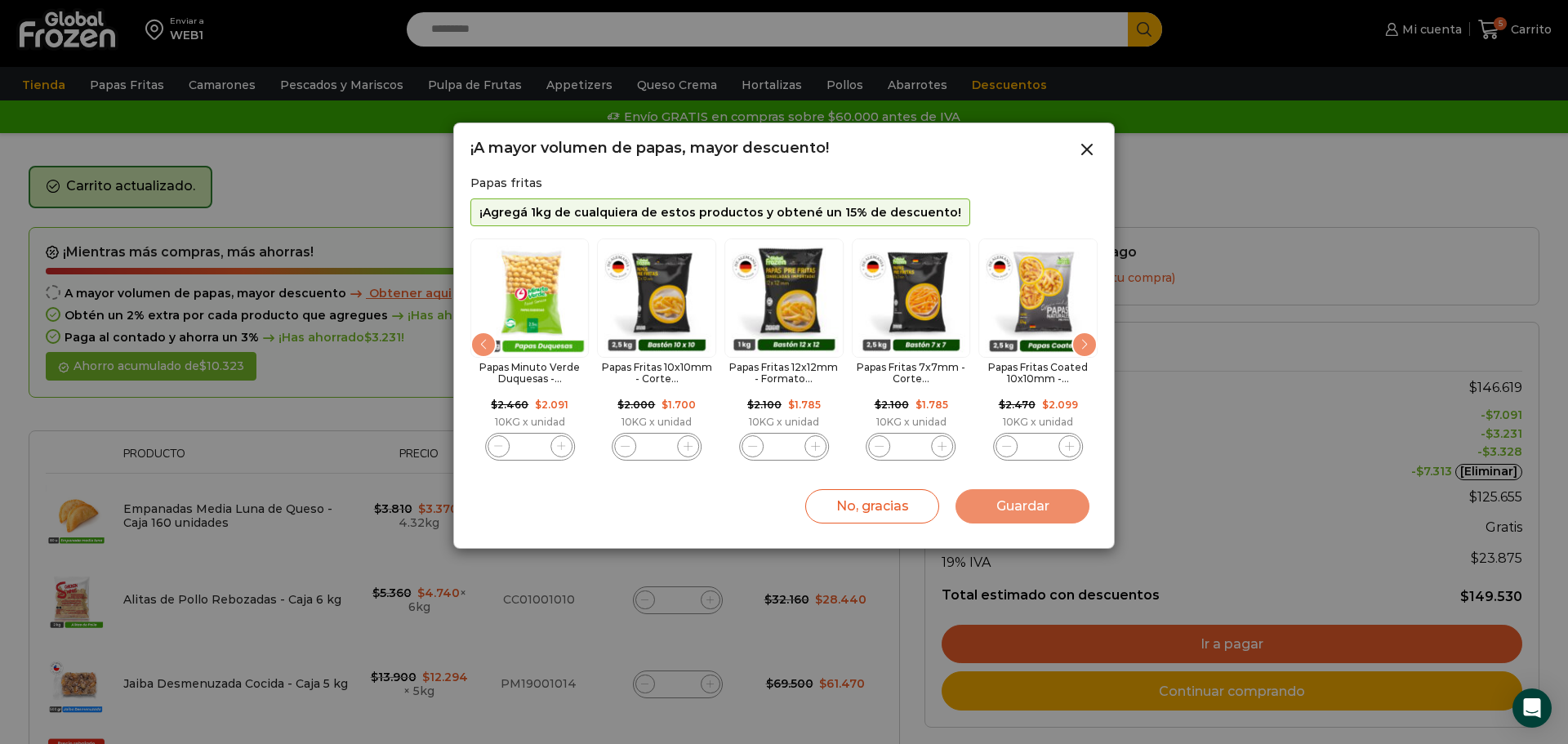
click at [1090, 340] on div "Next slide" at bounding box center [1084, 344] width 26 height 26
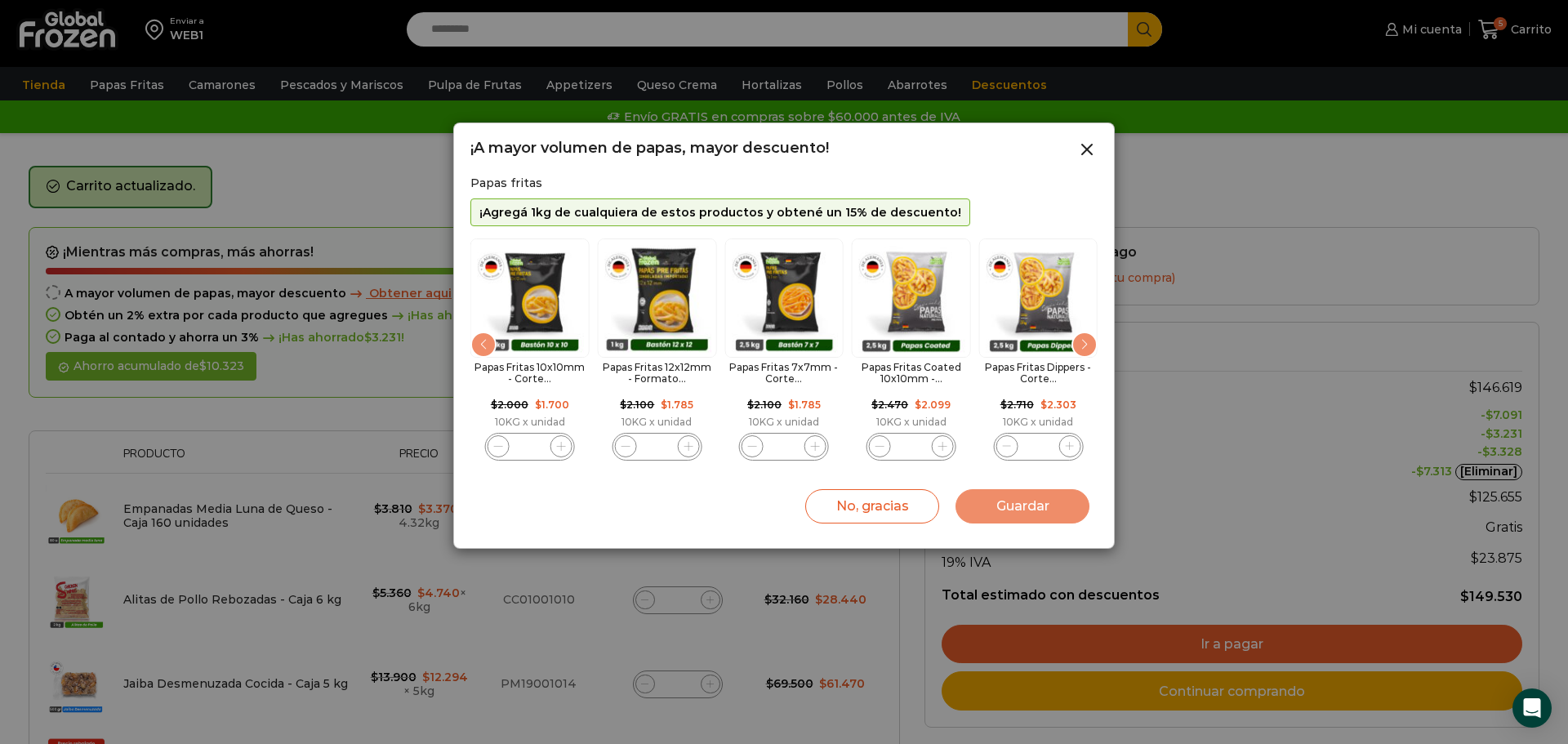
click at [1090, 340] on div "Next slide" at bounding box center [1084, 344] width 26 height 26
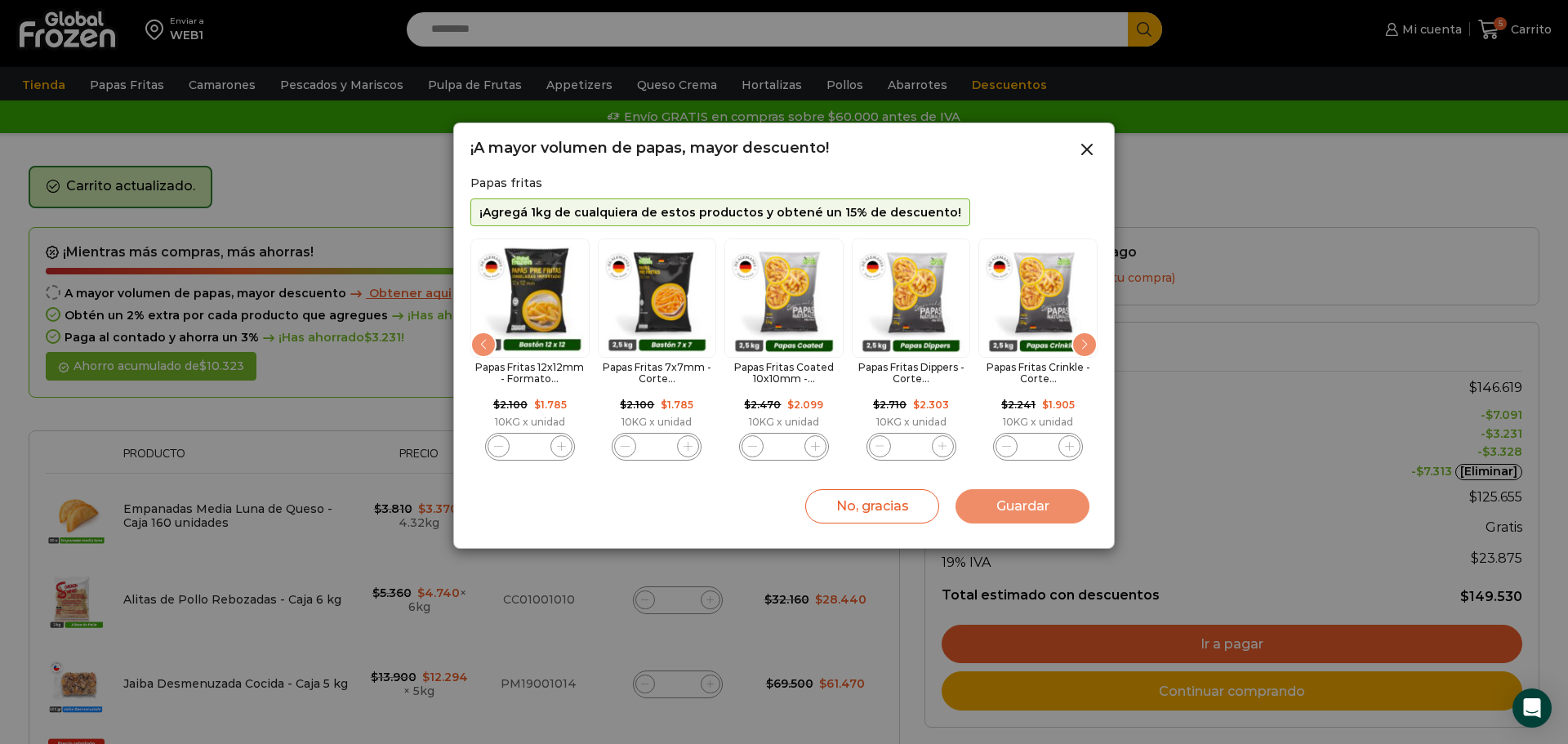
click at [1090, 340] on div "Next slide" at bounding box center [1084, 344] width 26 height 26
click at [1090, 340] on img "11 / 11" at bounding box center [1039, 298] width 120 height 120
click at [477, 337] on div "Previous slide" at bounding box center [483, 344] width 26 height 26
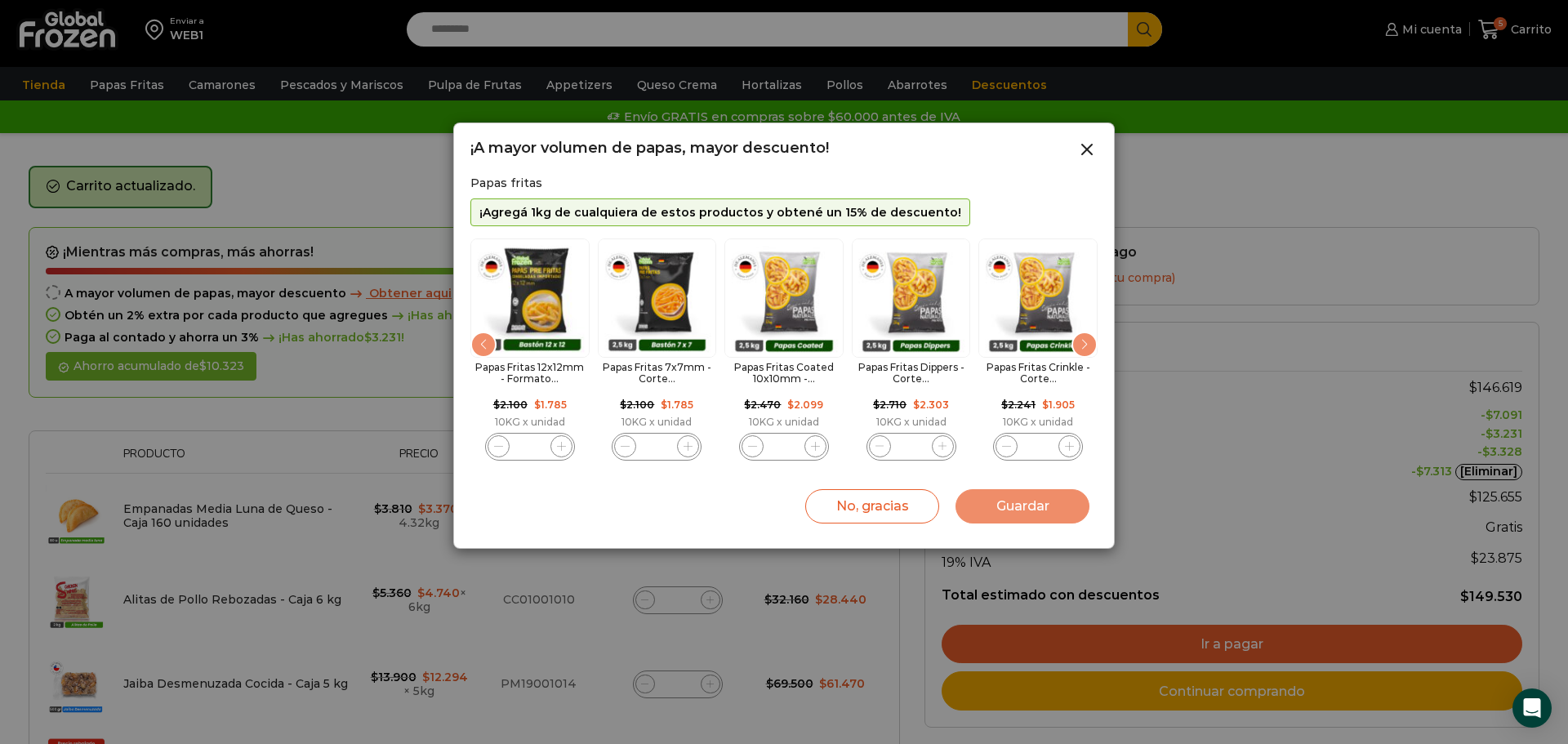
click at [477, 337] on div "Previous slide" at bounding box center [483, 344] width 26 height 26
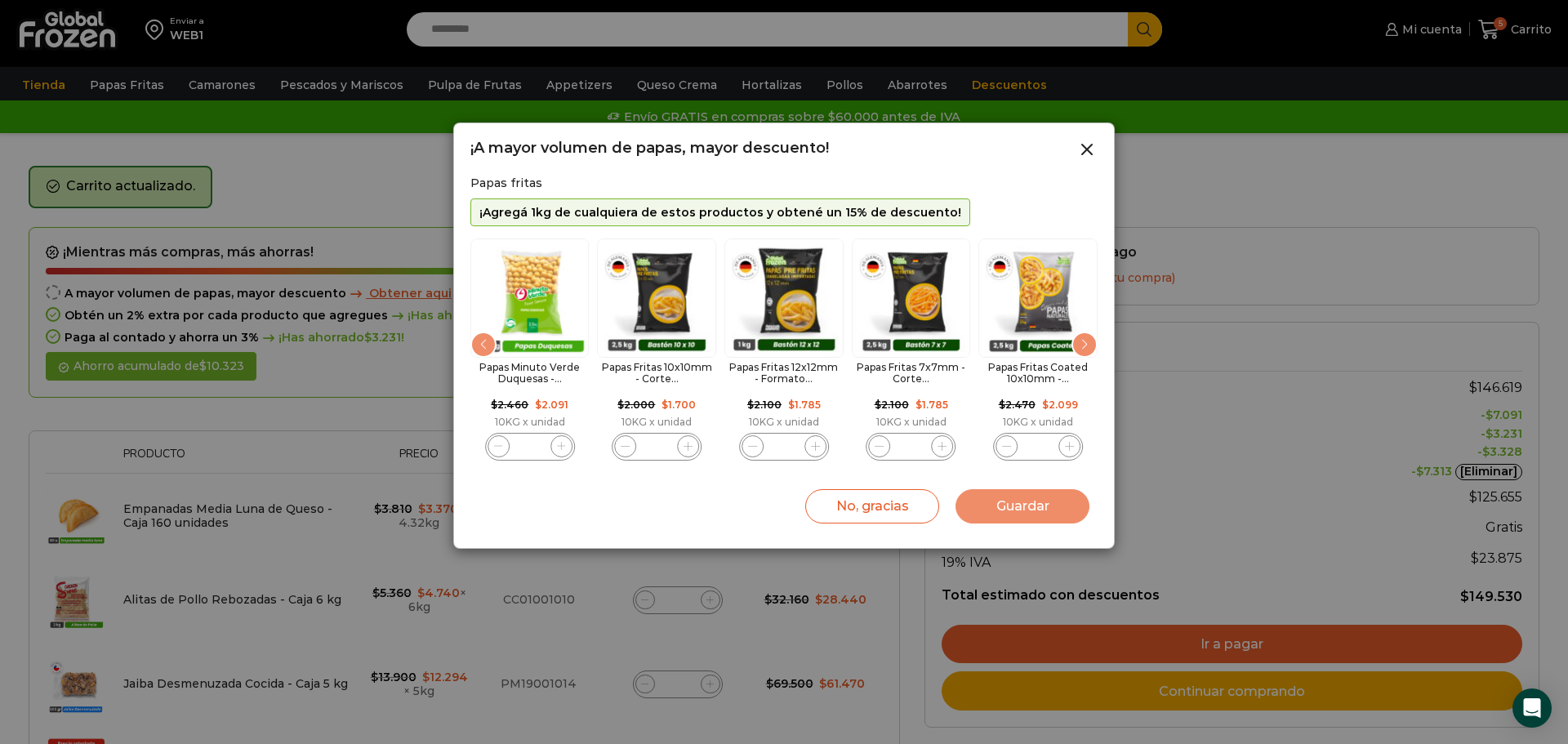
click at [477, 337] on div "Previous slide" at bounding box center [483, 344] width 26 height 26
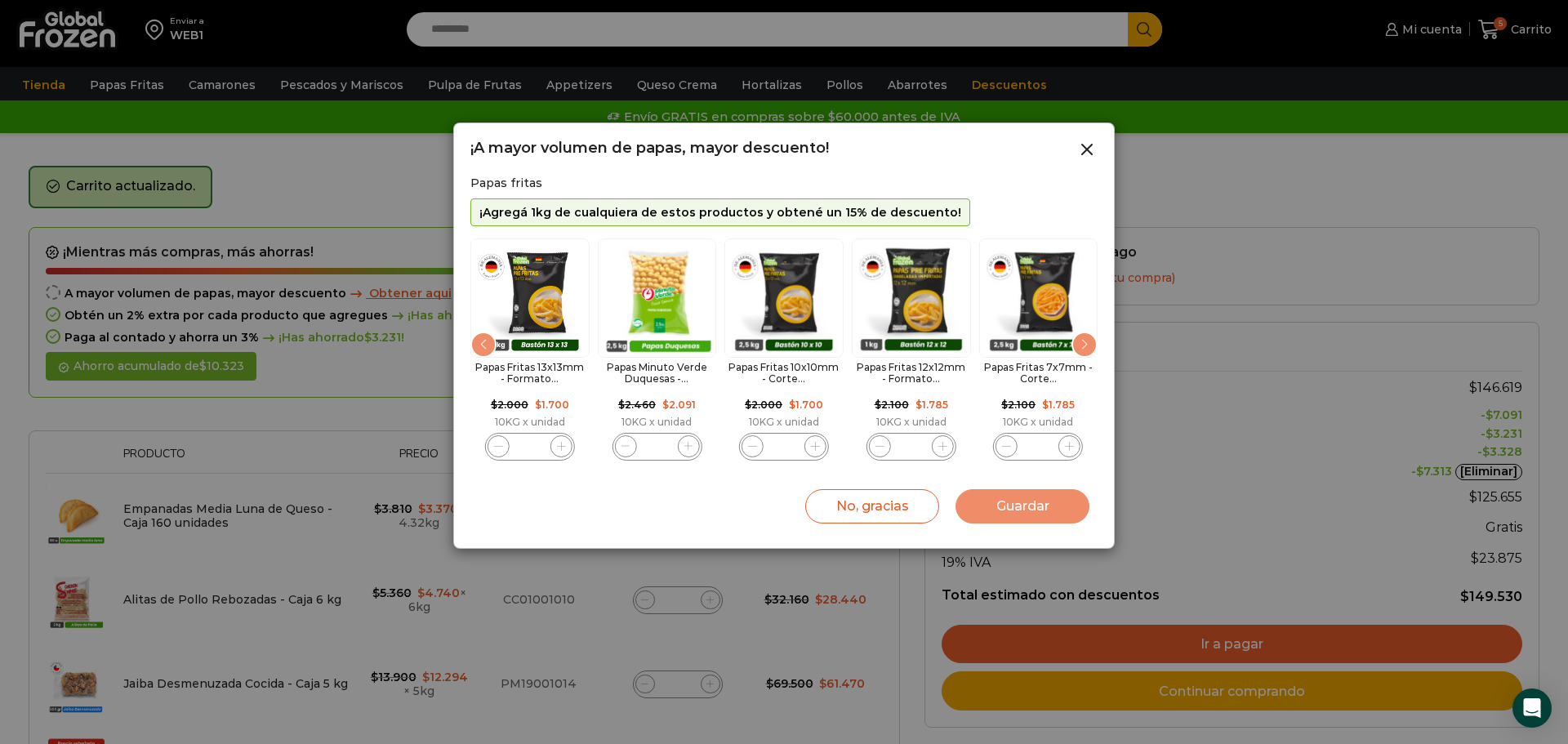
click at [477, 337] on div "Previous slide" at bounding box center [483, 344] width 26 height 26
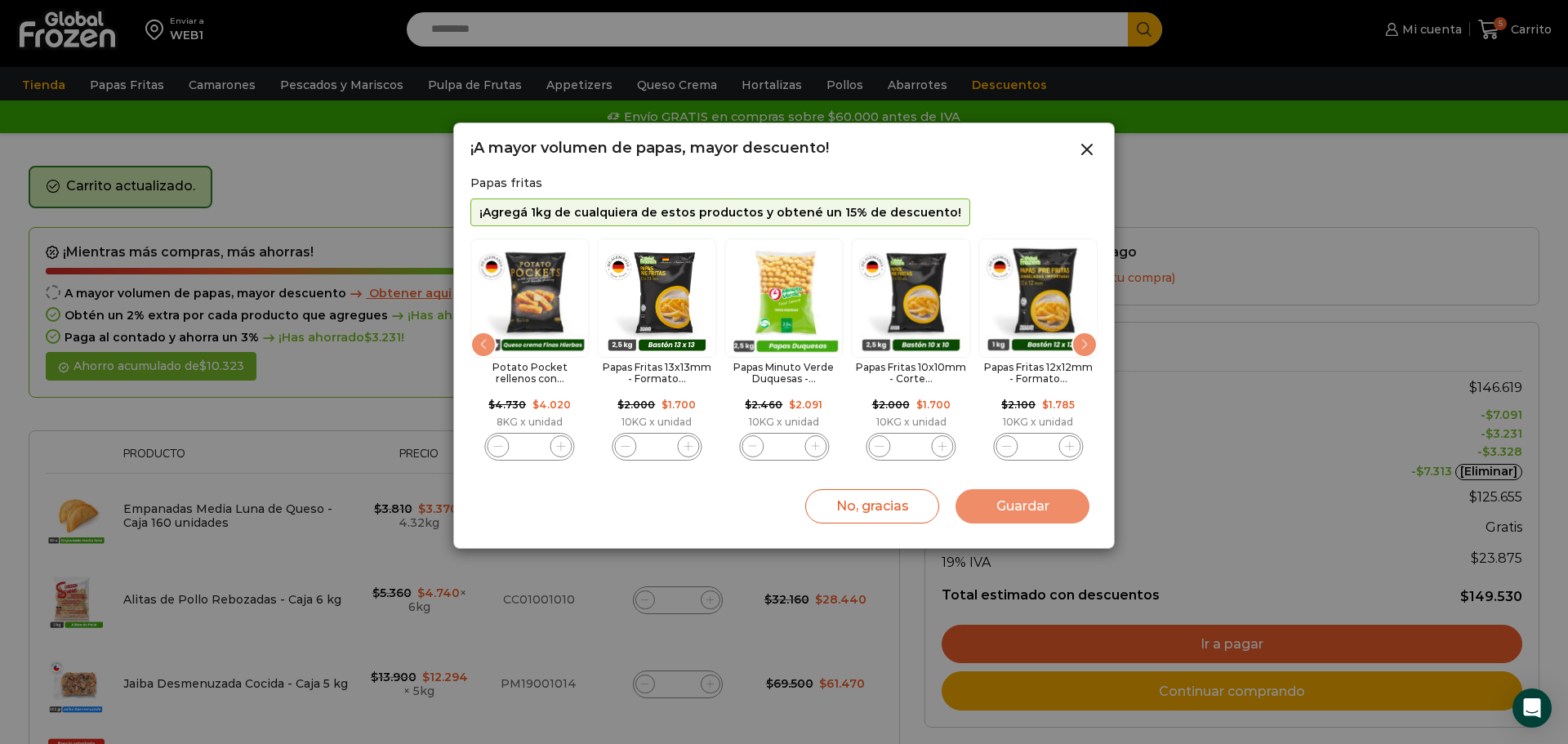
click at [684, 449] on icon "3 / 11" at bounding box center [688, 446] width 9 height 9
type input "*"
click at [995, 508] on button "Guardar" at bounding box center [1022, 506] width 134 height 35
click at [1010, 508] on button "Guardar" at bounding box center [1022, 506] width 134 height 35
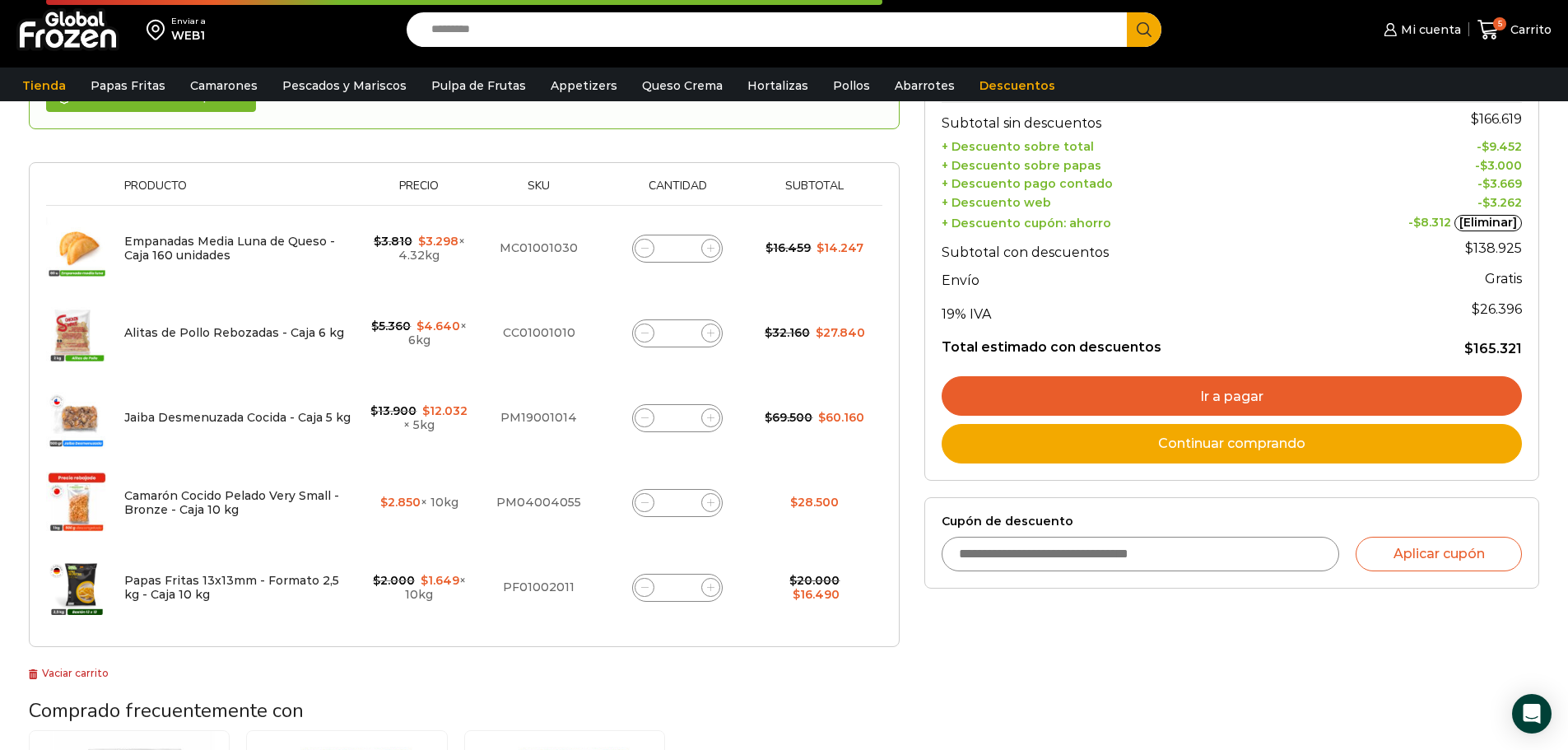
scroll to position [247, 0]
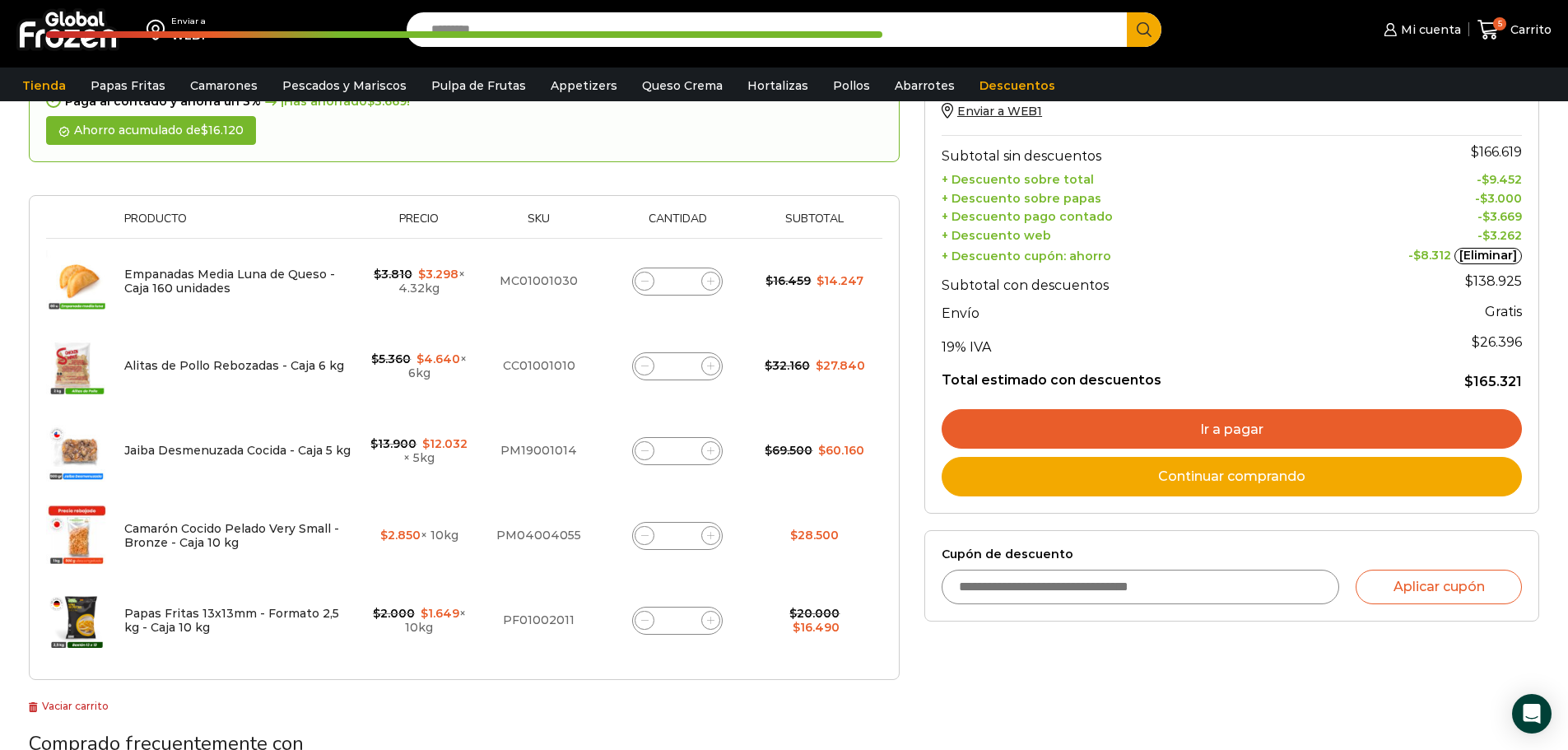
click at [644, 621] on icon at bounding box center [644, 620] width 8 height 8
type input "*"
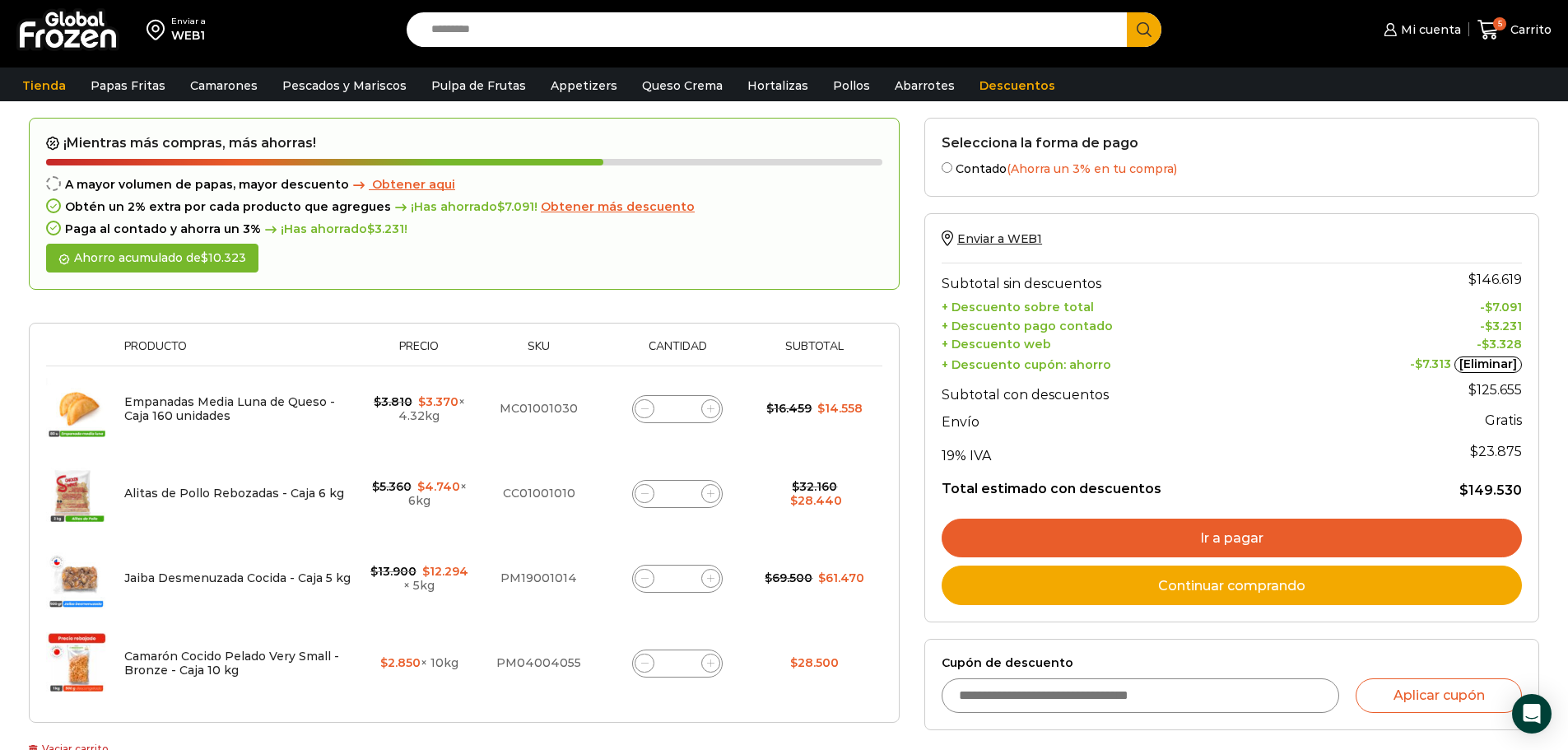
scroll to position [93, 0]
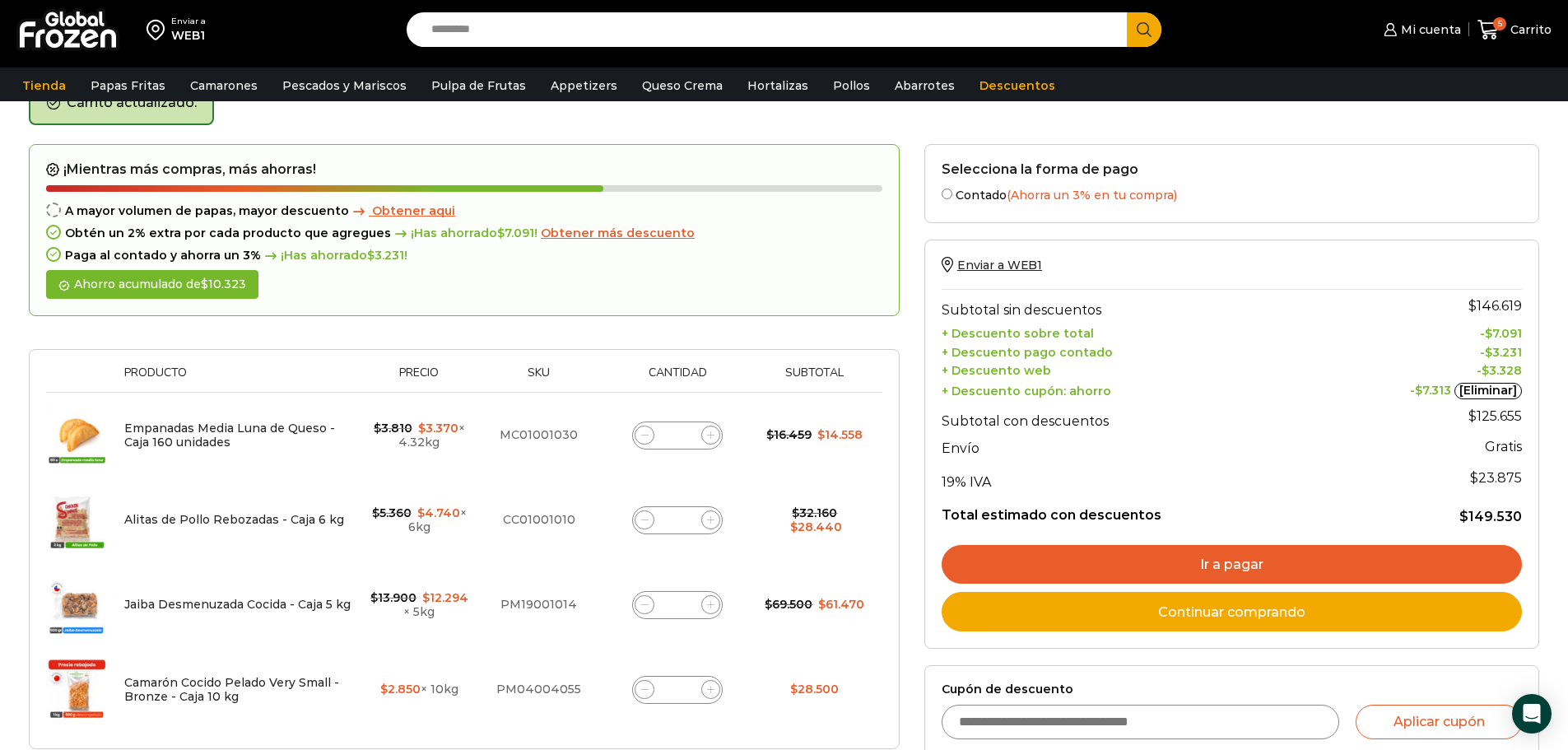
click at [1210, 570] on link "Ir a pagar" at bounding box center [1231, 564] width 580 height 40
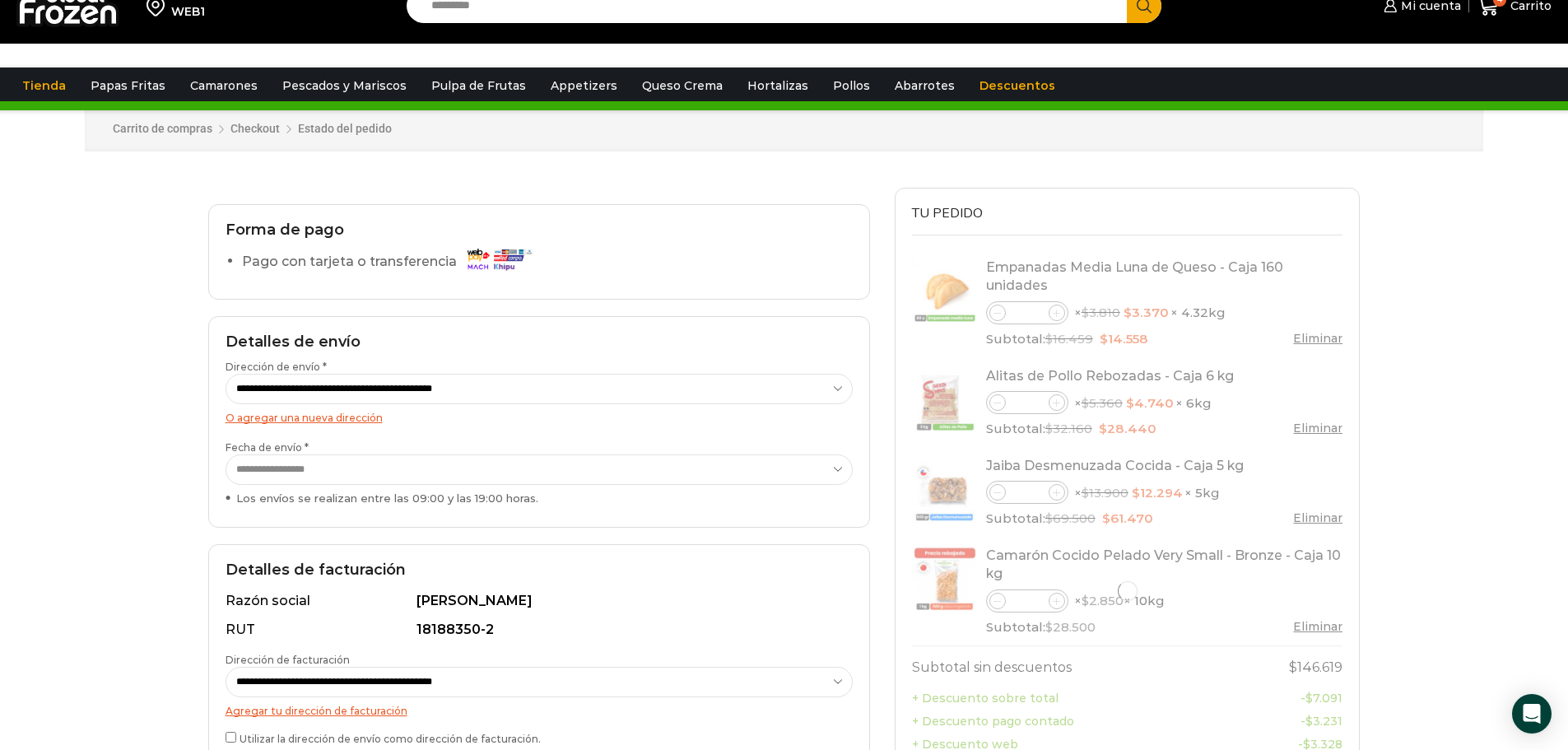
scroll to position [247, 0]
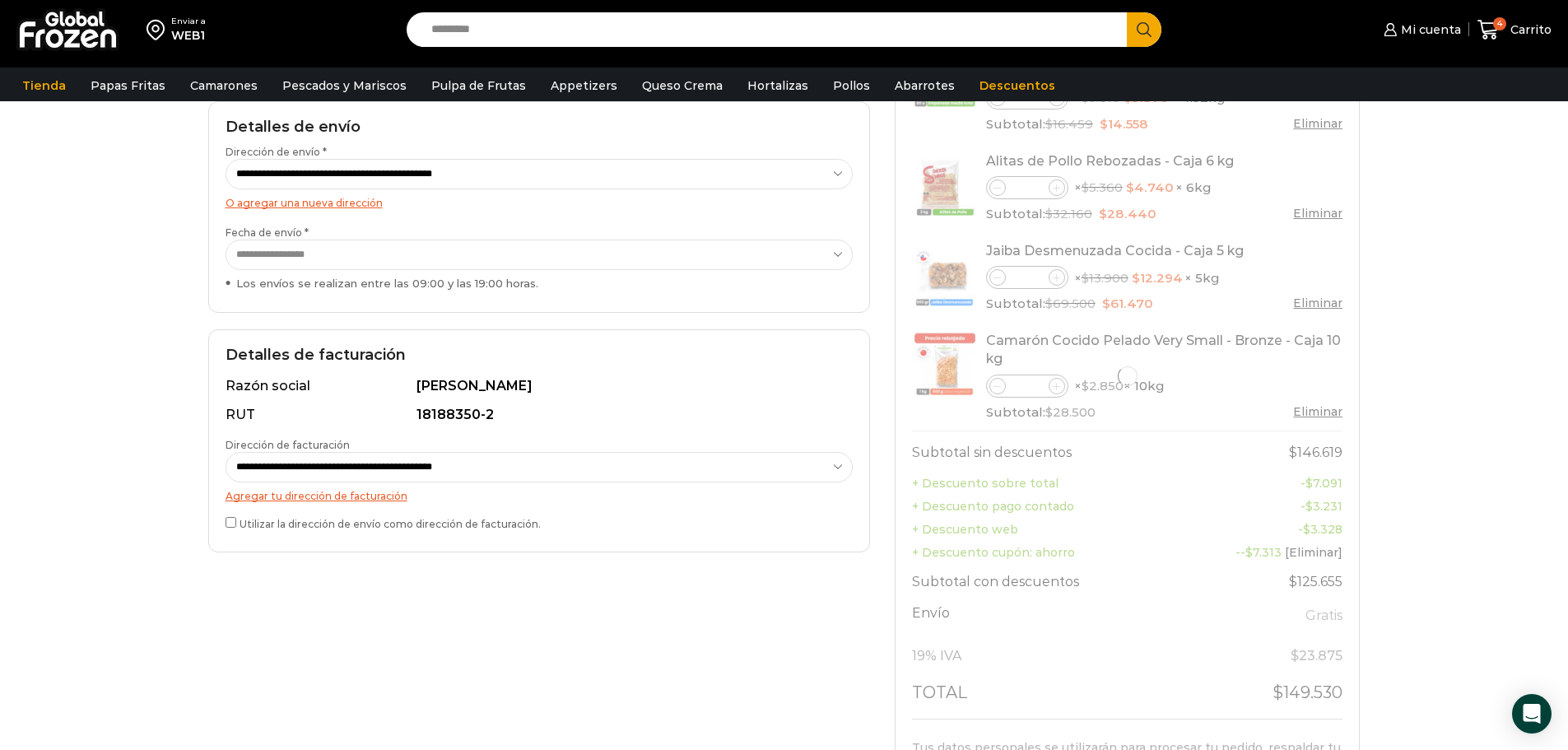
click at [410, 252] on select "**********" at bounding box center [539, 255] width 628 height 31
click at [226, 239] on select "**********" at bounding box center [539, 255] width 628 height 31
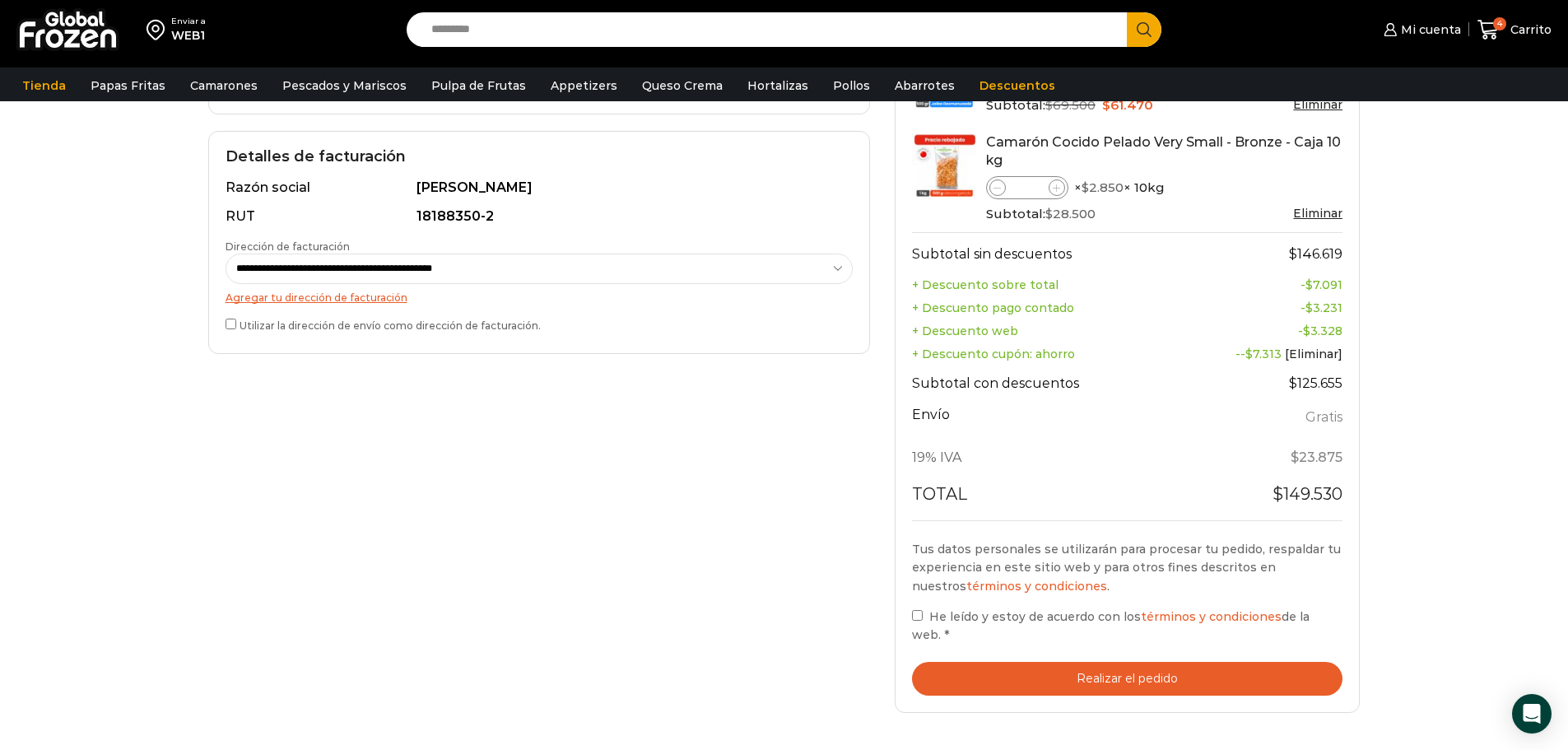
scroll to position [658, 0]
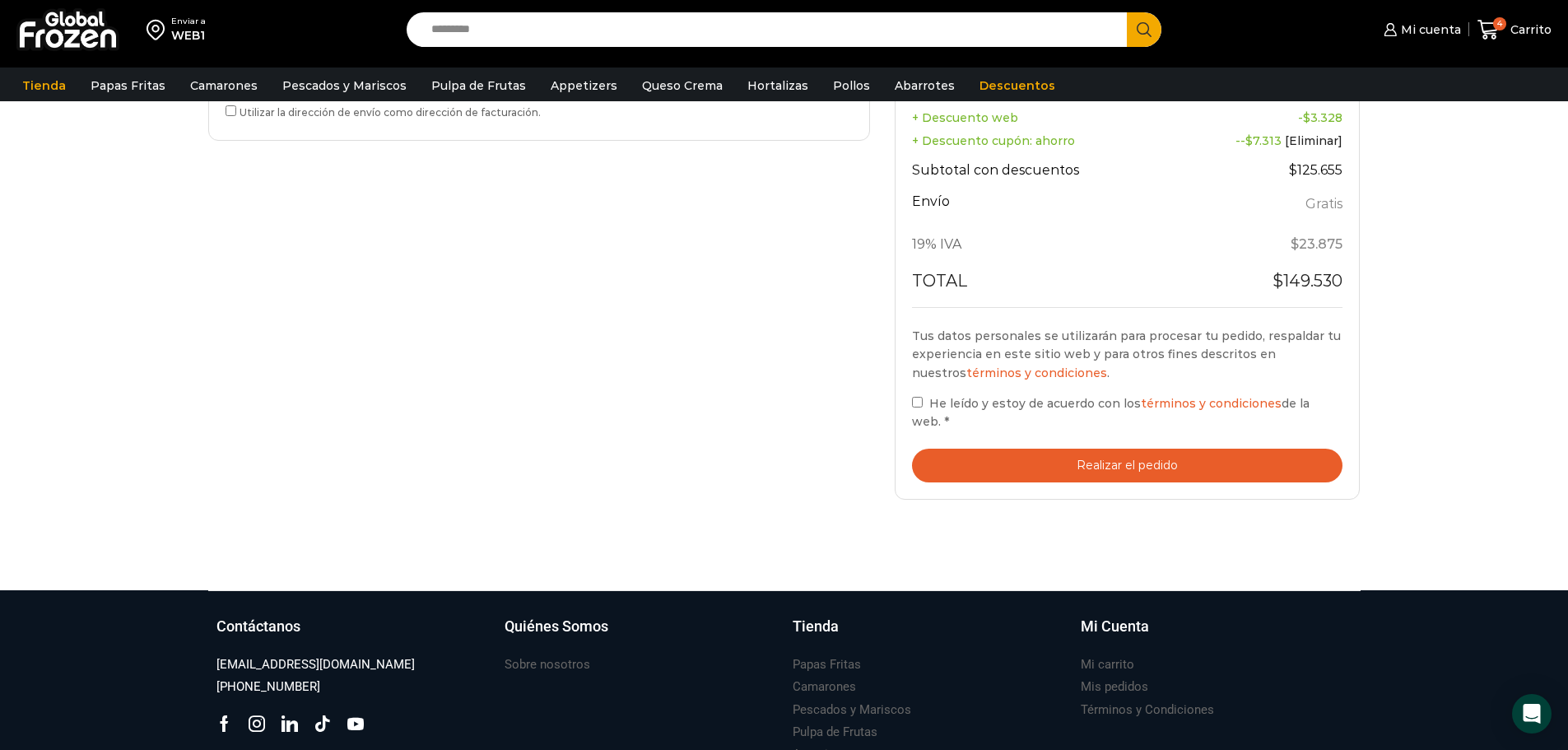
click at [924, 407] on label "He leído y estoy de acuerdo con los términos y condiciones de la web. *" at bounding box center [1127, 412] width 432 height 38
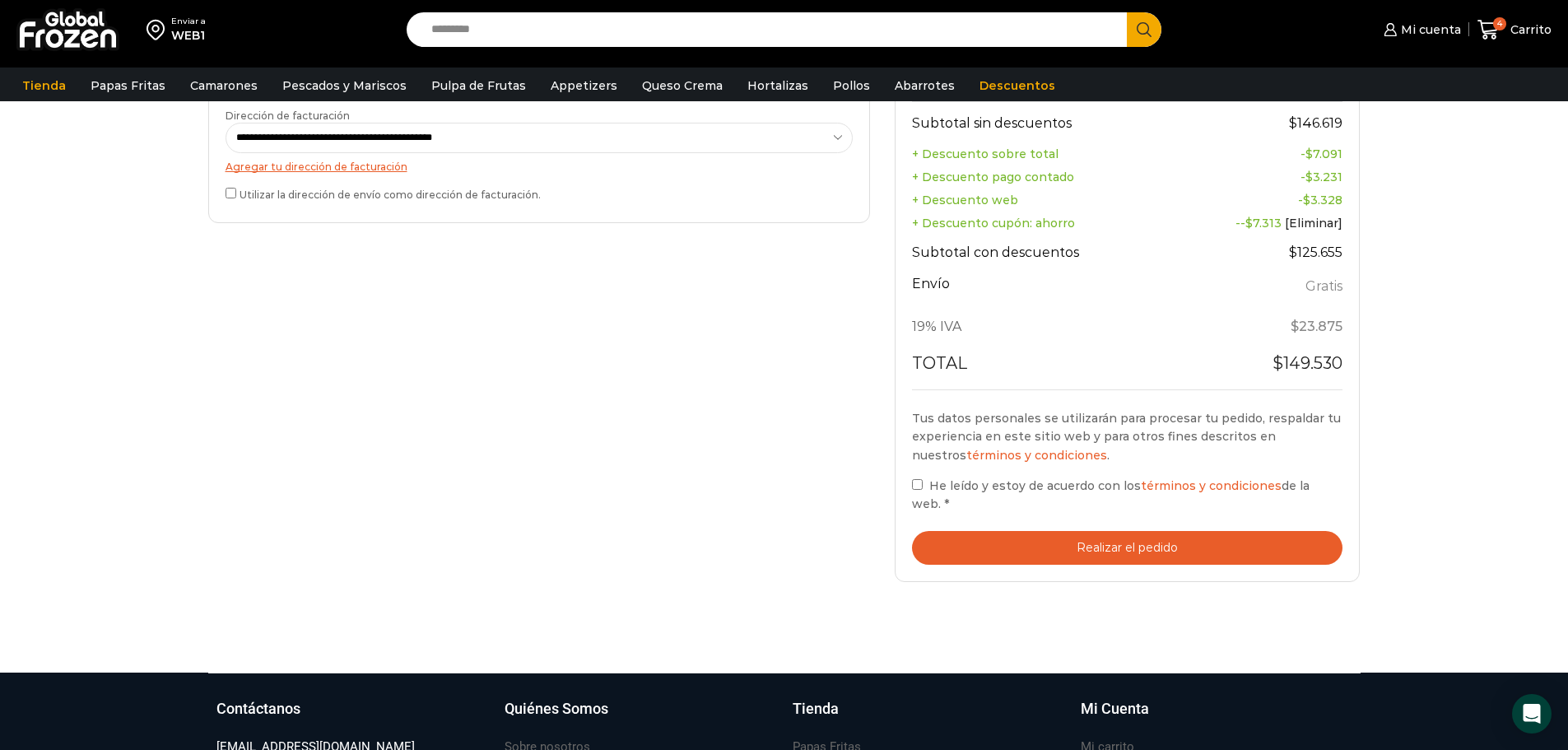
click at [1152, 541] on button "Realizar el pedido" at bounding box center [1127, 548] width 432 height 34
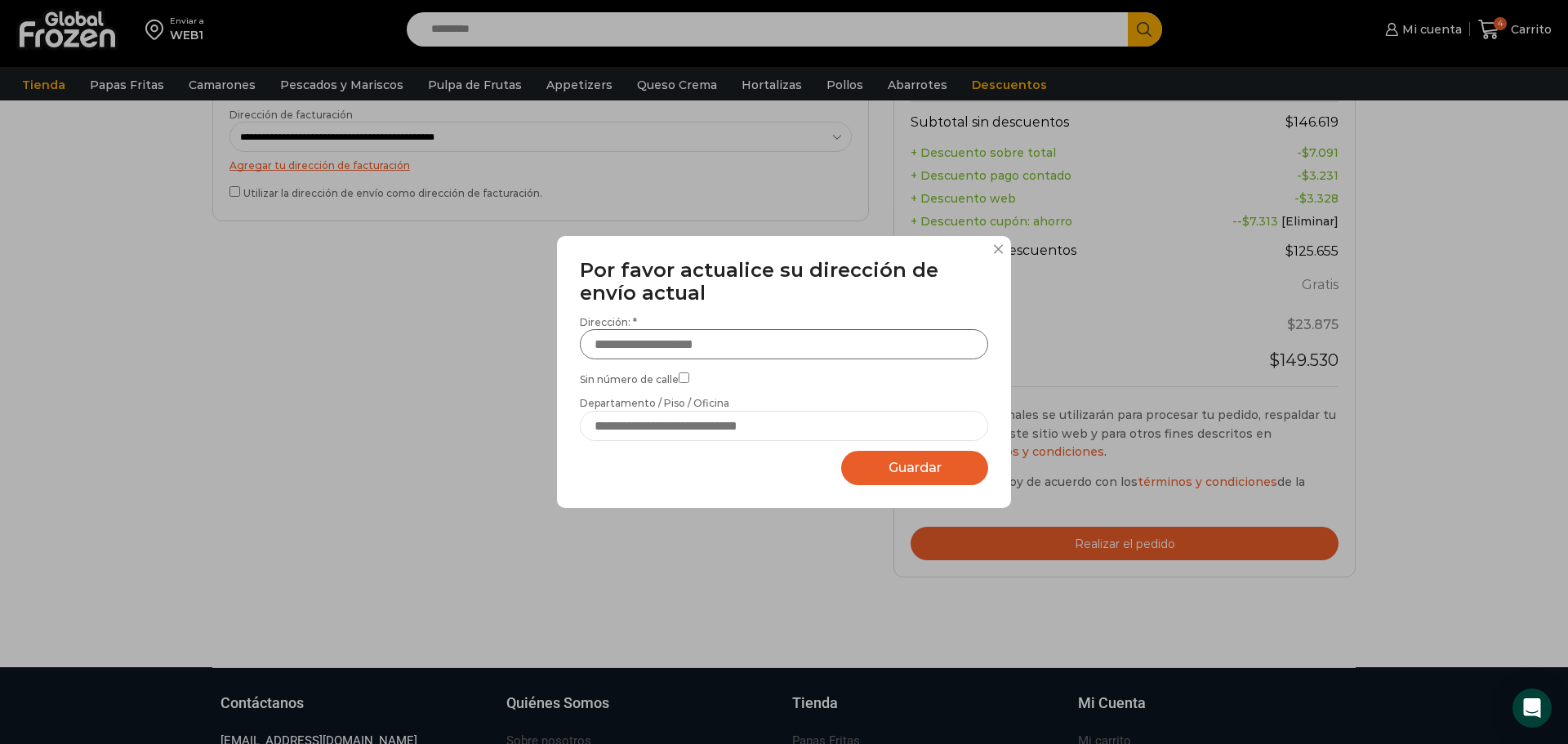
click at [763, 343] on input "Dirección: *" at bounding box center [784, 344] width 408 height 30
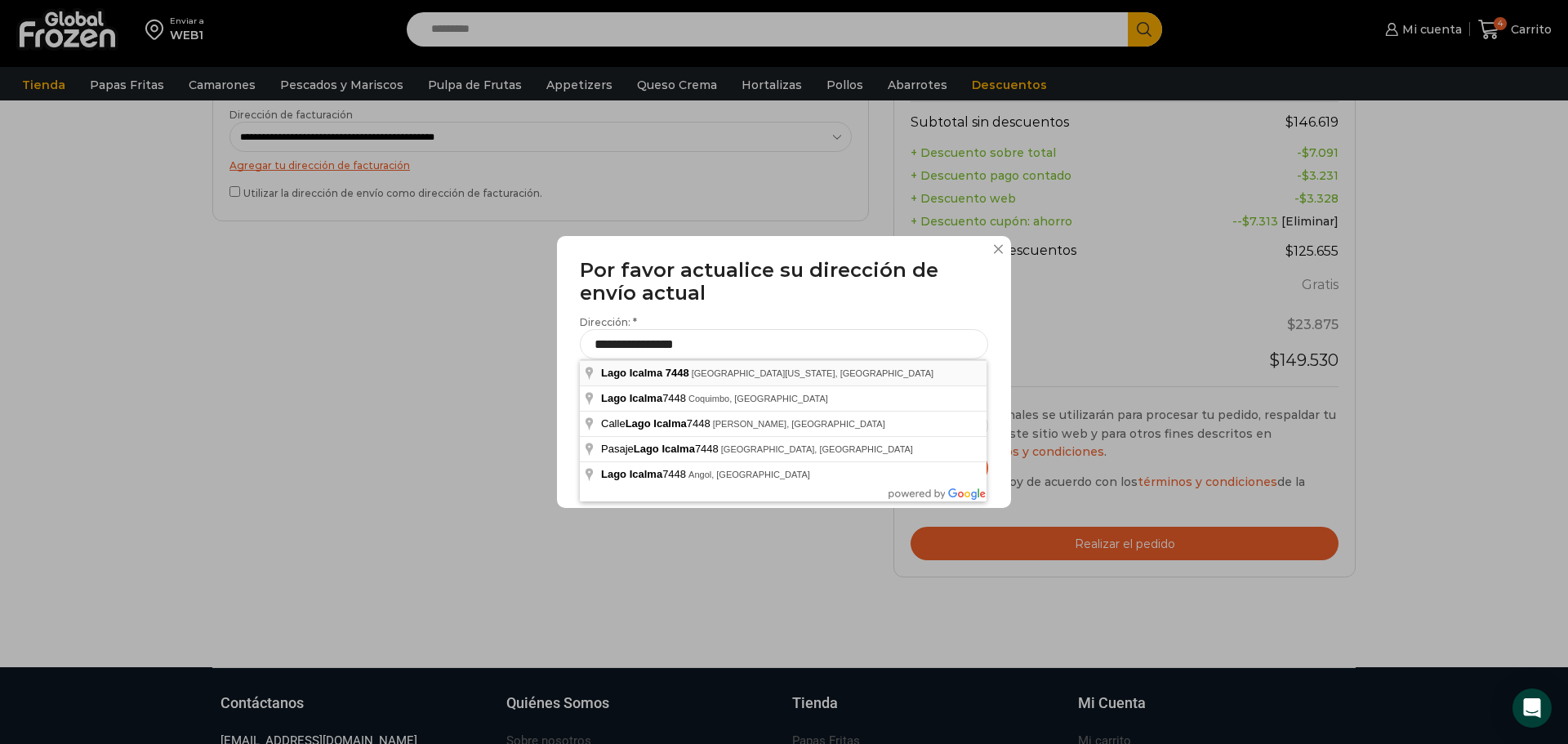
type input "**********"
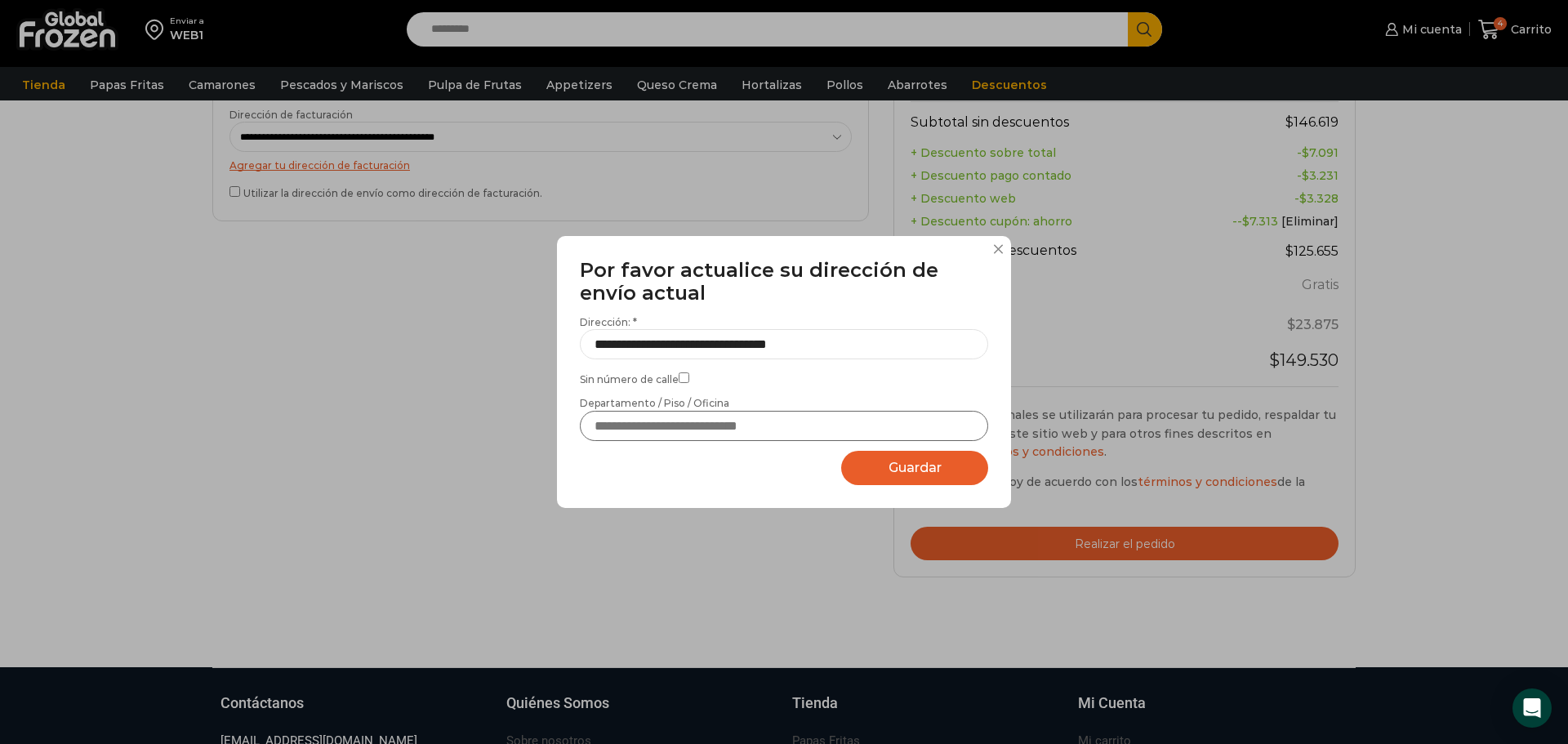
click at [688, 426] on input "Departamento / Piso / Oficina" at bounding box center [784, 426] width 408 height 30
type input "****"
click at [939, 465] on span "Guardar" at bounding box center [915, 467] width 53 height 15
select select "*******"
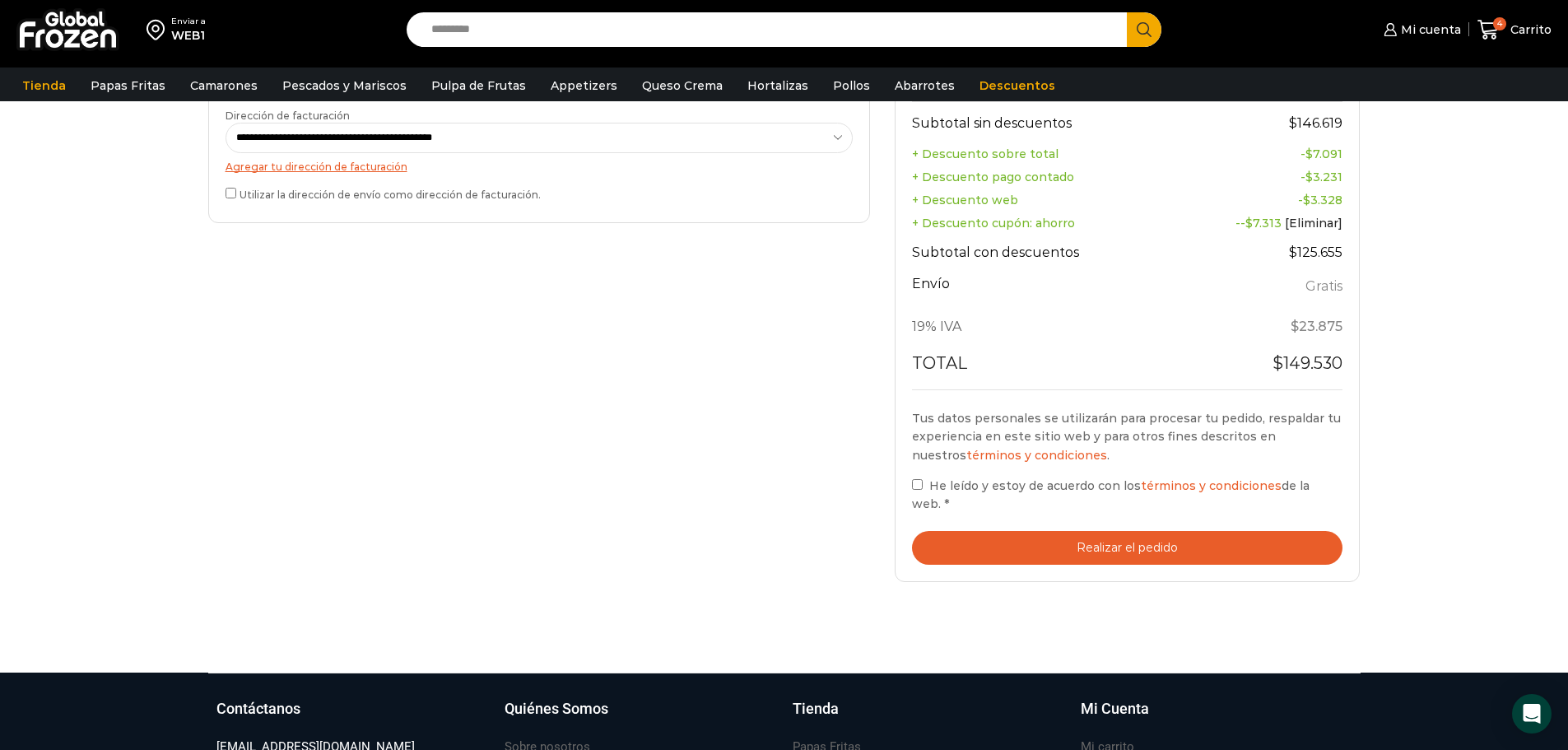
click at [1065, 531] on button "Realizar el pedido" at bounding box center [1127, 548] width 432 height 34
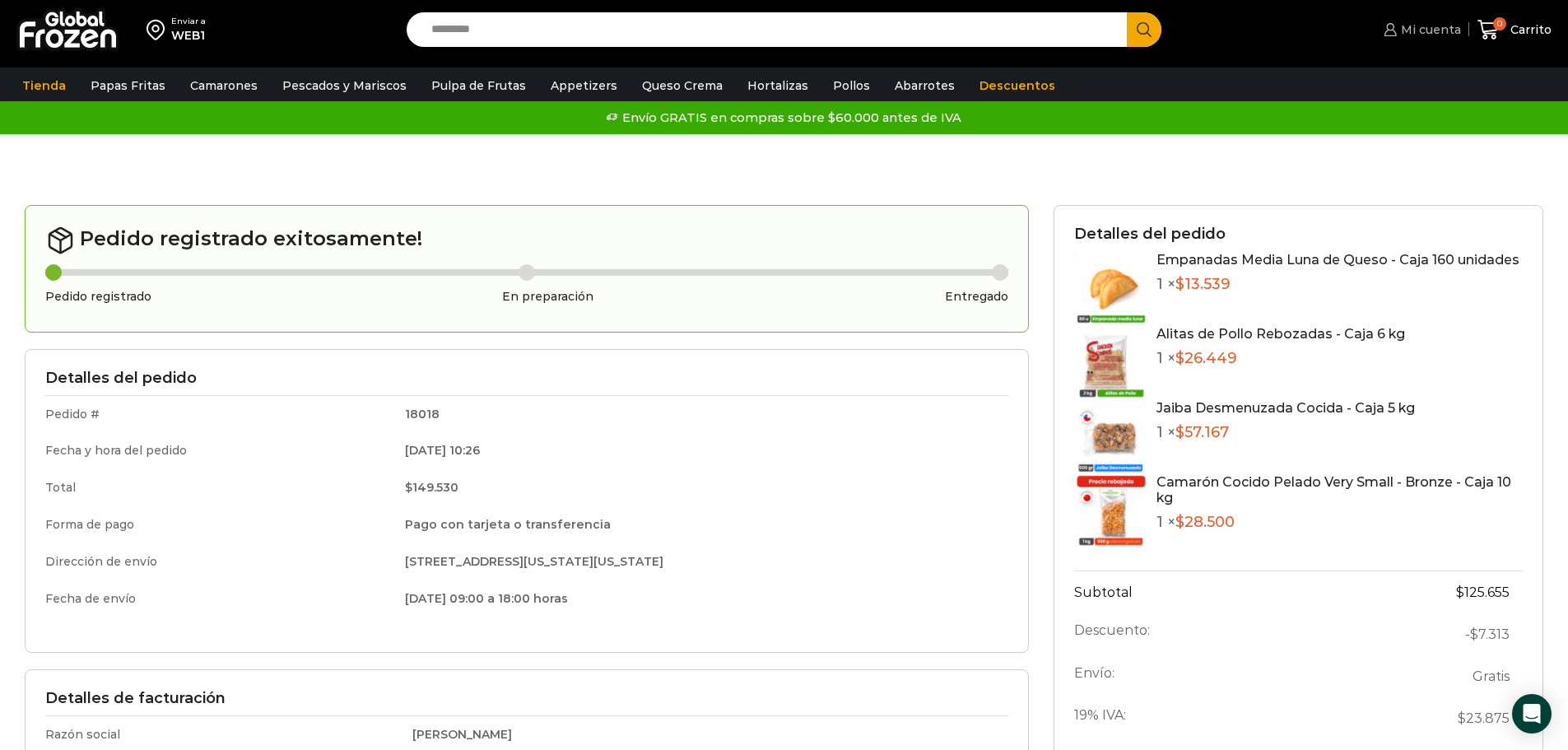
click at [1450, 35] on span "Mi cuenta" at bounding box center [1429, 29] width 64 height 16
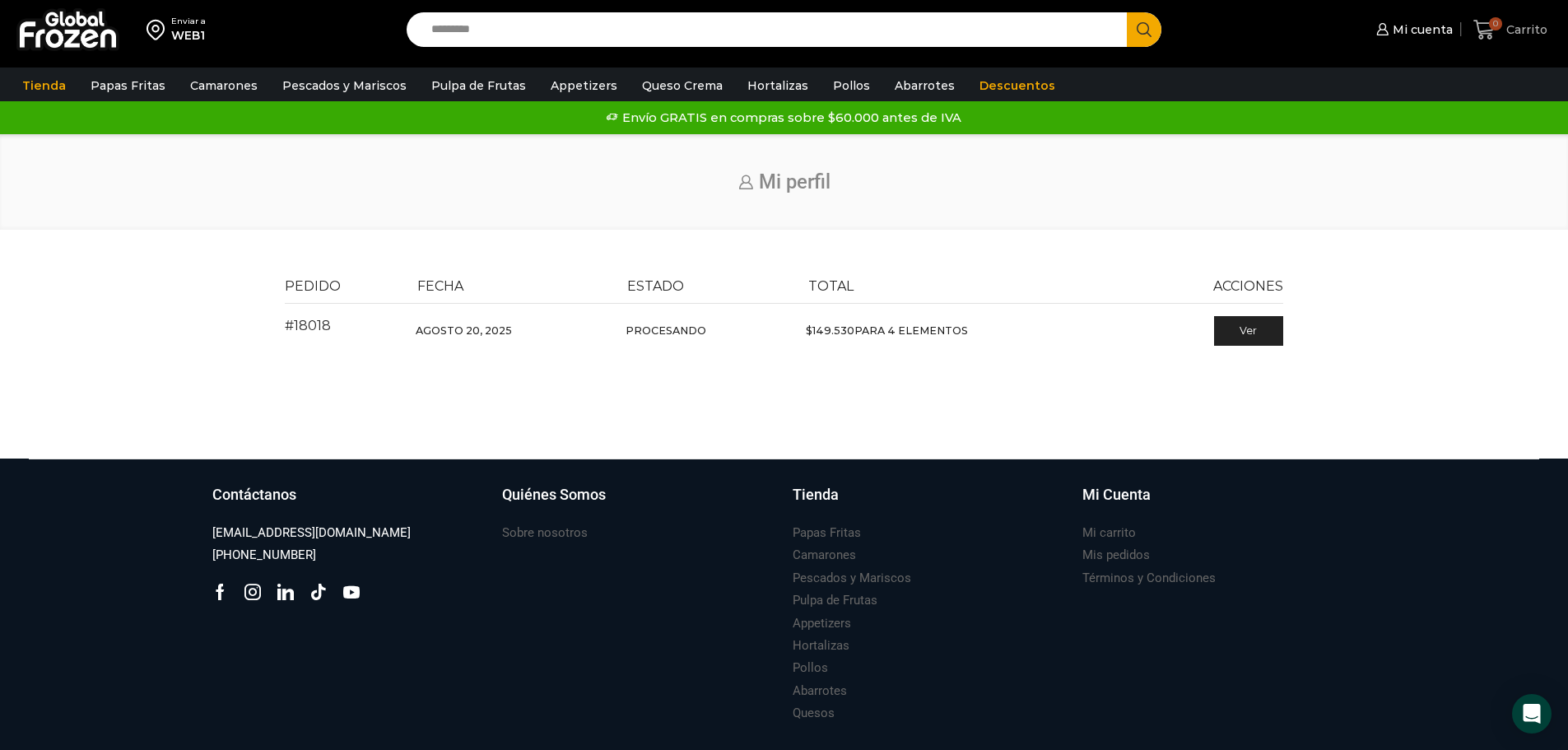
click at [1510, 26] on span "Carrito" at bounding box center [1524, 29] width 45 height 16
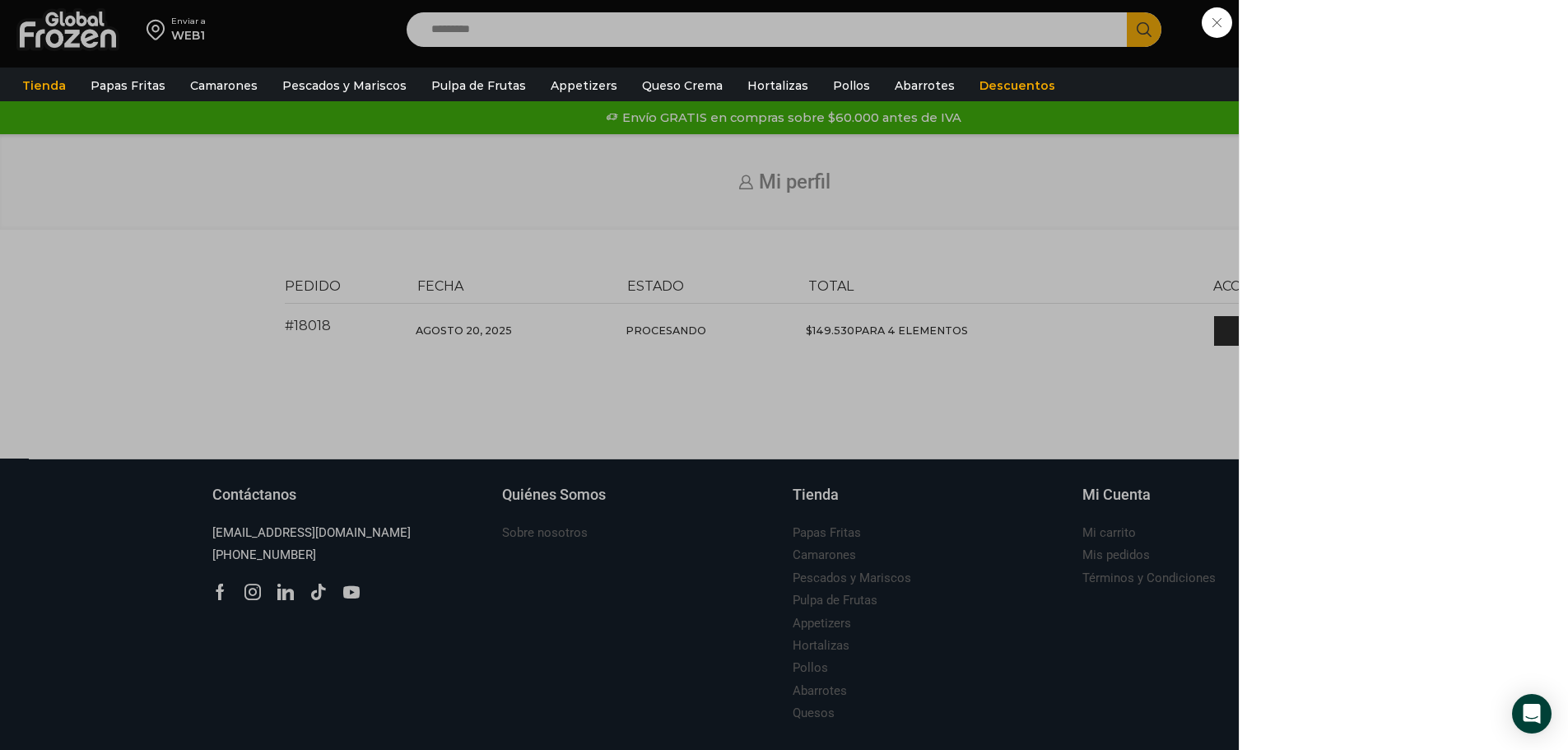
click at [1469, 25] on div "0 [GEOGRAPHIC_DATA] 0 0 Shopping Cart Shopping cart (0) Subtotal $ 0 Total con …" at bounding box center [1509, 31] width 82 height 39
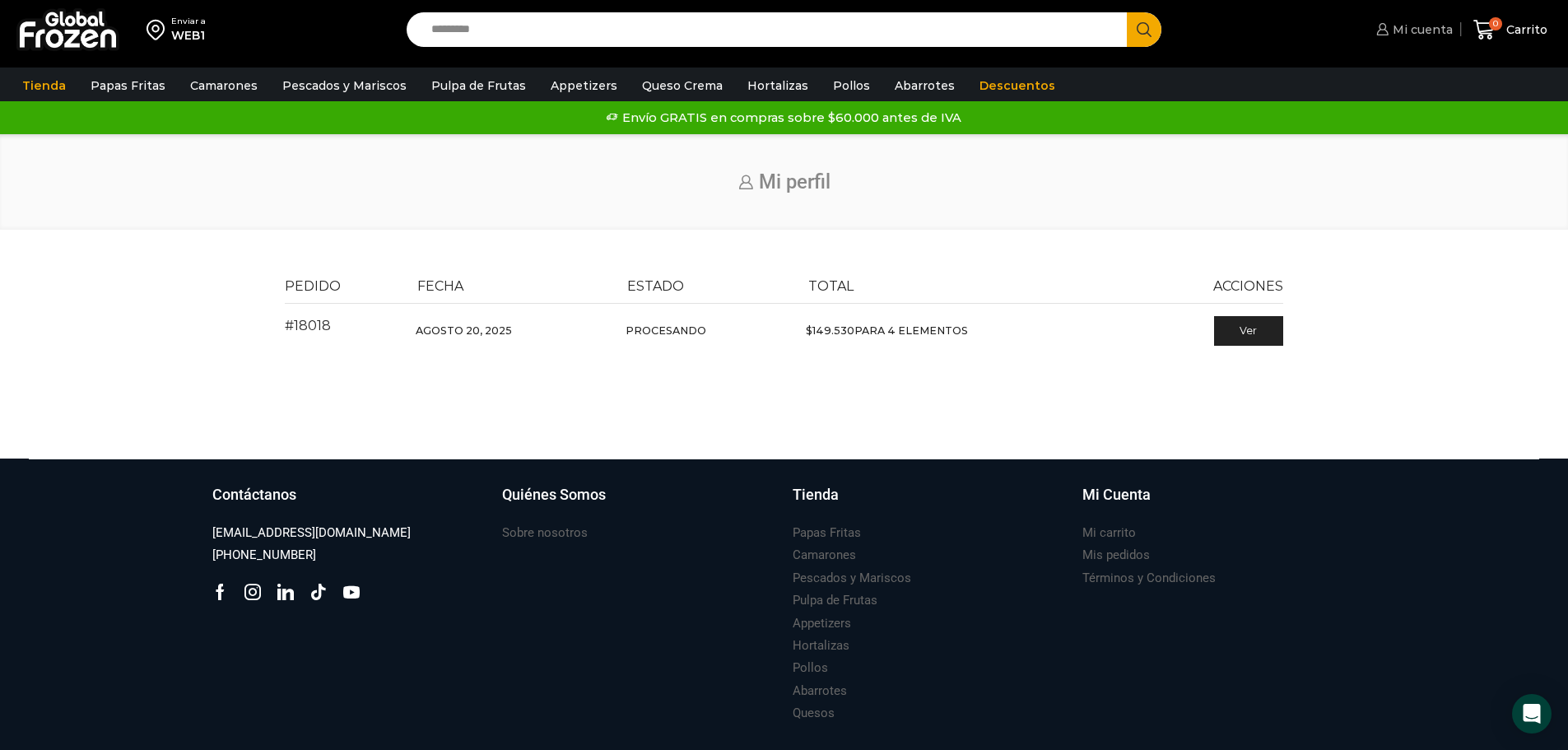
click at [1408, 24] on span "Mi cuenta" at bounding box center [1420, 29] width 64 height 16
click at [1431, 32] on span "Mi cuenta" at bounding box center [1420, 29] width 64 height 16
click at [1431, 26] on span "Mi cuenta" at bounding box center [1420, 29] width 64 height 16
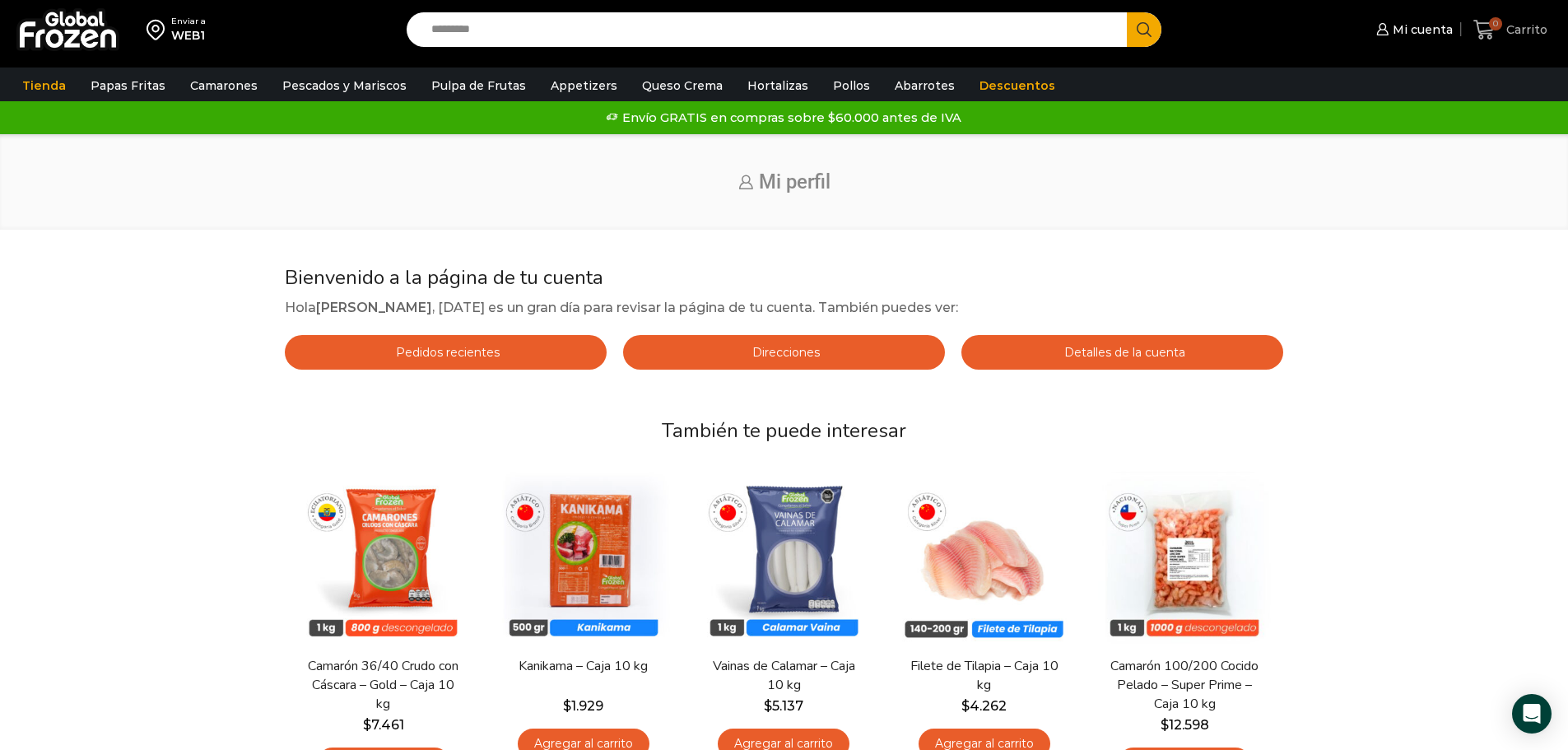
click at [1508, 25] on span "Carrito" at bounding box center [1524, 29] width 45 height 16
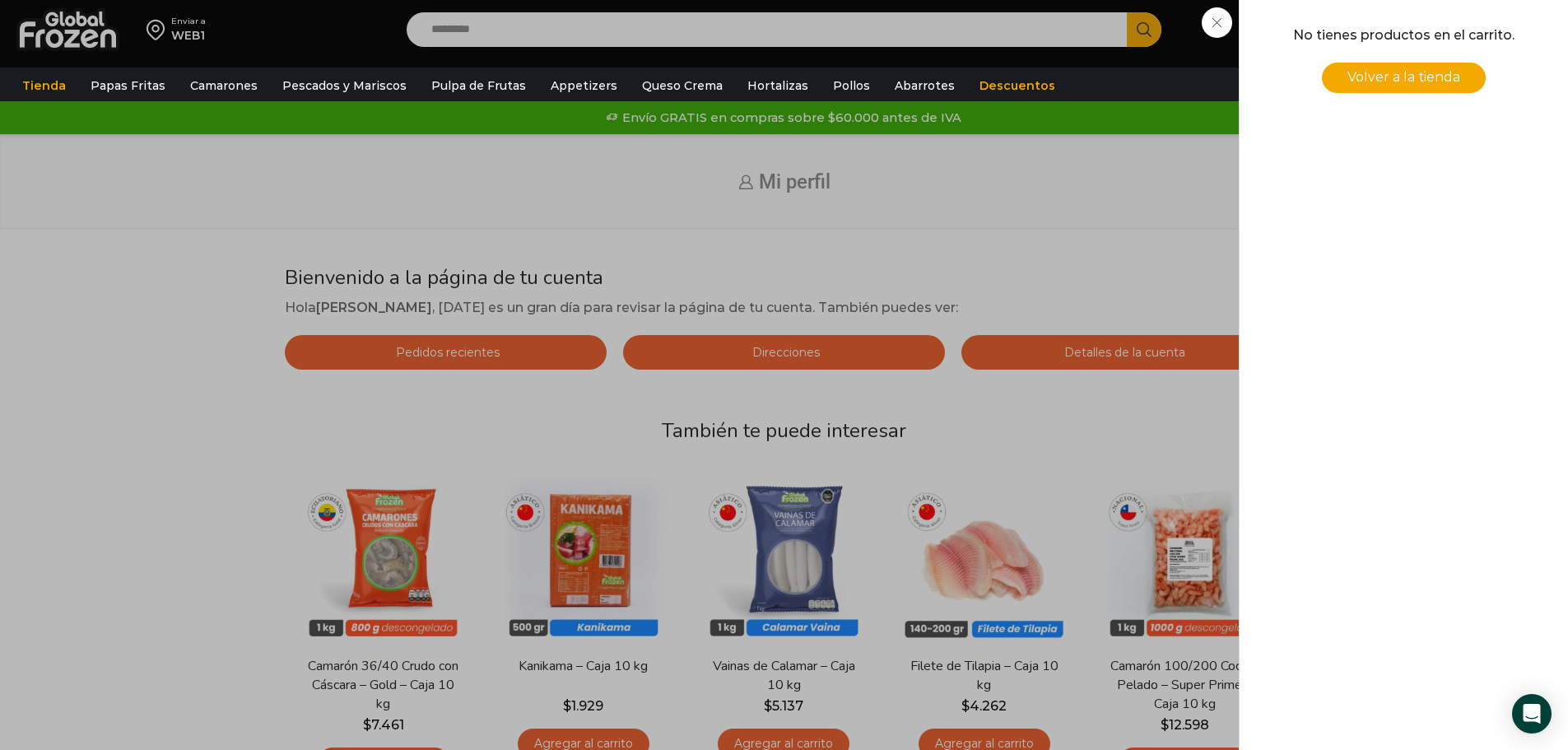
click at [1469, 24] on div "0 [GEOGRAPHIC_DATA] 0 0 Shopping Cart No tienes productos en el carrito. Volver…" at bounding box center [1509, 31] width 82 height 39
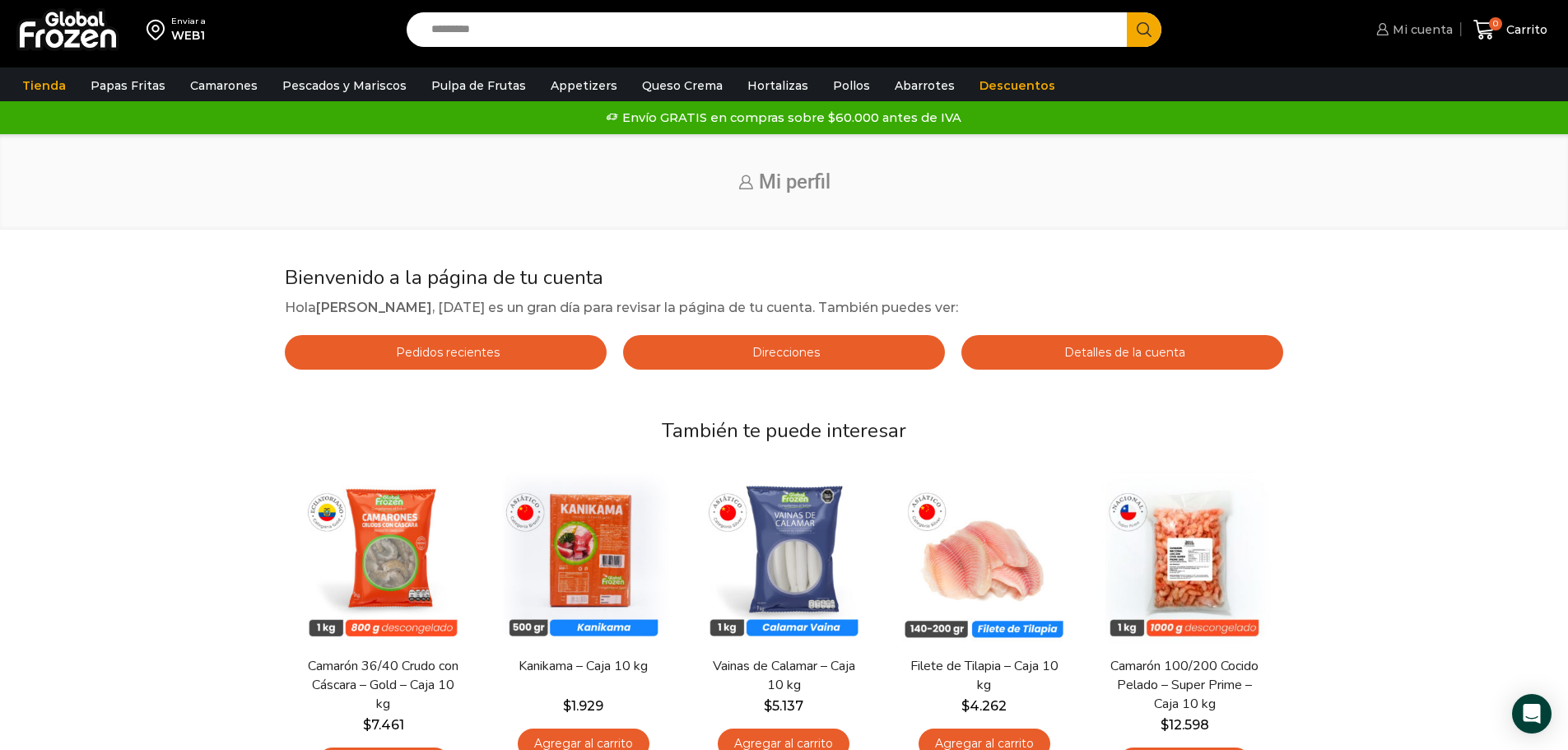
click at [1409, 31] on span "Mi cuenta" at bounding box center [1420, 29] width 64 height 16
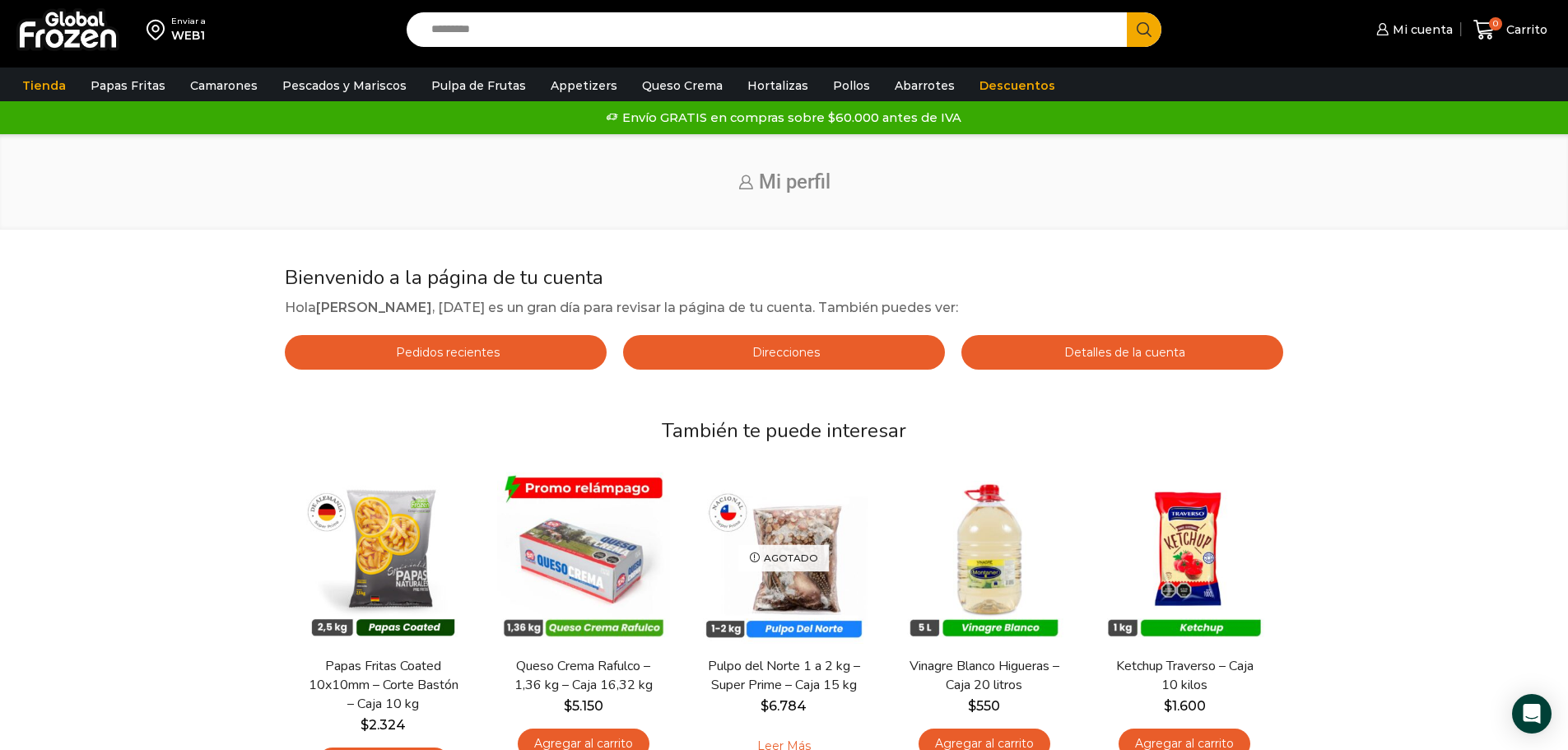
click at [534, 351] on link "Pedidos recientes" at bounding box center [445, 352] width 321 height 35
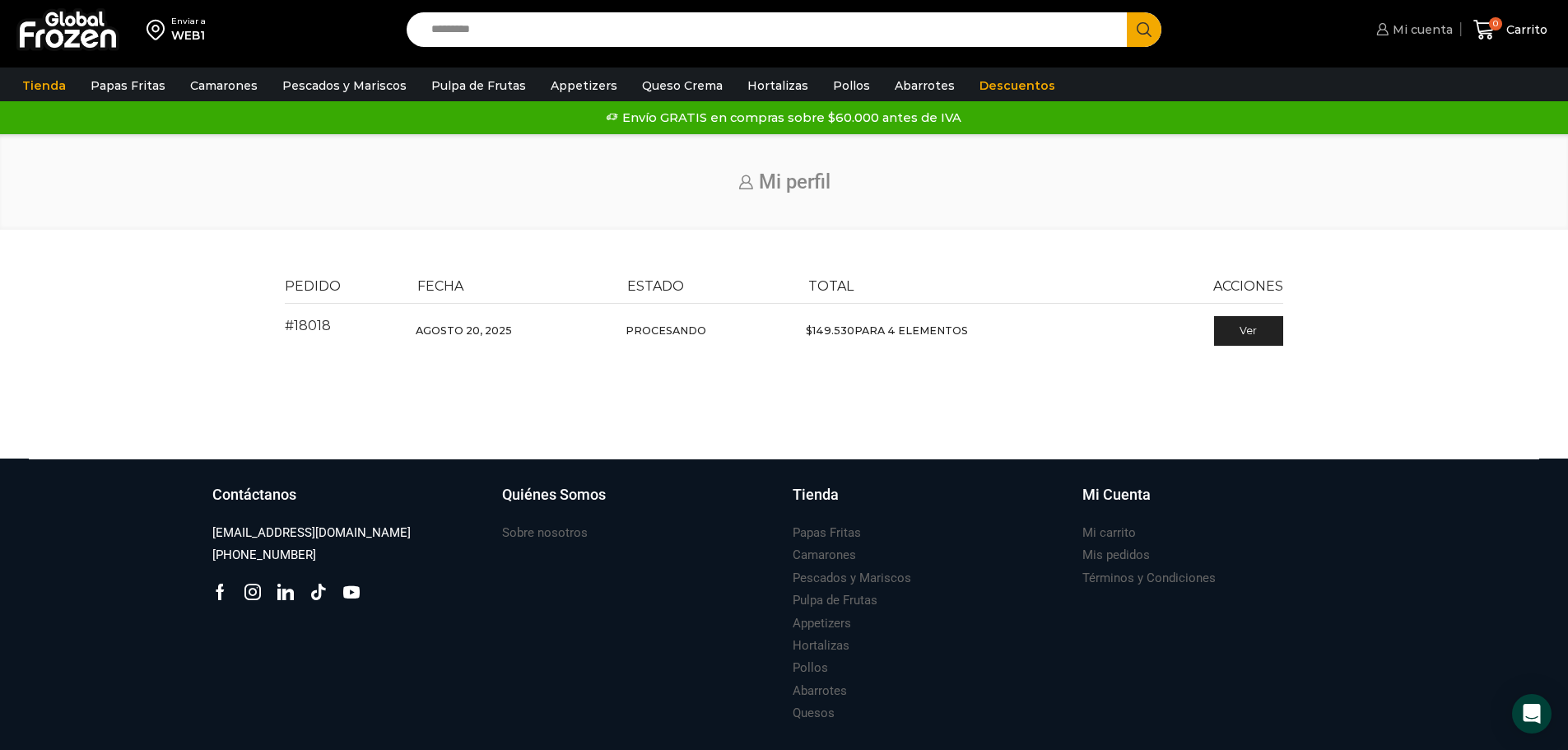
click at [1426, 30] on span "Mi cuenta" at bounding box center [1420, 29] width 64 height 16
